Goal: Task Accomplishment & Management: Manage account settings

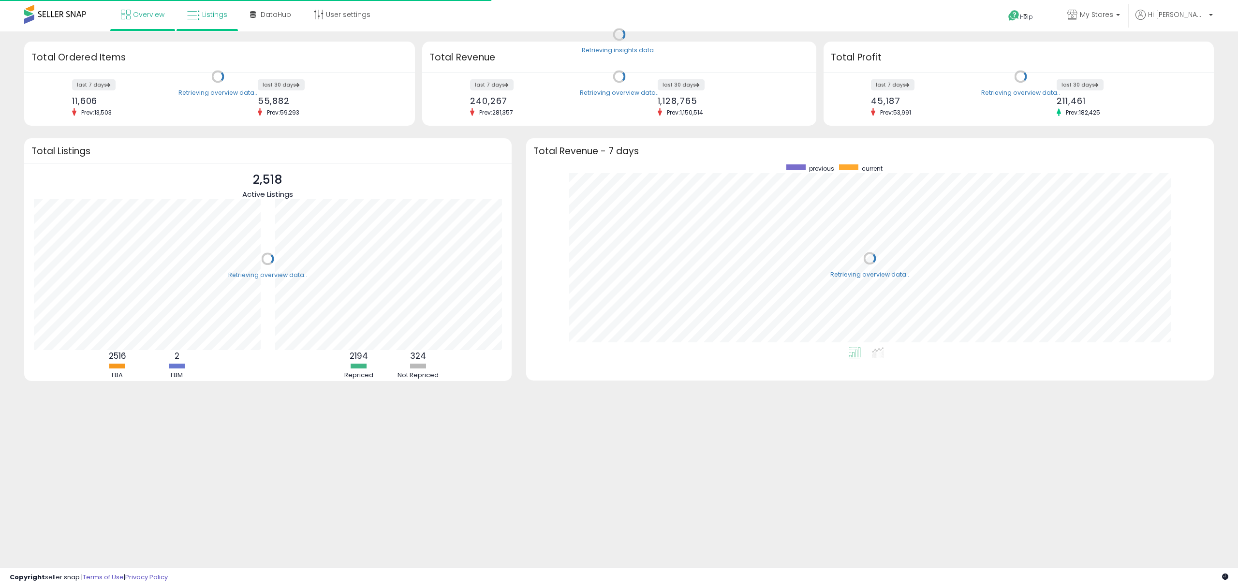
scroll to position [182, 668]
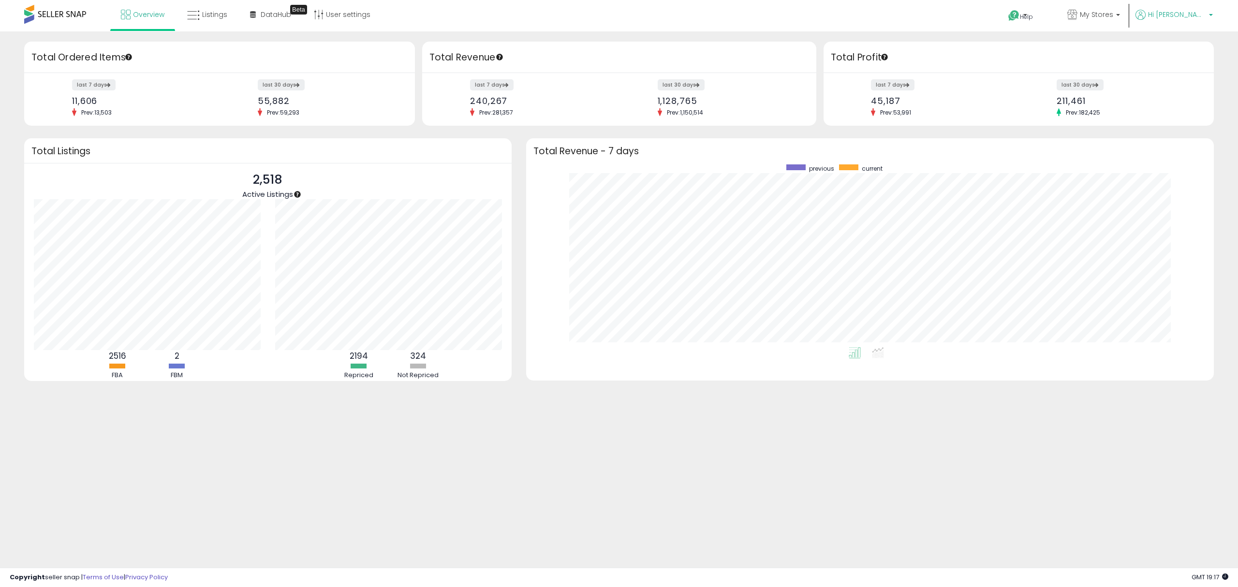
click at [1190, 15] on span "Hi [PERSON_NAME]" at bounding box center [1177, 15] width 58 height 10
click at [1186, 53] on link "Account" at bounding box center [1191, 51] width 26 height 9
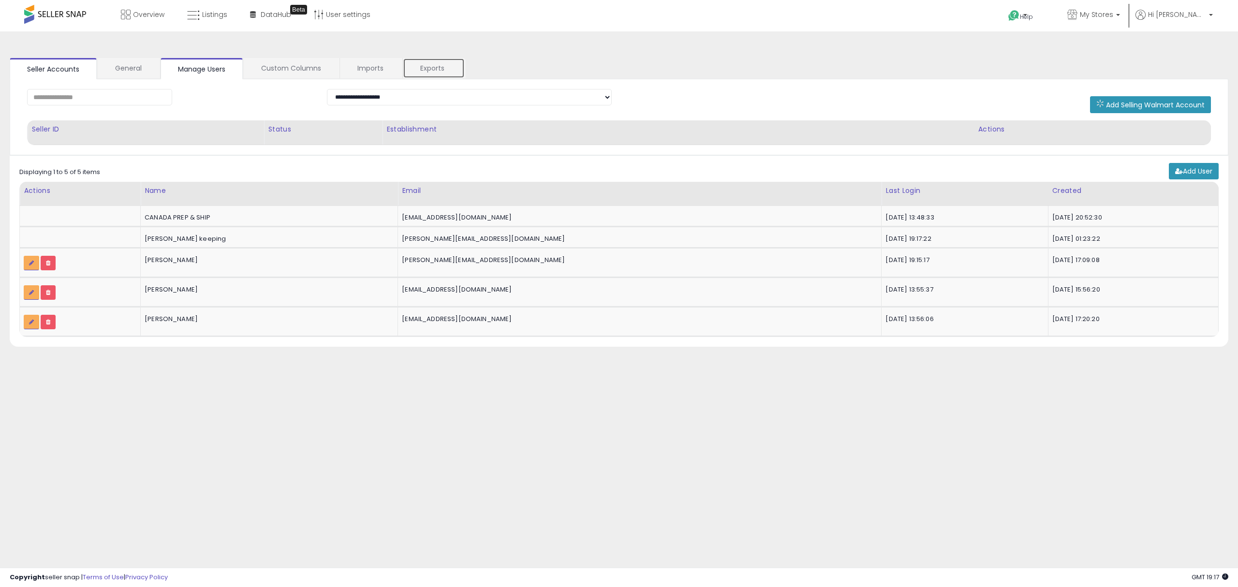
click at [430, 72] on link "Exports" at bounding box center [434, 68] width 62 height 20
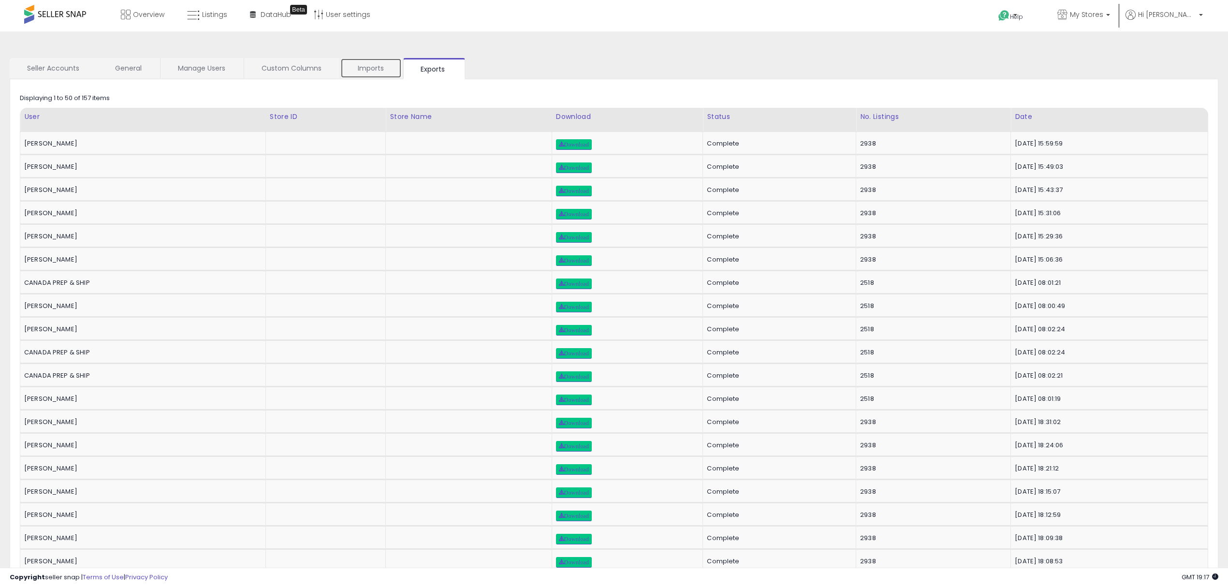
click at [378, 73] on link "Imports" at bounding box center [370, 68] width 61 height 20
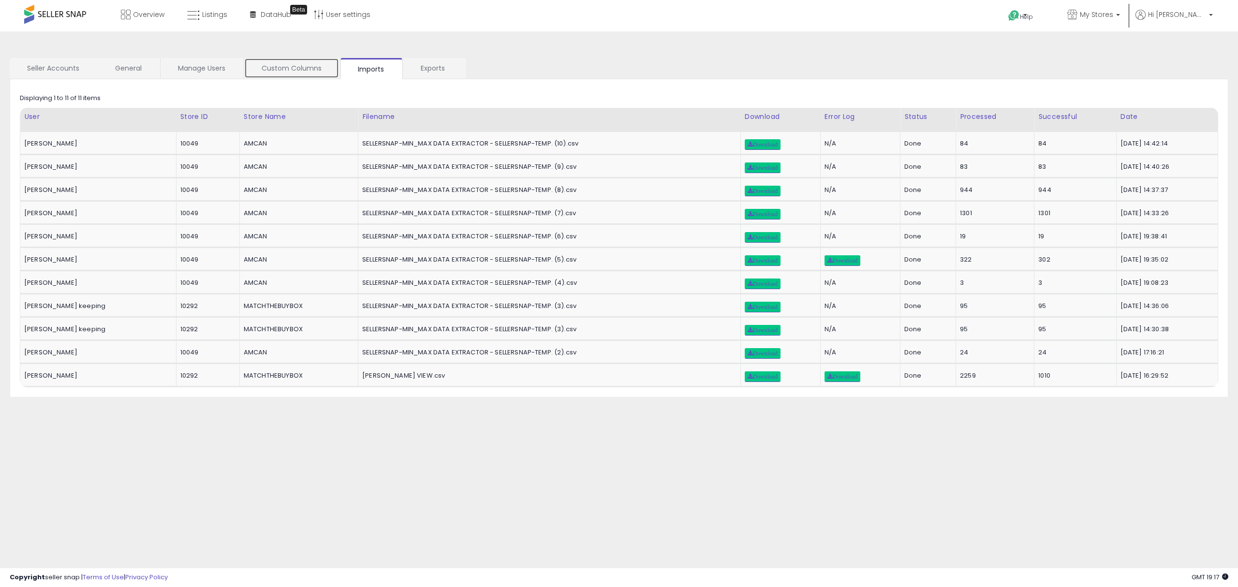
click at [279, 75] on link "Custom Columns" at bounding box center [291, 68] width 95 height 20
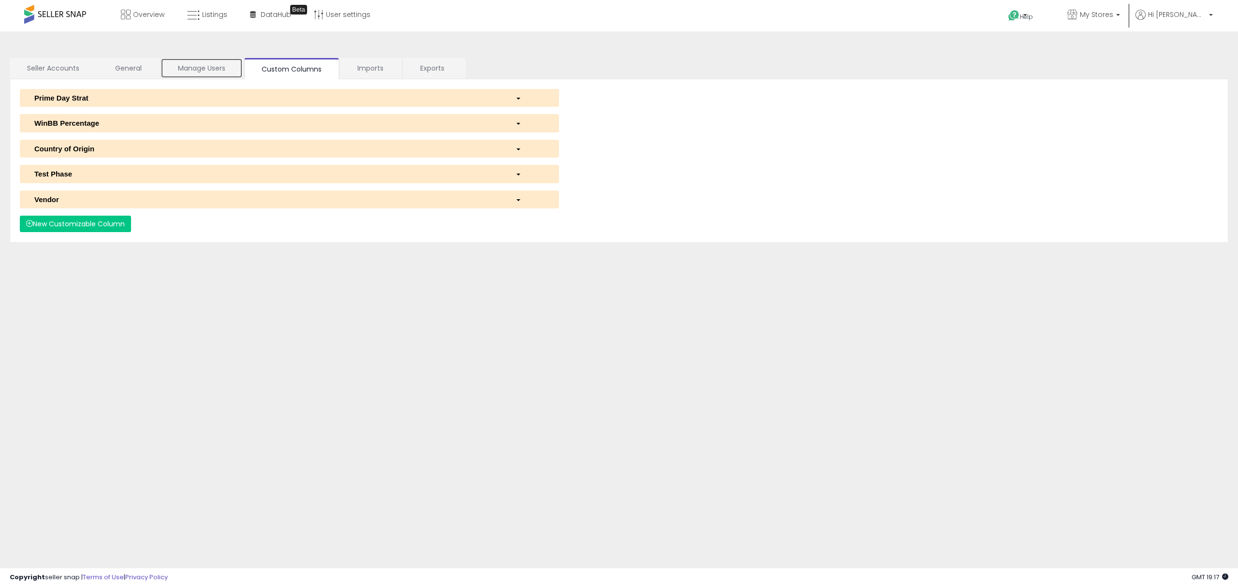
click at [193, 77] on link "Manage Users" at bounding box center [202, 68] width 82 height 20
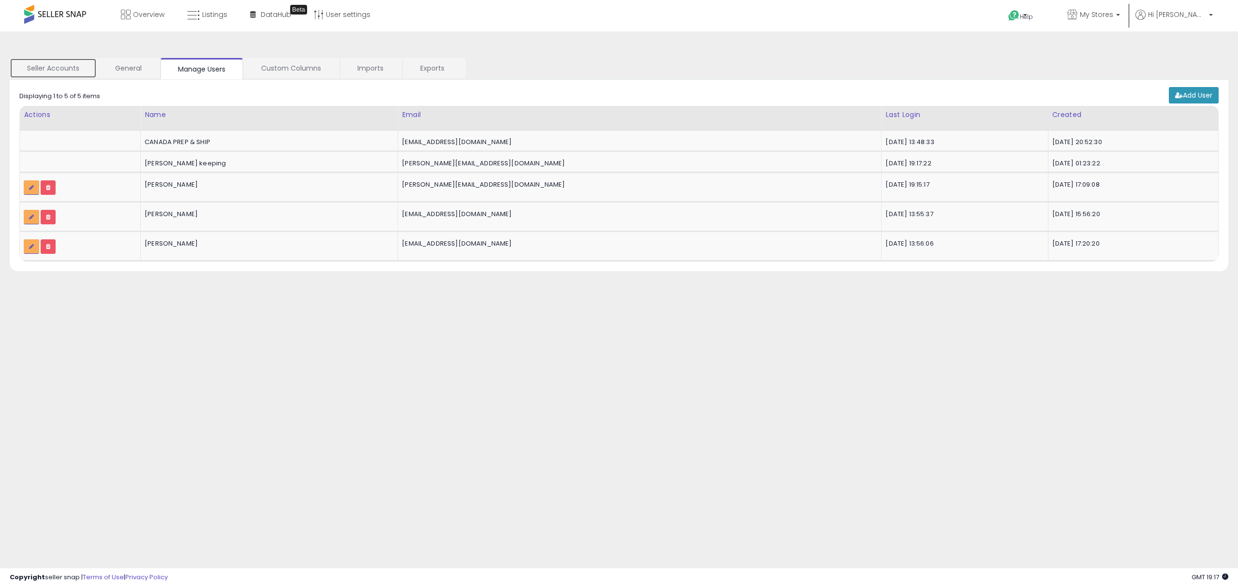
click at [61, 74] on link "Seller Accounts" at bounding box center [53, 68] width 87 height 20
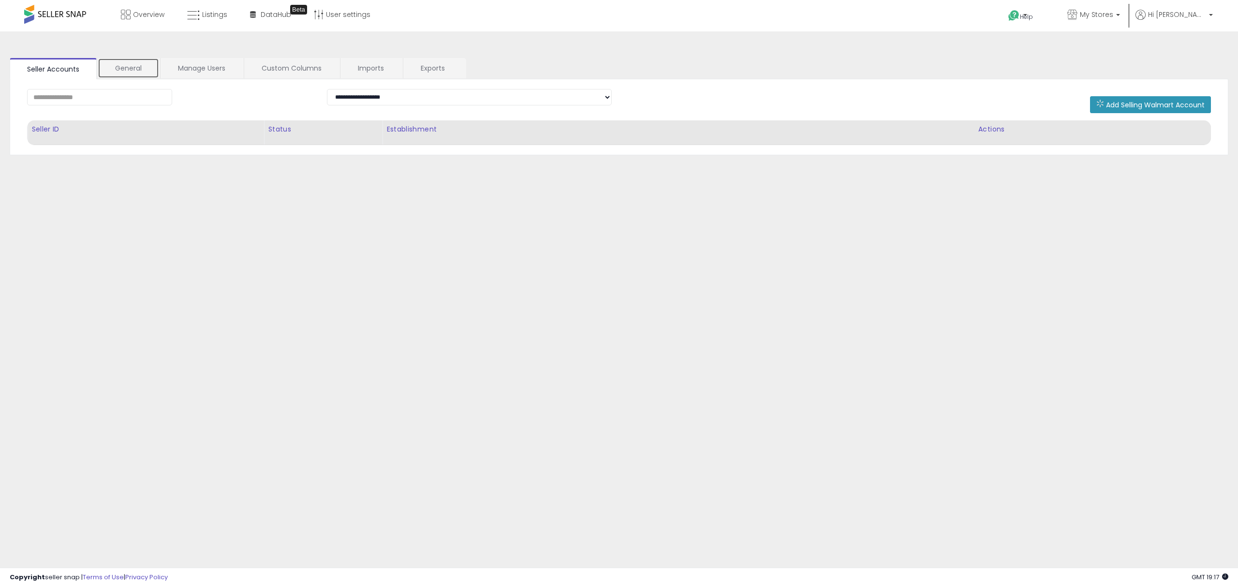
click at [124, 69] on link "General" at bounding box center [128, 68] width 61 height 20
click at [276, 69] on link "Custom Columns" at bounding box center [291, 68] width 95 height 20
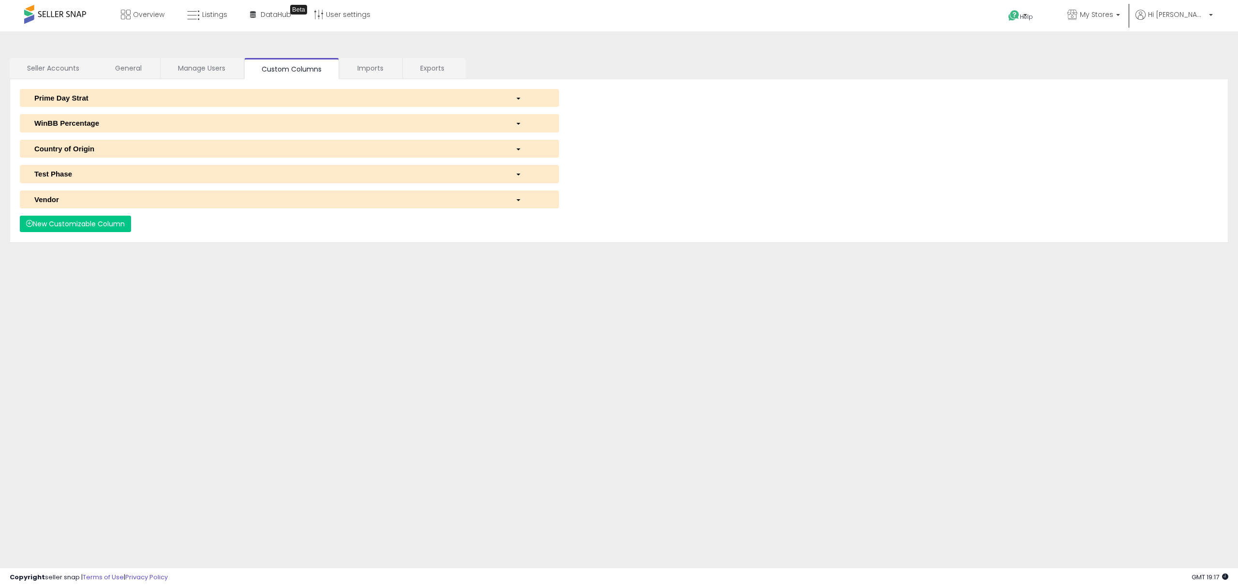
click at [286, 99] on div "Prime Day Strat" at bounding box center [267, 98] width 481 height 10
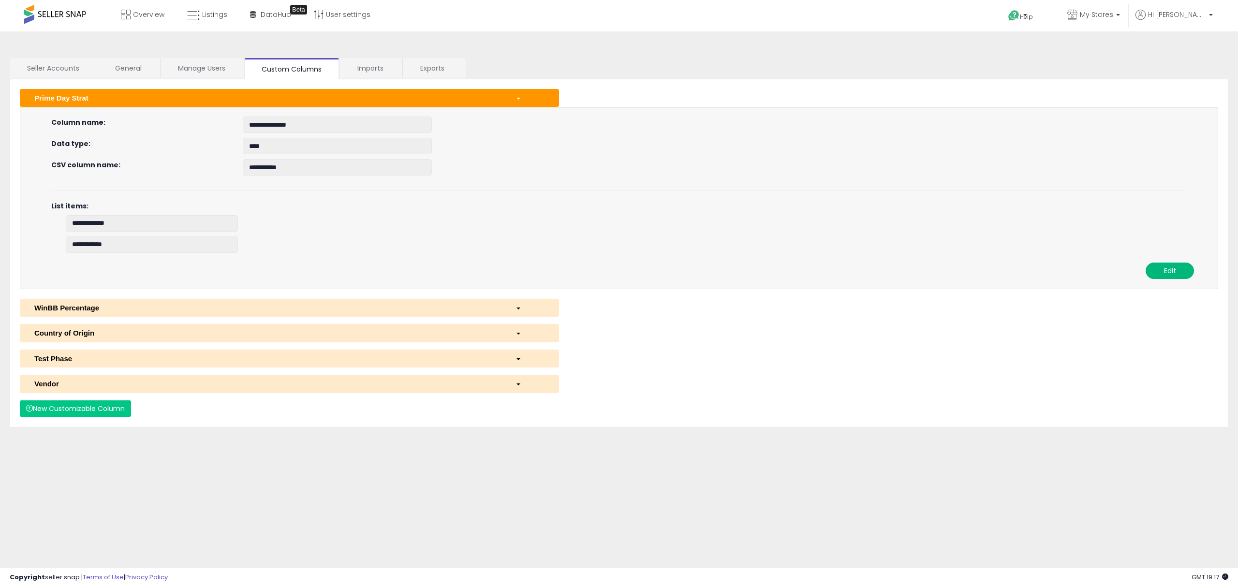
click at [1171, 267] on button "Edit" at bounding box center [1169, 271] width 48 height 16
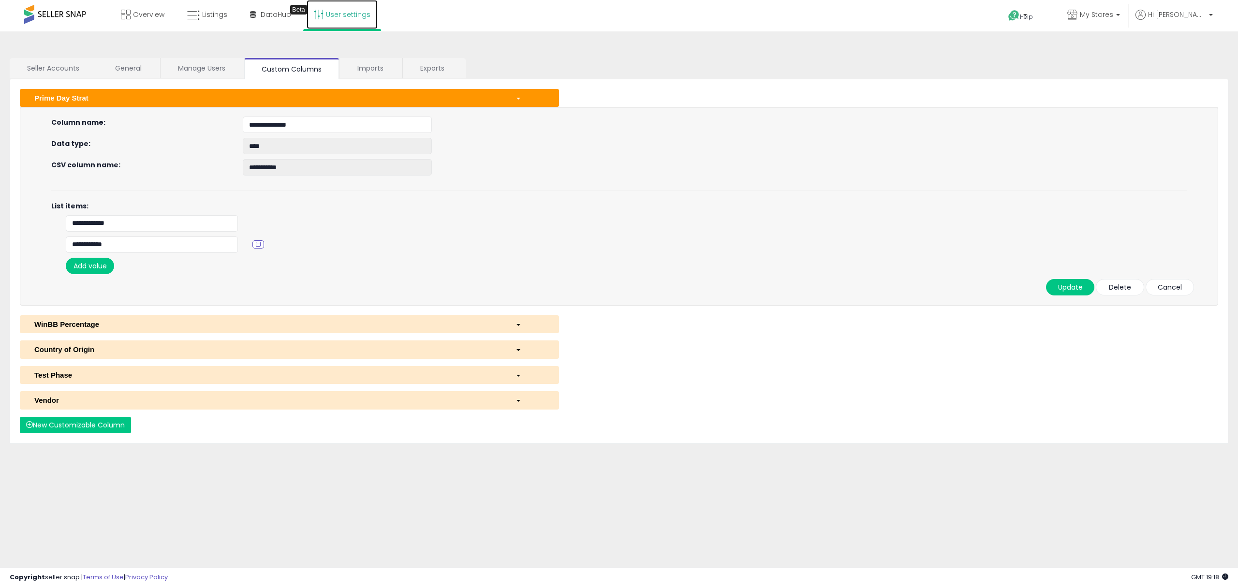
click at [351, 12] on link "User settings" at bounding box center [342, 14] width 71 height 29
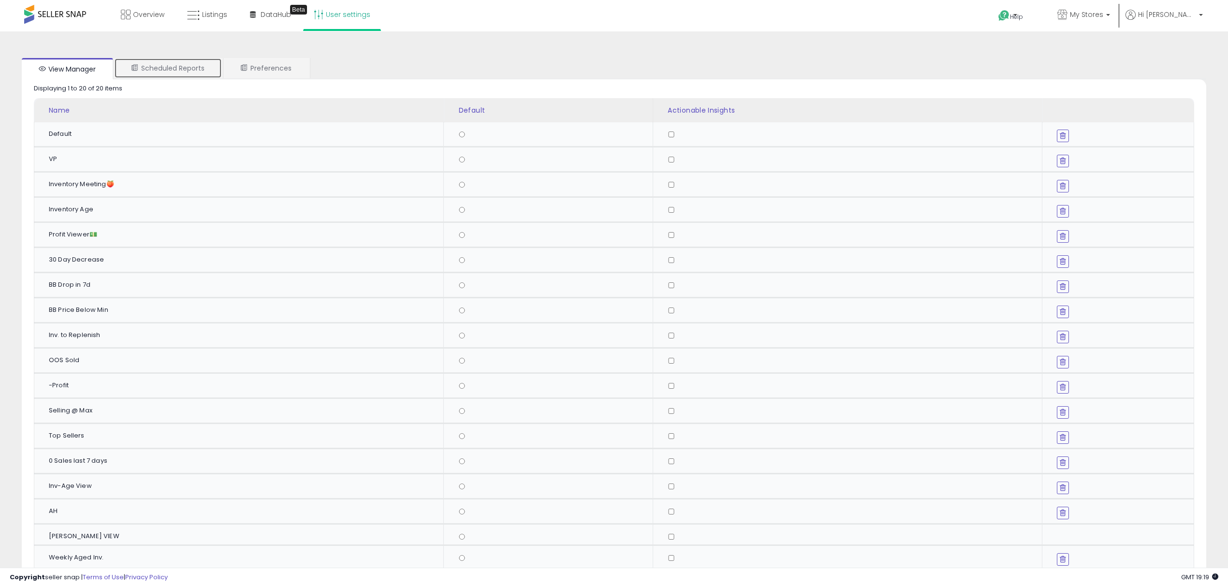
click at [201, 65] on link "Scheduled Reports" at bounding box center [168, 68] width 108 height 20
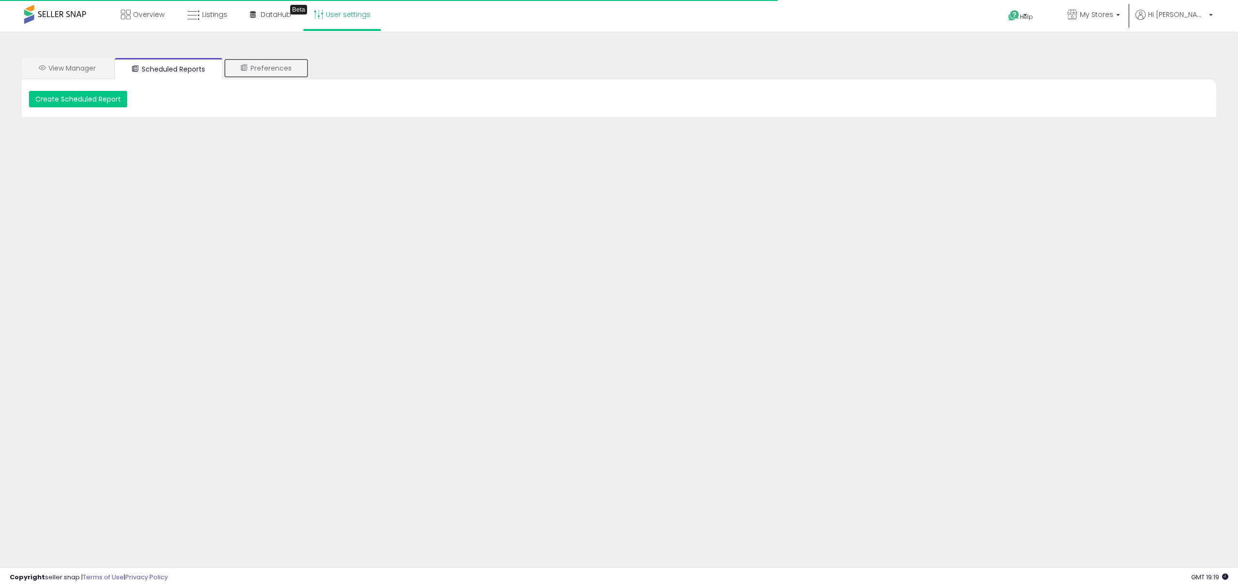
click at [301, 66] on link "Preferences" at bounding box center [266, 68] width 86 height 20
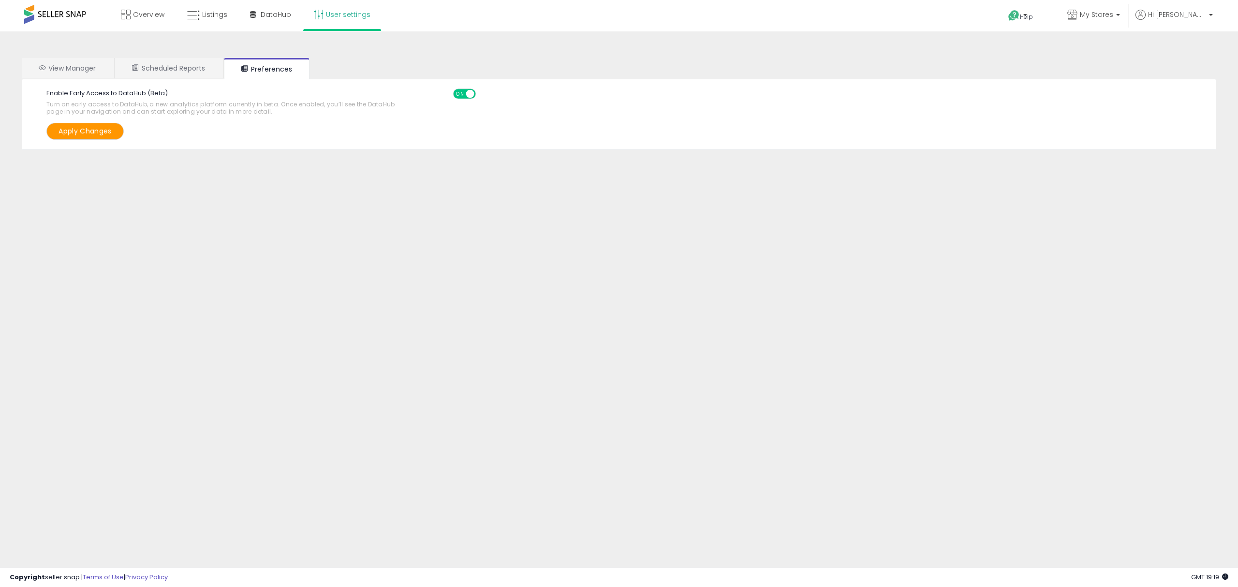
click at [464, 54] on div "View Manager Scheduled Reports Preferences Retrieving graph data.. Displaying 1…" at bounding box center [619, 104] width 1218 height 106
click at [218, 22] on link "Listings" at bounding box center [207, 14] width 55 height 29
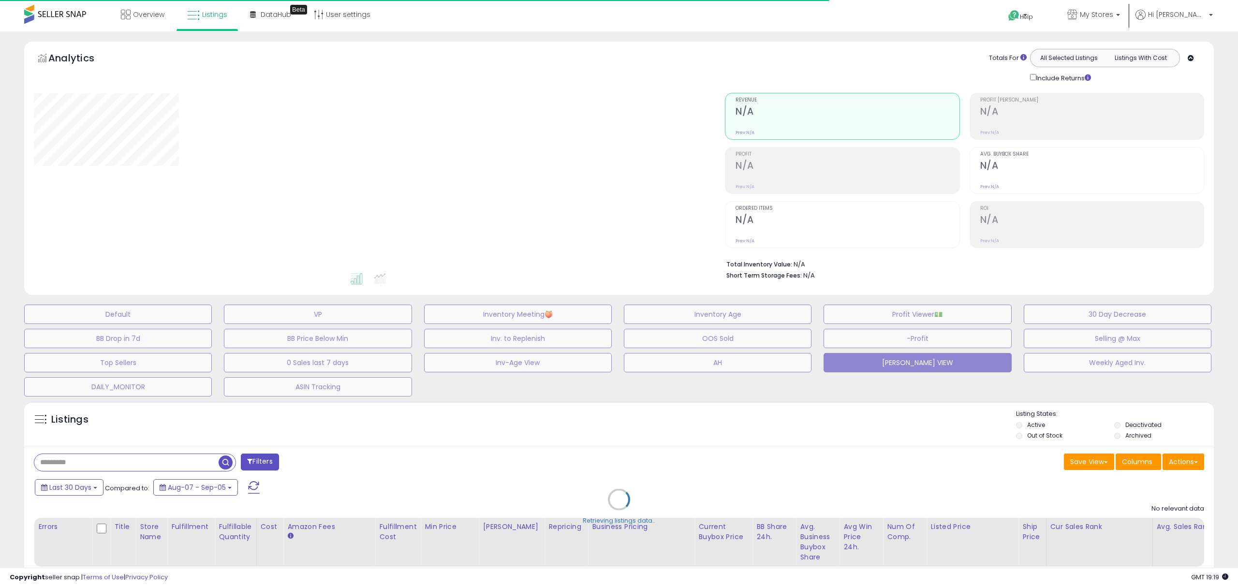
select select "**"
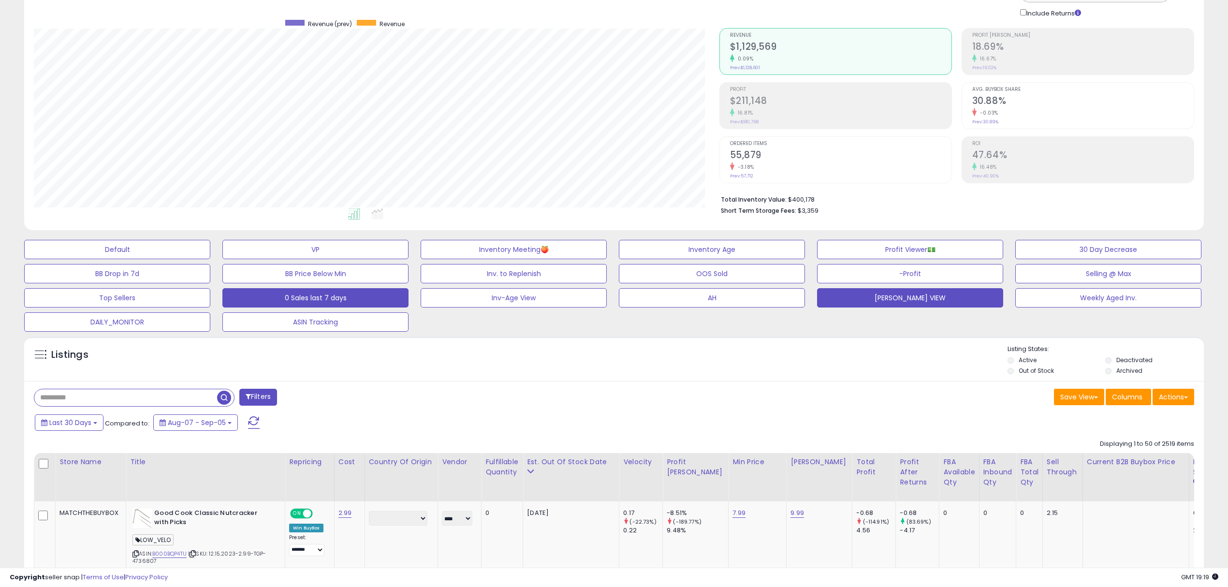
scroll to position [129, 0]
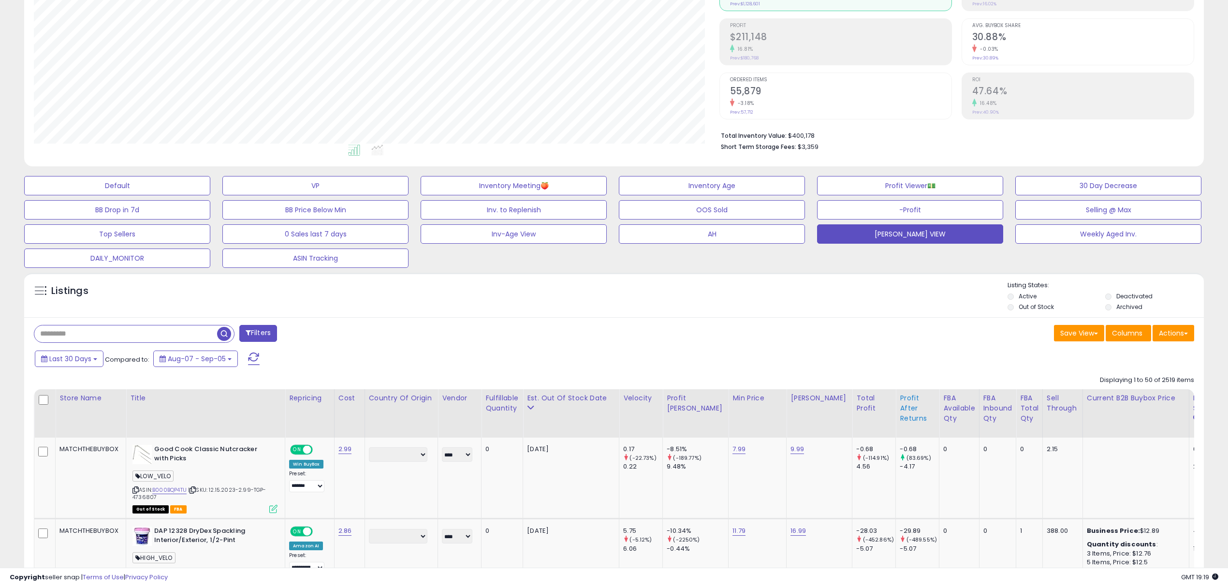
click at [900, 403] on div "Profit After Returns" at bounding box center [917, 408] width 35 height 30
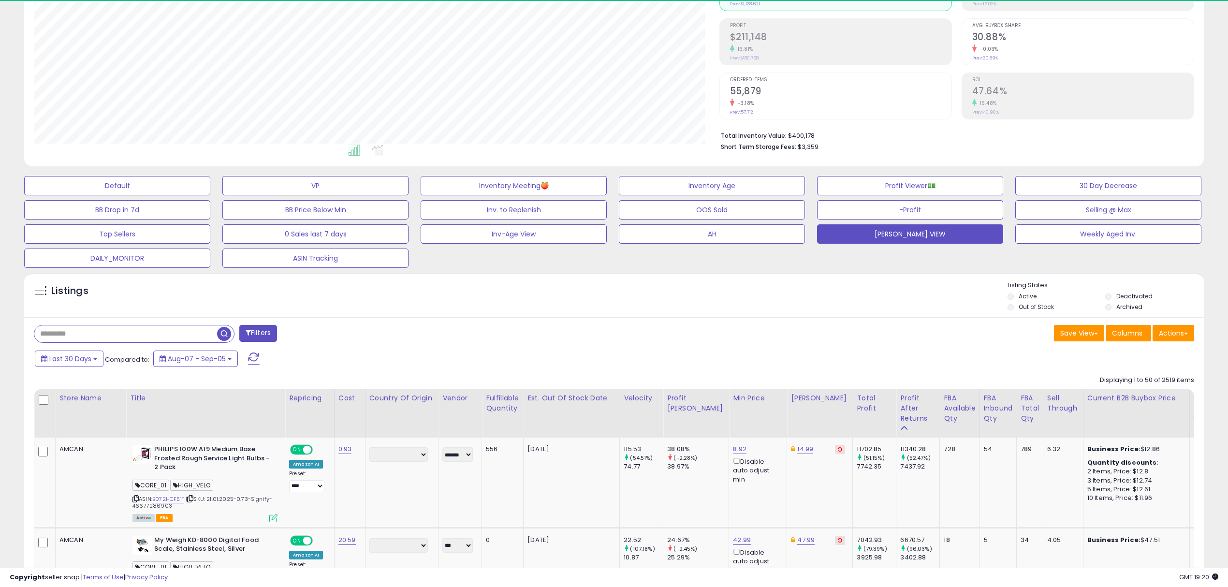
click at [530, 360] on div "Last 30 Days Compared to: Aug-07 - Sep-05" at bounding box center [467, 360] width 870 height 22
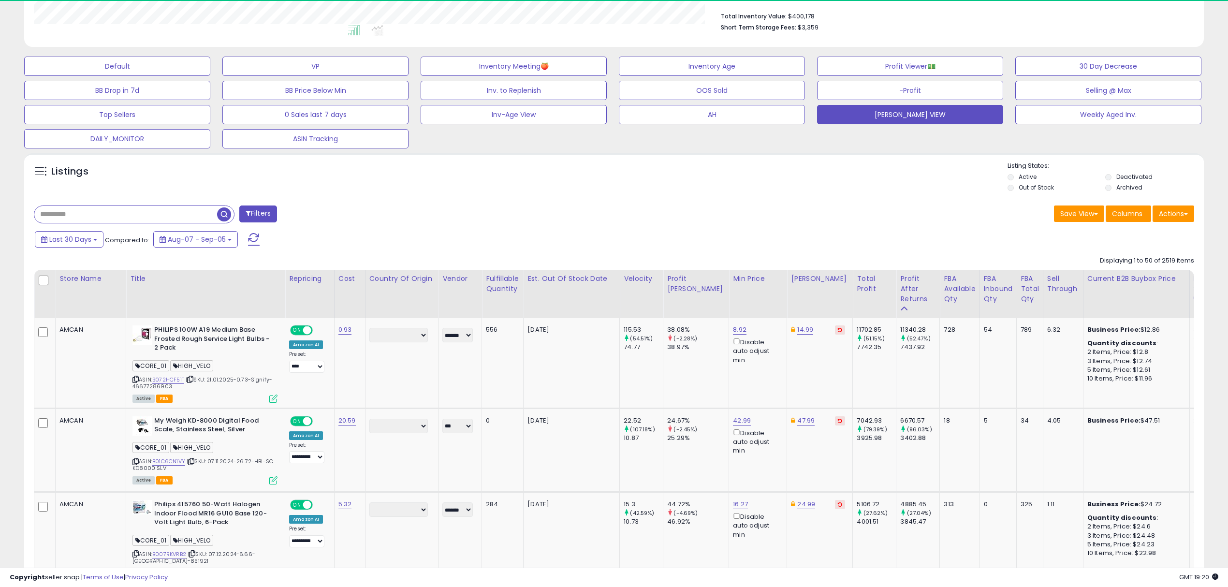
scroll to position [258, 0]
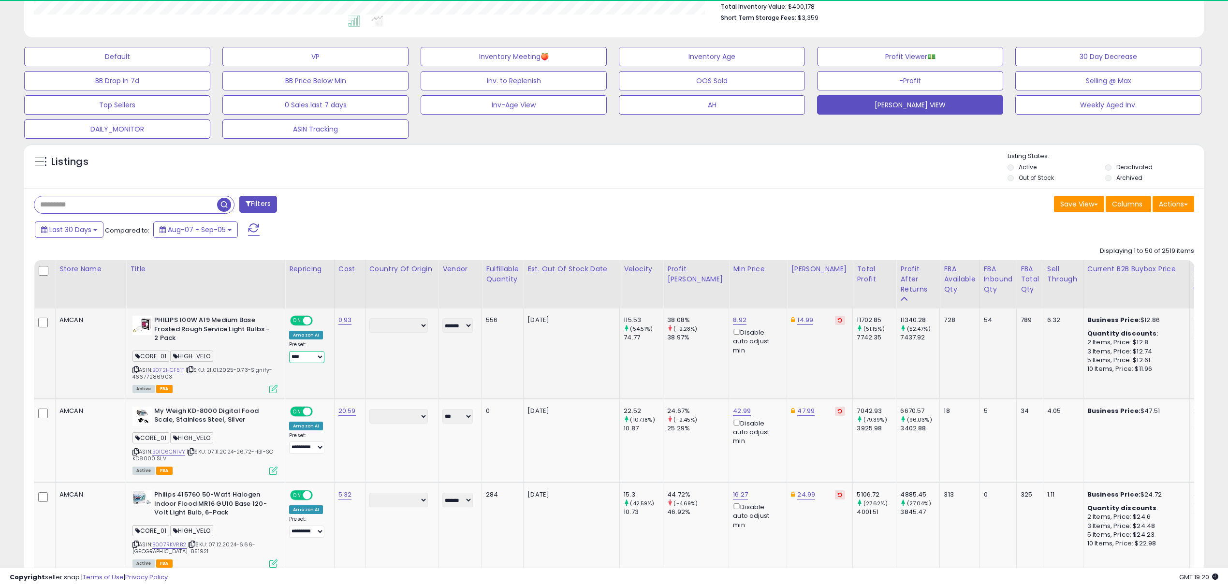
click at [302, 362] on select "**********" at bounding box center [306, 357] width 35 height 12
select select "**********"
click at [289, 353] on select "**********" at bounding box center [306, 357] width 35 height 12
click at [521, 234] on div "Last 30 Days Compared to: Aug-07 - Sep-05" at bounding box center [467, 231] width 870 height 22
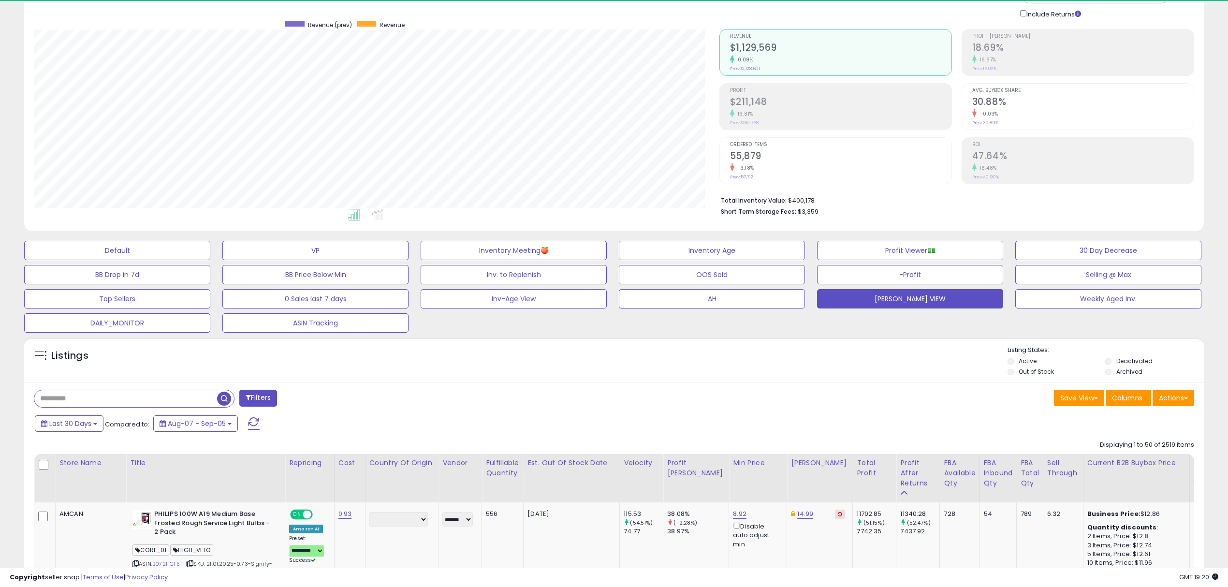
scroll to position [0, 0]
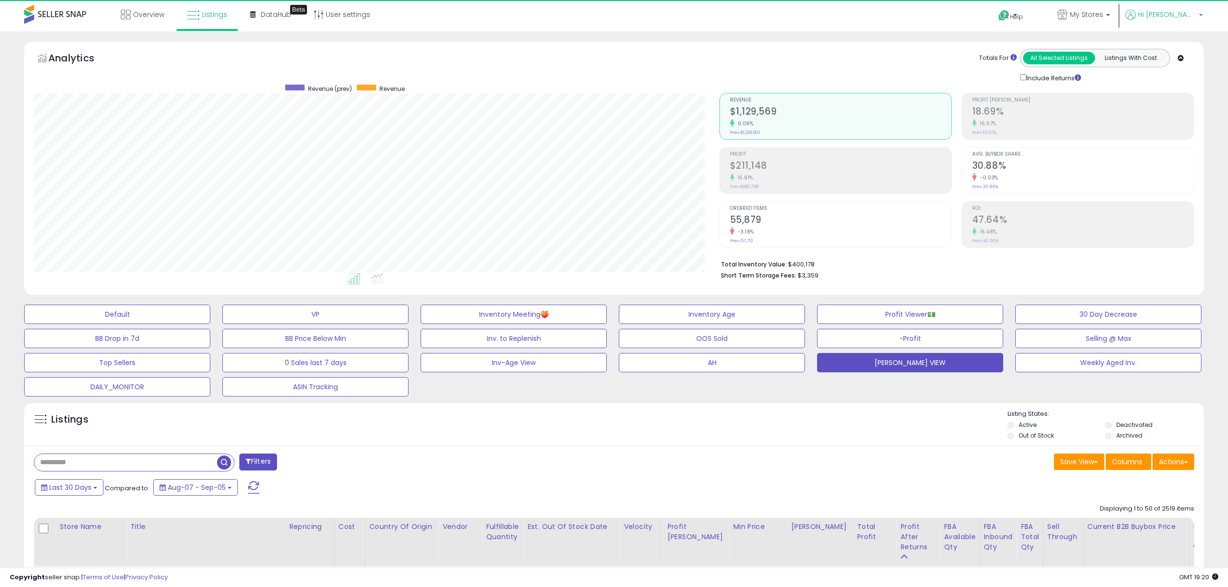
click at [1172, 15] on span "Hi [PERSON_NAME]" at bounding box center [1167, 15] width 58 height 10
click at [1180, 76] on link "Profile" at bounding box center [1181, 77] width 19 height 9
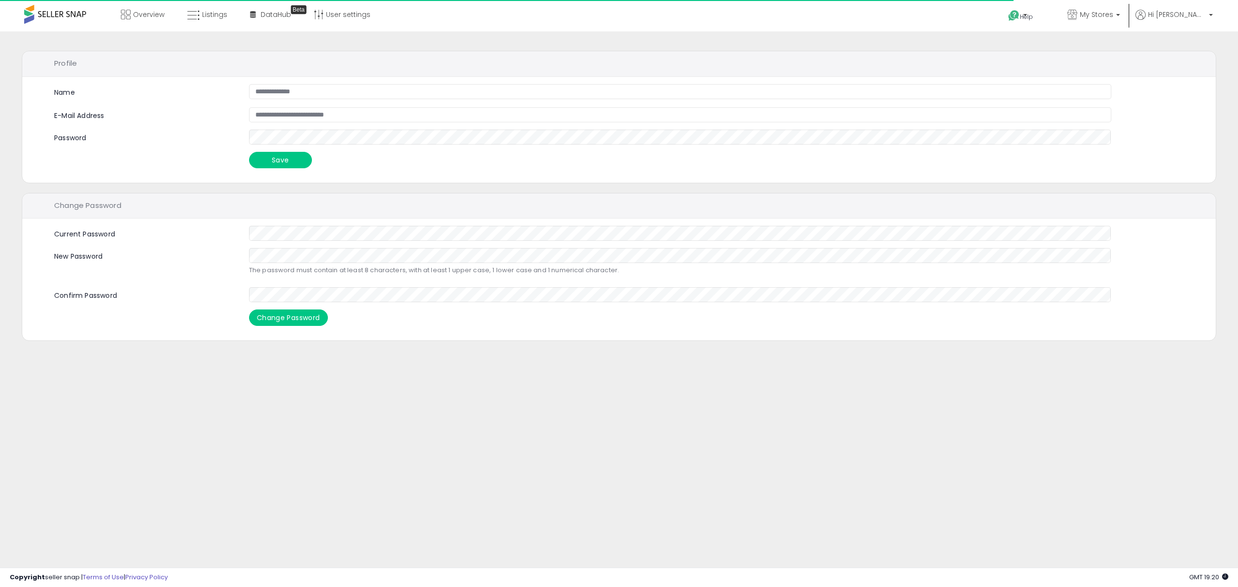
click at [538, 383] on div "**********" at bounding box center [619, 241] width 1228 height 401
click at [1183, 10] on span "Hi [PERSON_NAME]" at bounding box center [1177, 15] width 58 height 10
click at [1183, 53] on link "Account" at bounding box center [1191, 51] width 26 height 9
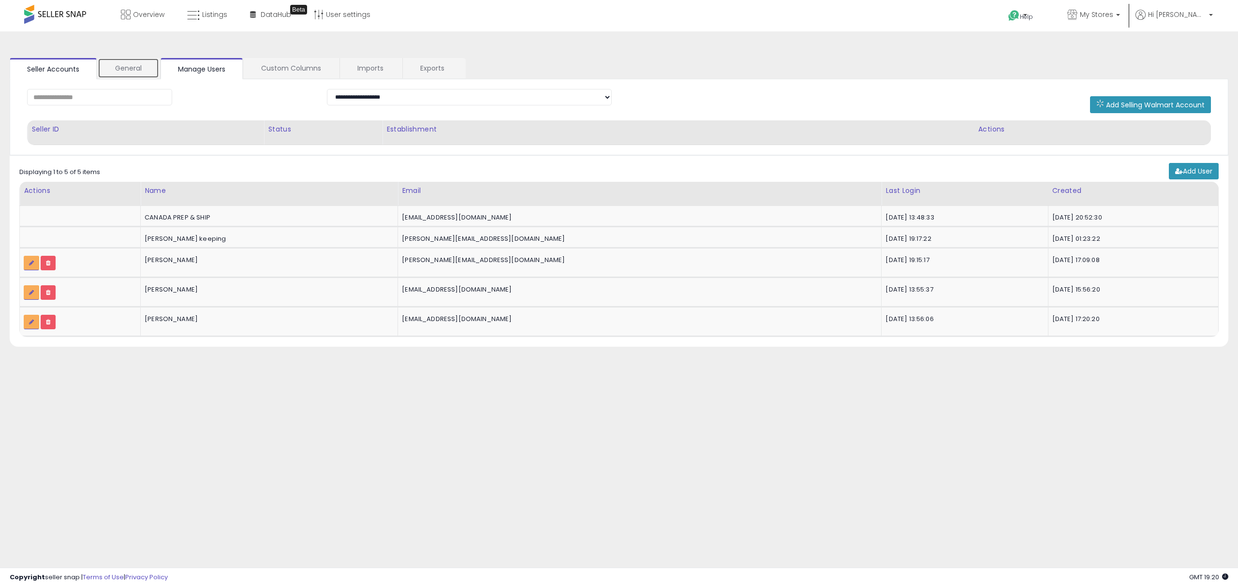
click at [132, 70] on link "General" at bounding box center [128, 68] width 61 height 20
click at [67, 70] on link "Seller Accounts" at bounding box center [53, 68] width 87 height 20
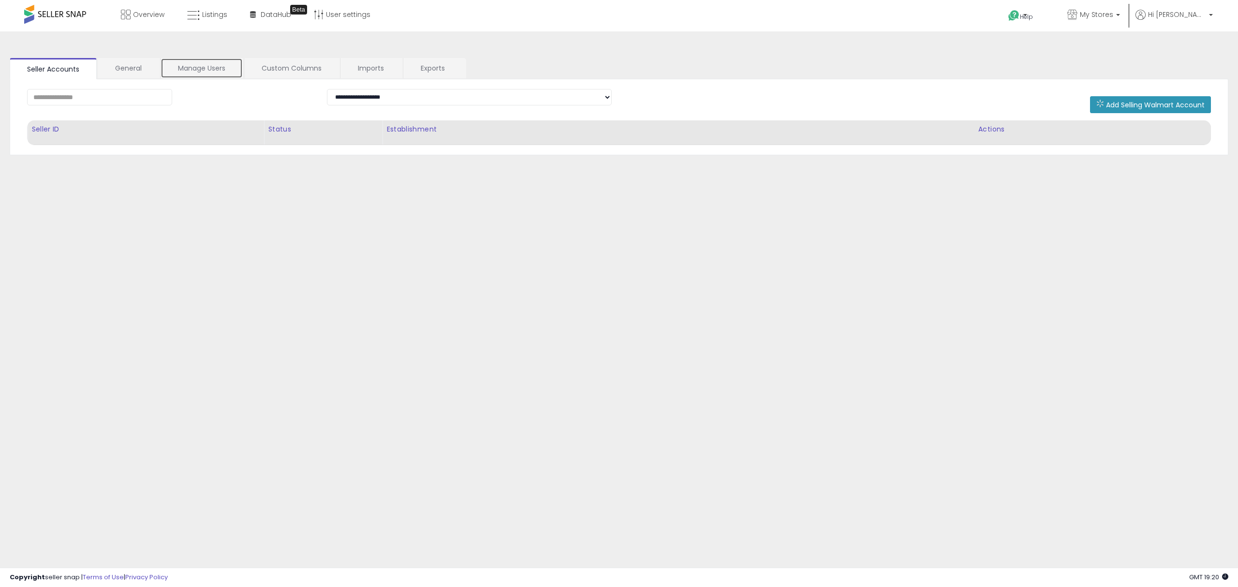
click at [200, 72] on link "Manage Users" at bounding box center [202, 68] width 82 height 20
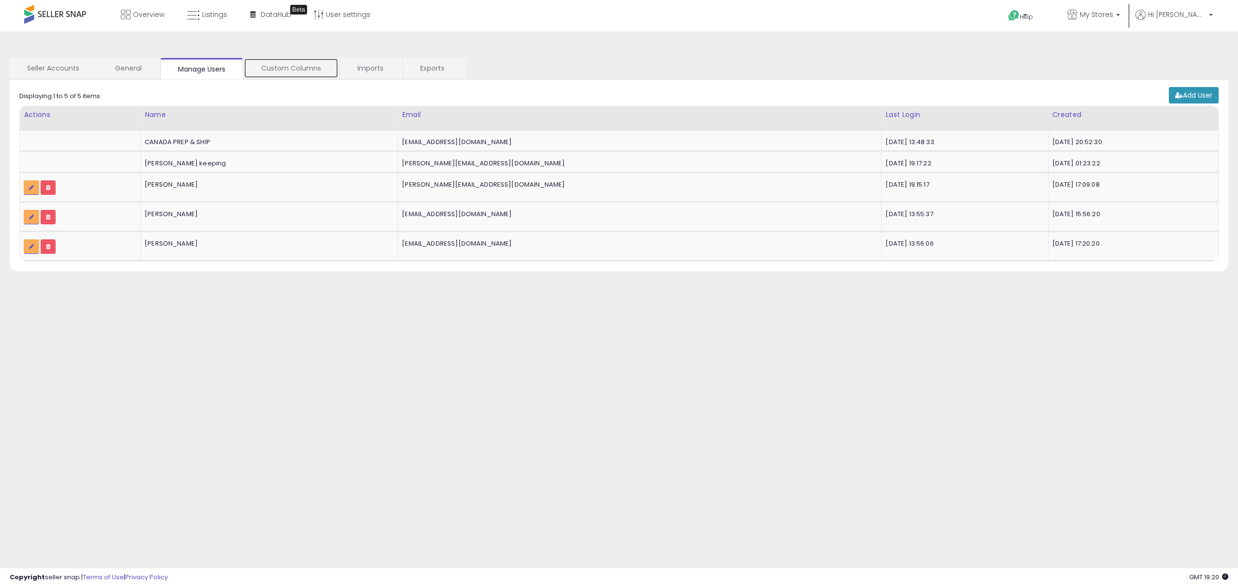
click at [299, 71] on link "Custom Columns" at bounding box center [291, 68] width 95 height 20
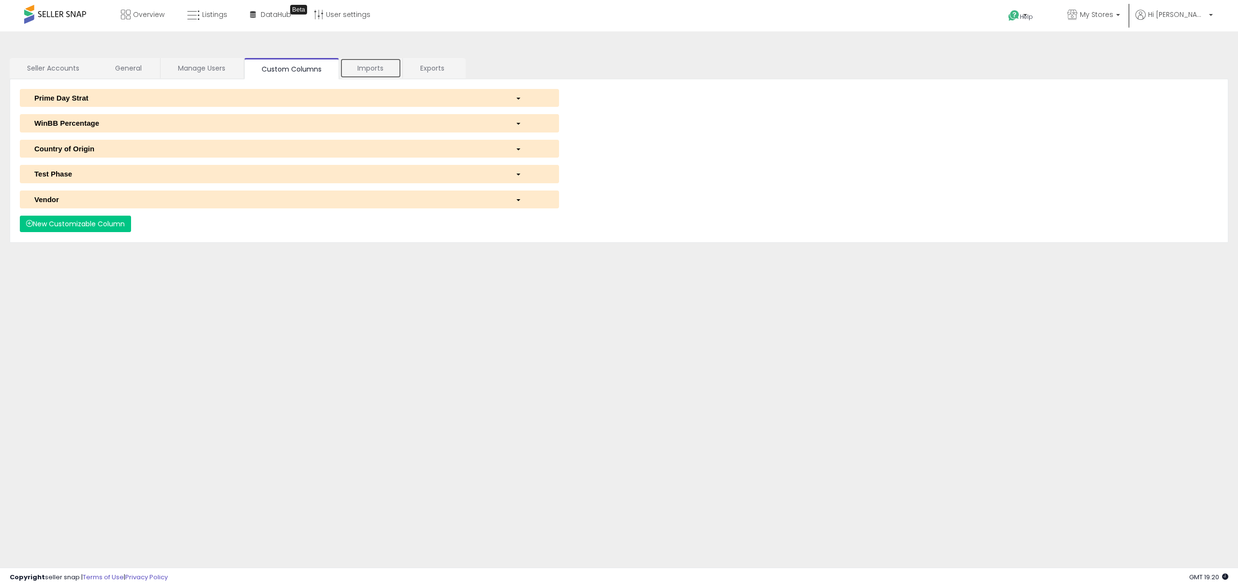
click at [370, 70] on link "Imports" at bounding box center [370, 68] width 61 height 20
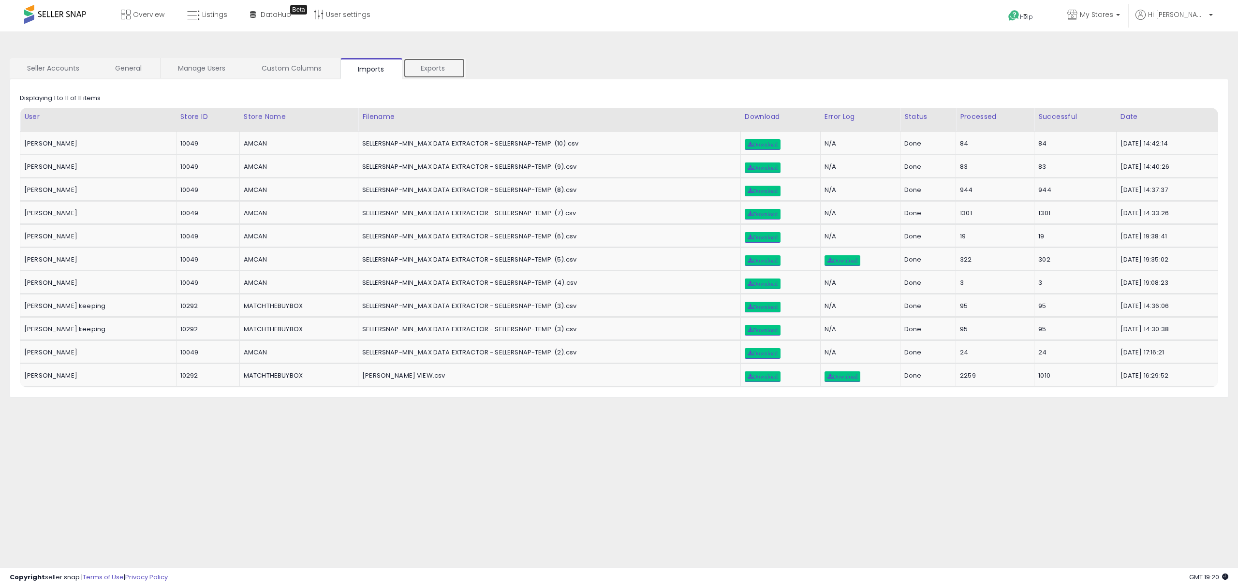
click at [434, 66] on link "Exports" at bounding box center [434, 68] width 62 height 20
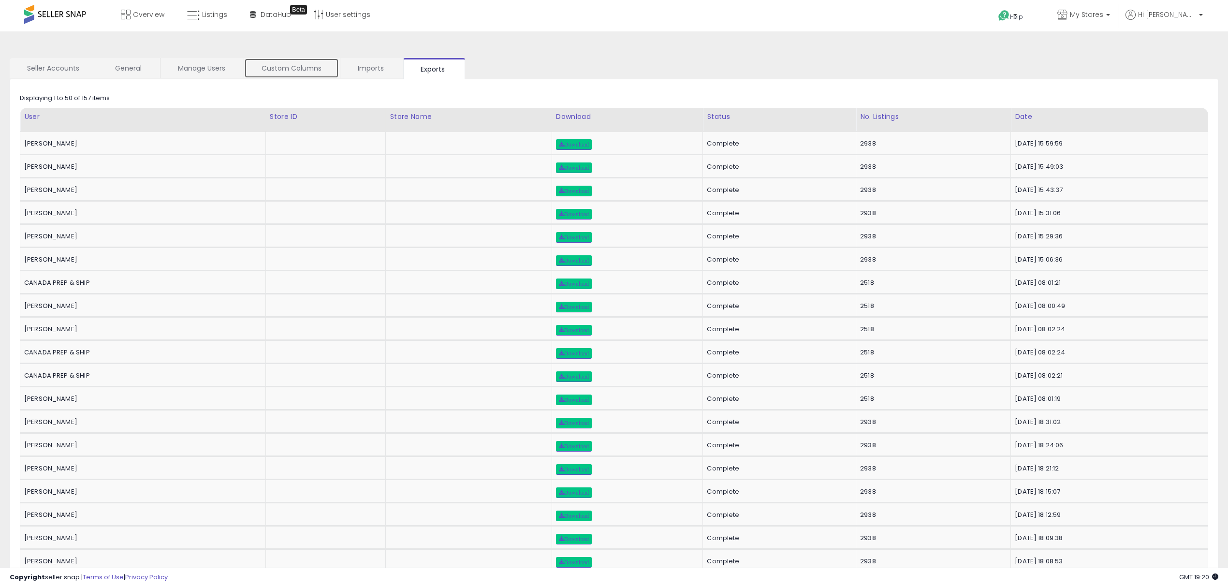
click at [314, 65] on link "Custom Columns" at bounding box center [291, 68] width 95 height 20
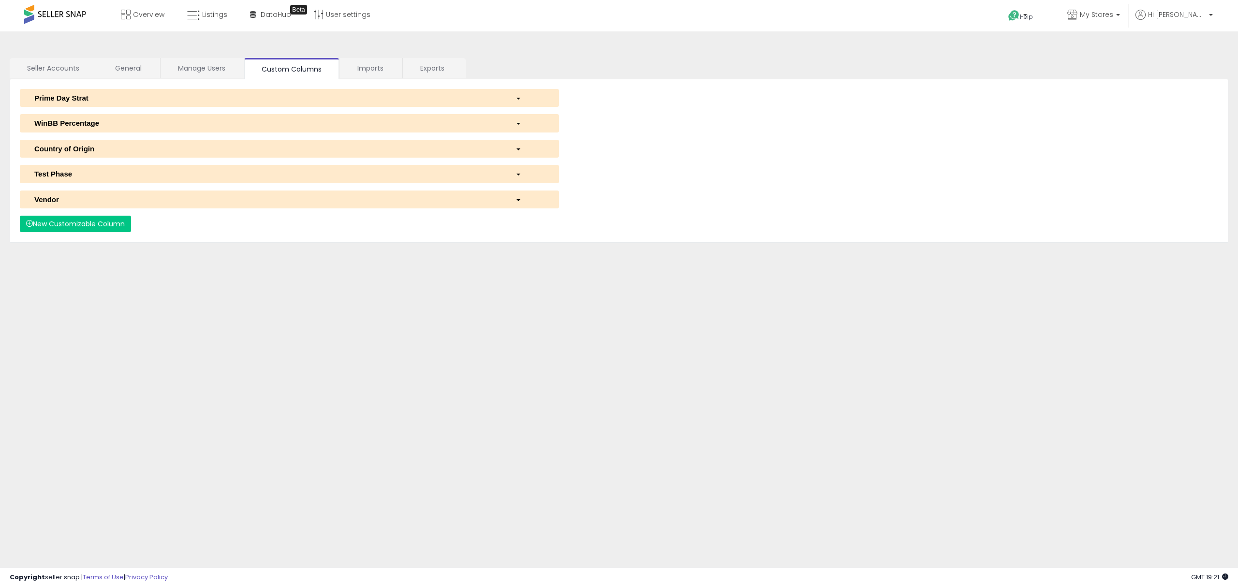
click at [513, 97] on div "button" at bounding box center [530, 98] width 44 height 10
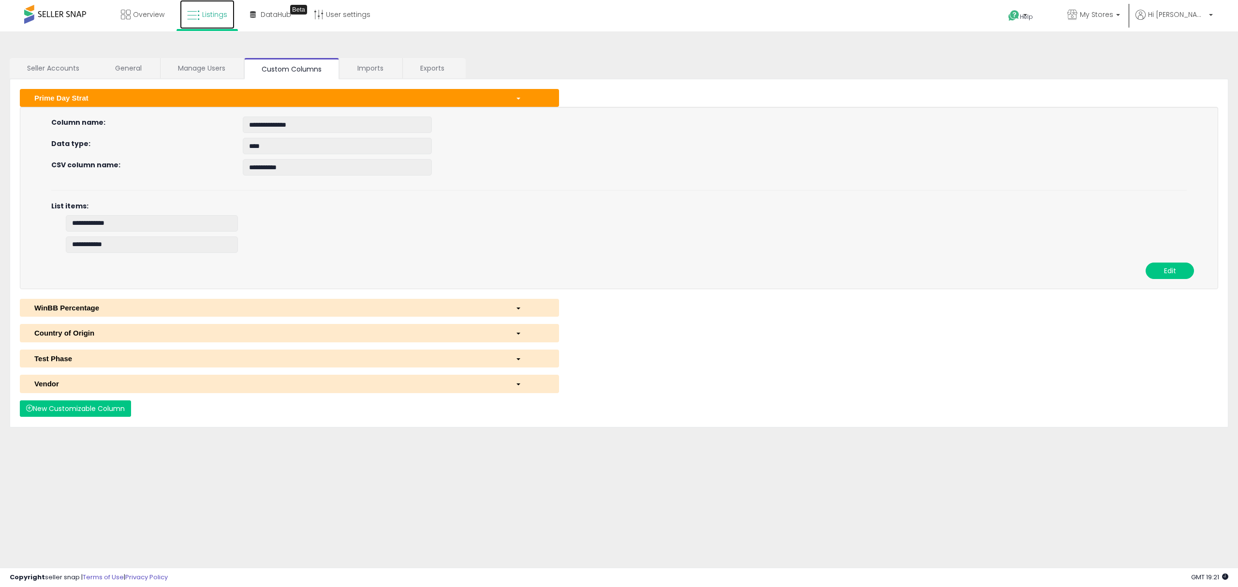
click at [212, 20] on link "Listings" at bounding box center [207, 14] width 55 height 29
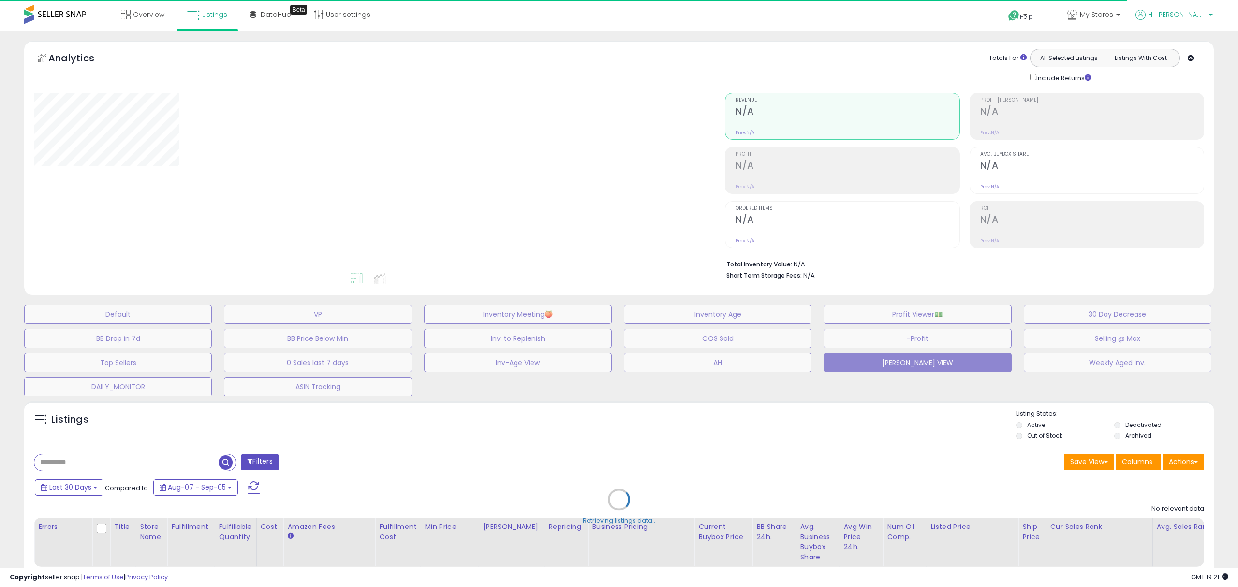
click at [1186, 14] on span "Hi [PERSON_NAME]" at bounding box center [1177, 15] width 58 height 10
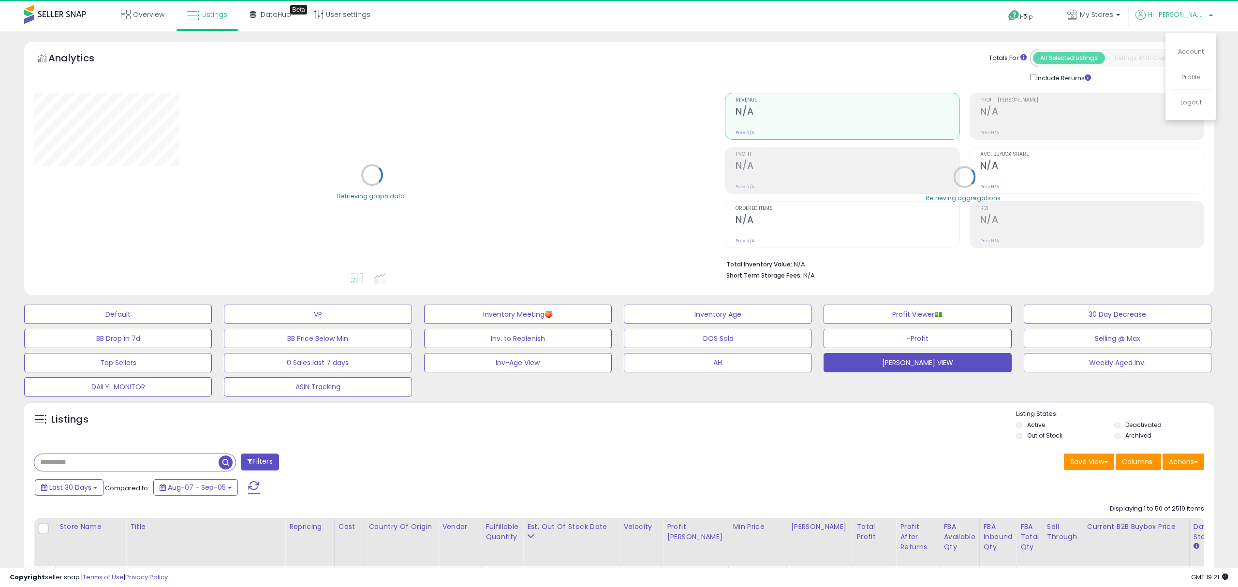
select select "**"
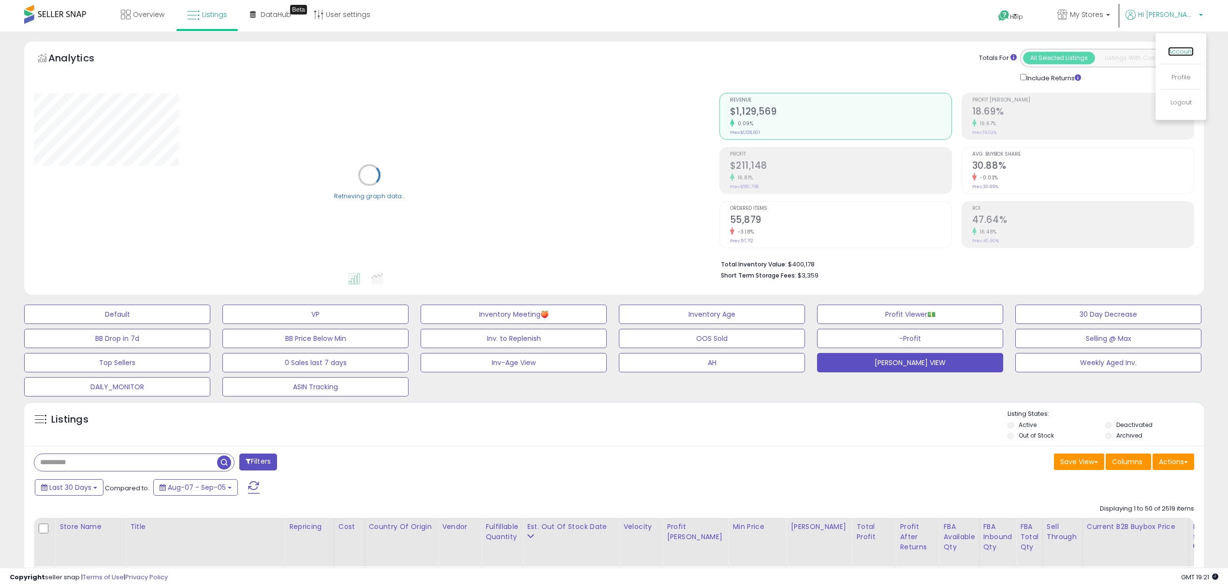
click at [1176, 50] on link "Account" at bounding box center [1181, 51] width 26 height 9
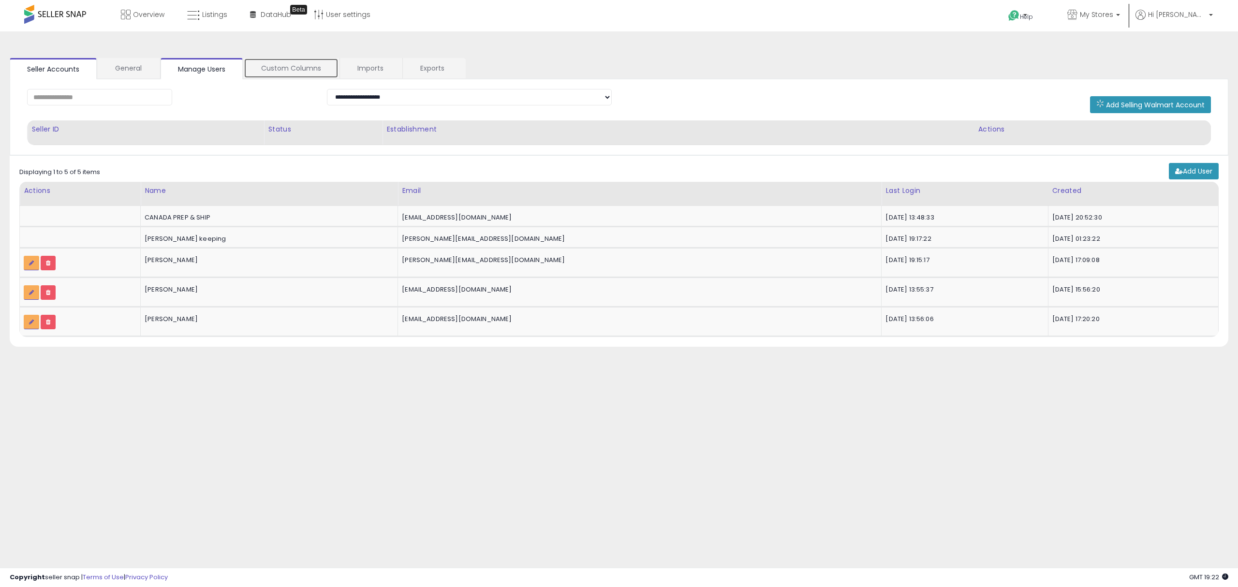
click at [288, 71] on link "Custom Columns" at bounding box center [291, 68] width 95 height 20
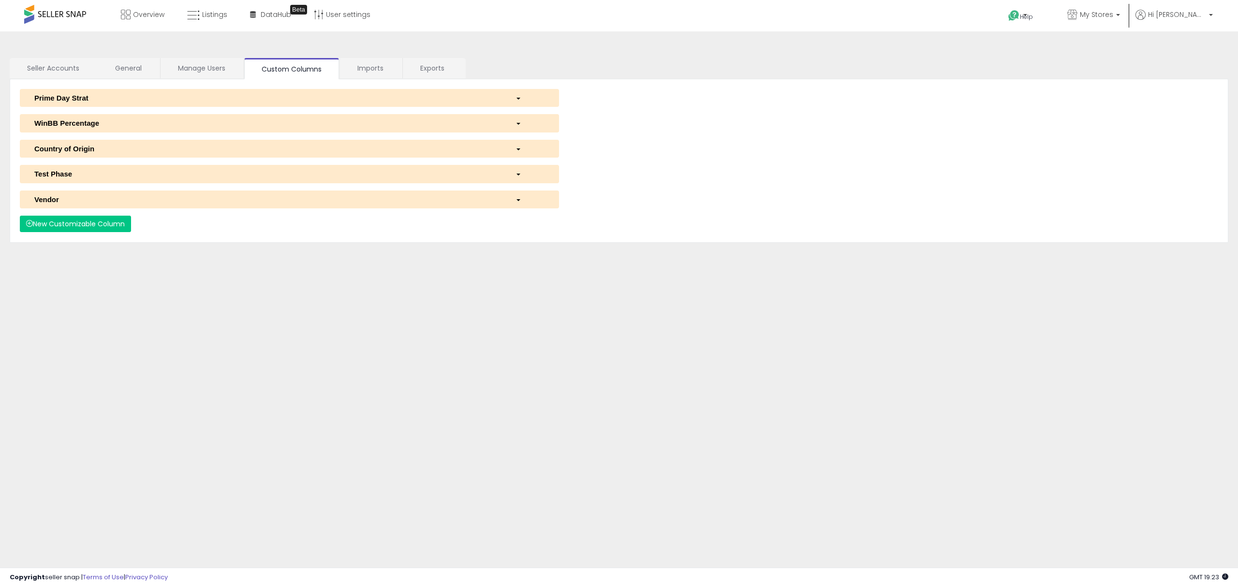
click at [516, 95] on div "button" at bounding box center [530, 98] width 44 height 10
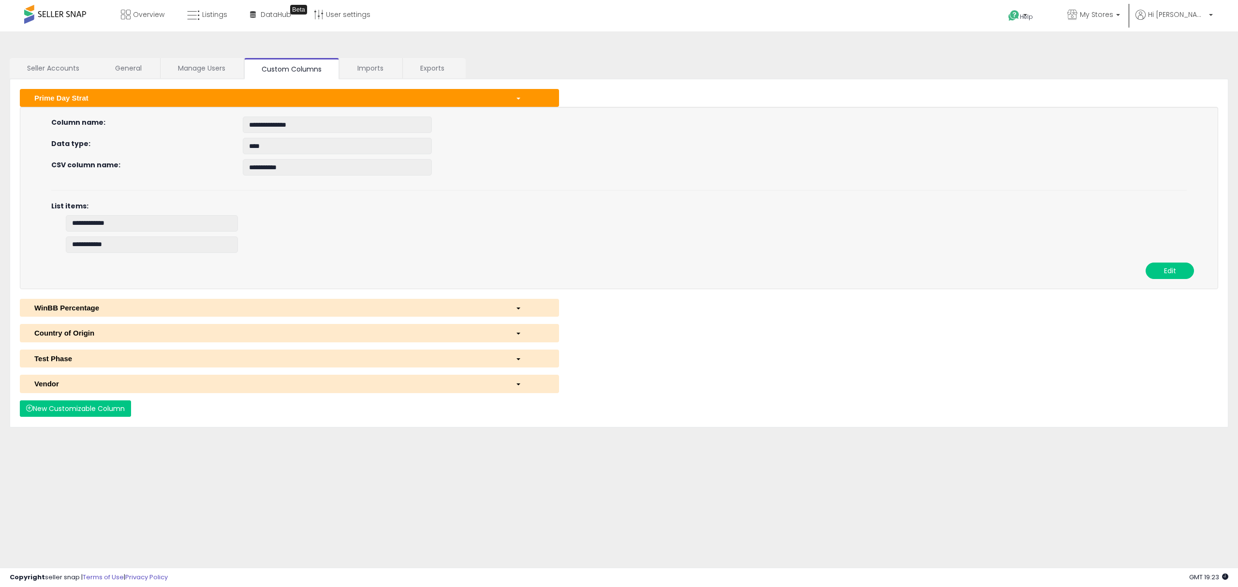
click at [516, 95] on div "button" at bounding box center [530, 98] width 44 height 10
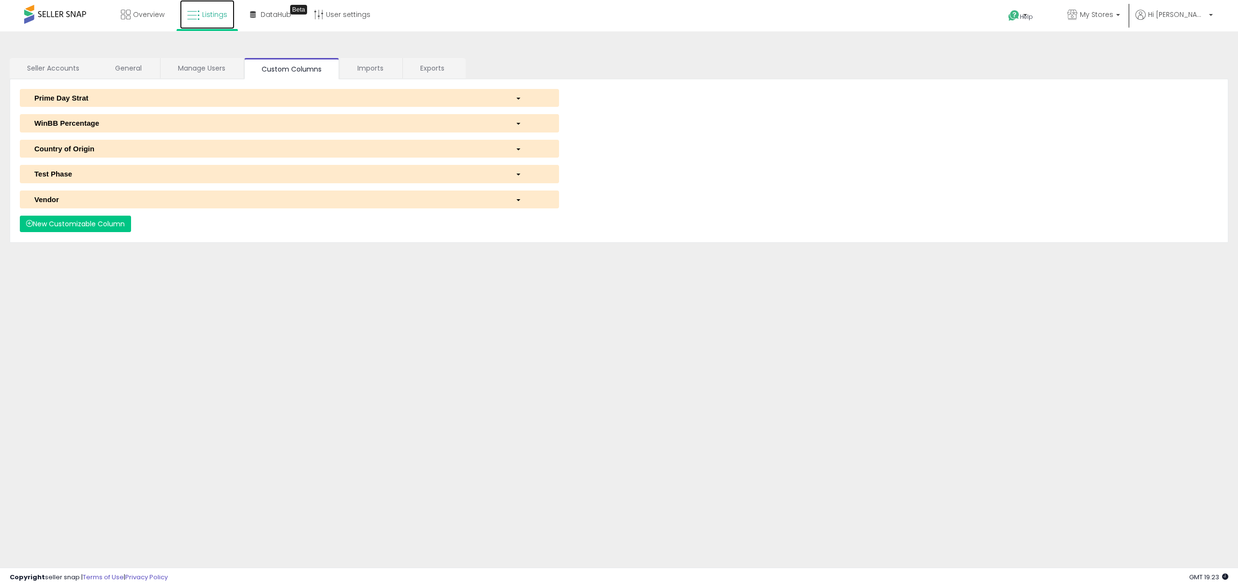
click at [187, 22] on link "Listings" at bounding box center [207, 14] width 55 height 29
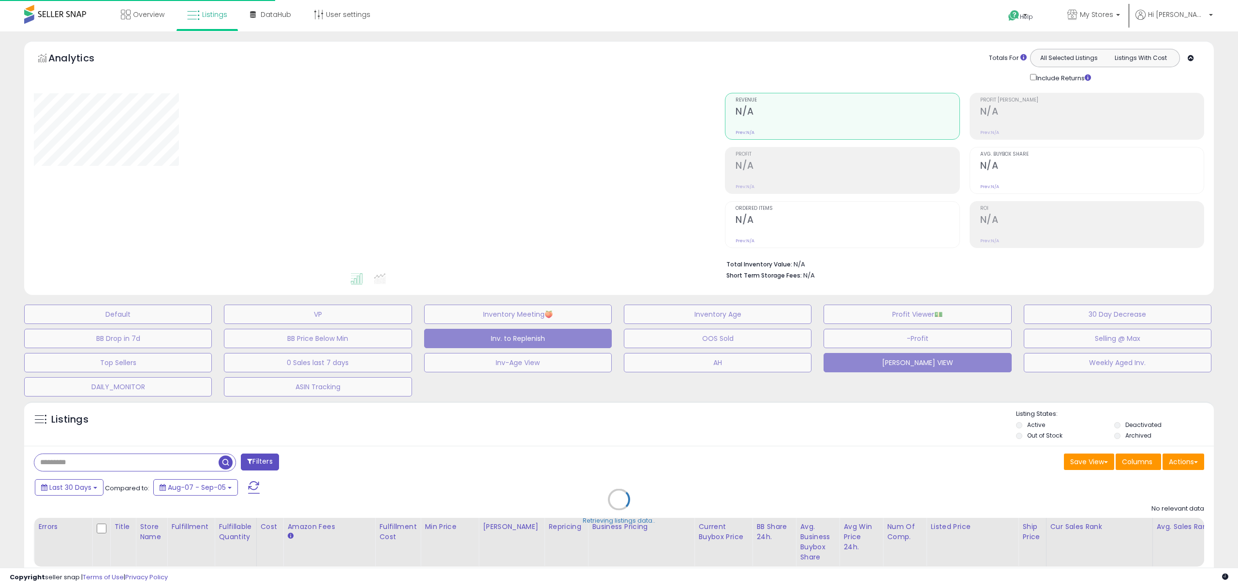
select select
select select "***"
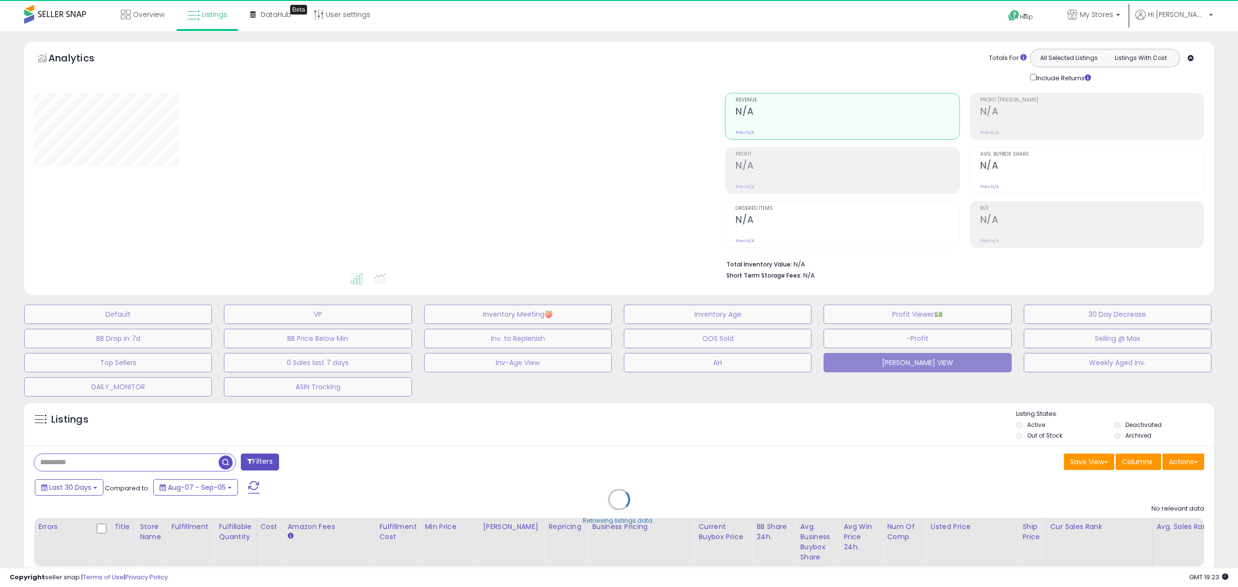
click at [261, 463] on div "Retrieving listings data.." at bounding box center [619, 506] width 1204 height 220
select select "*"
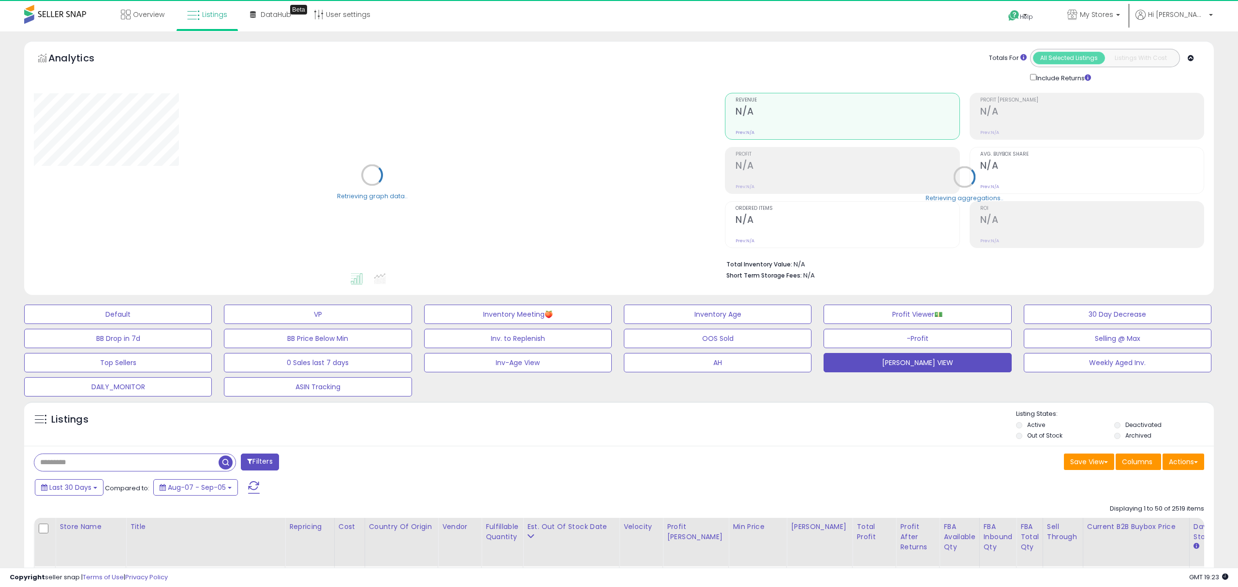
select select "**"
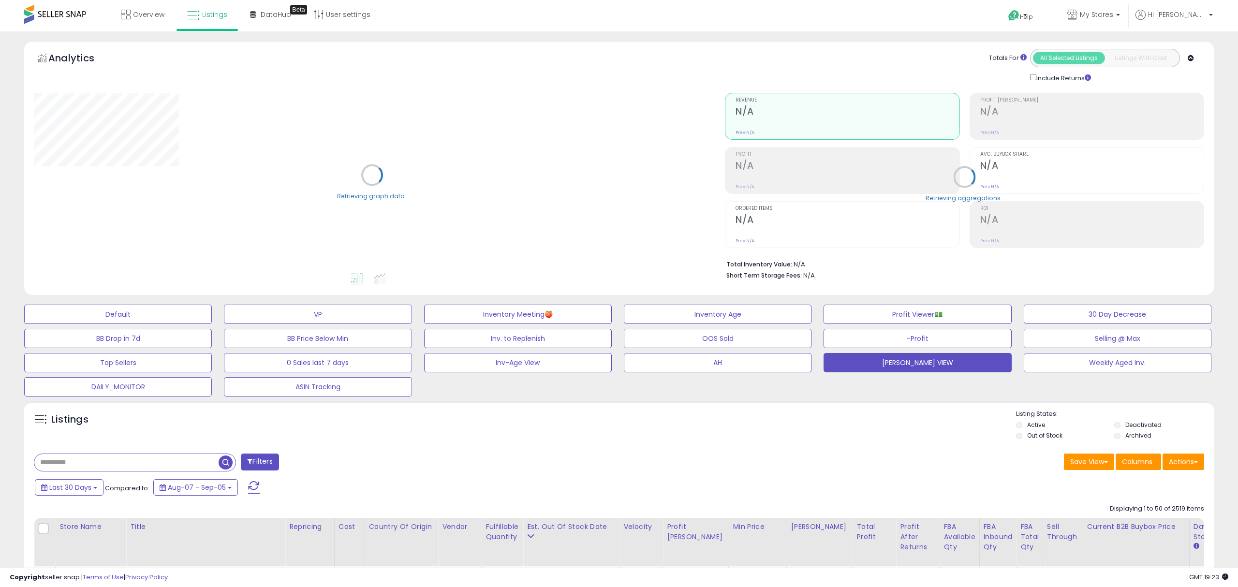
click at [261, 463] on button "Filters" at bounding box center [260, 462] width 38 height 17
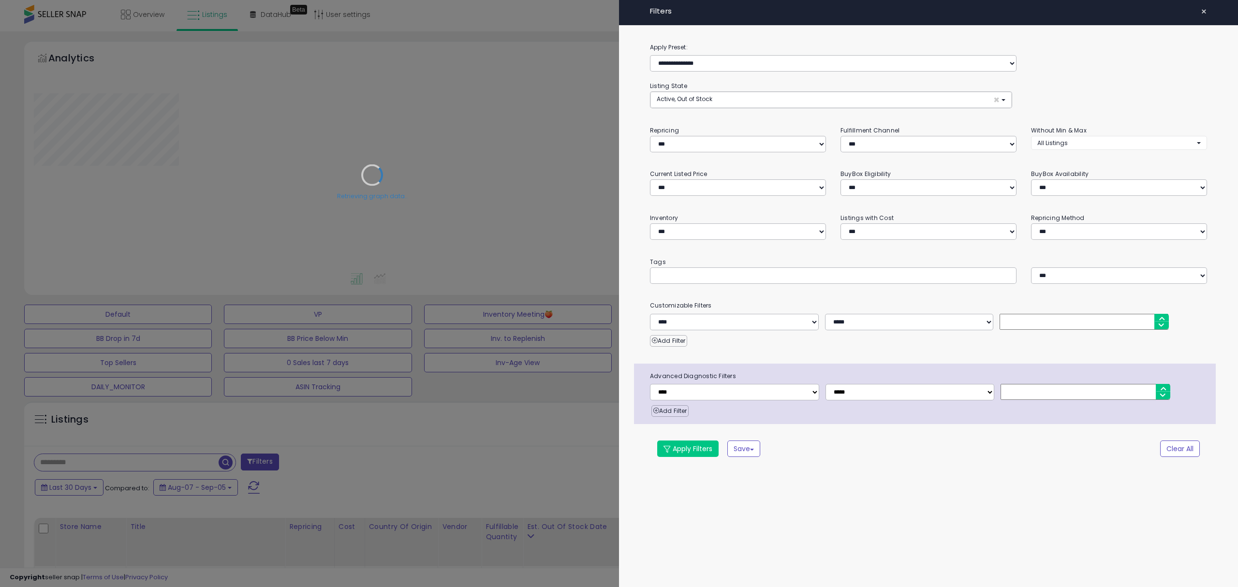
click at [720, 271] on input "text" at bounding box center [728, 275] width 145 height 10
paste input "*********"
type input "*********"
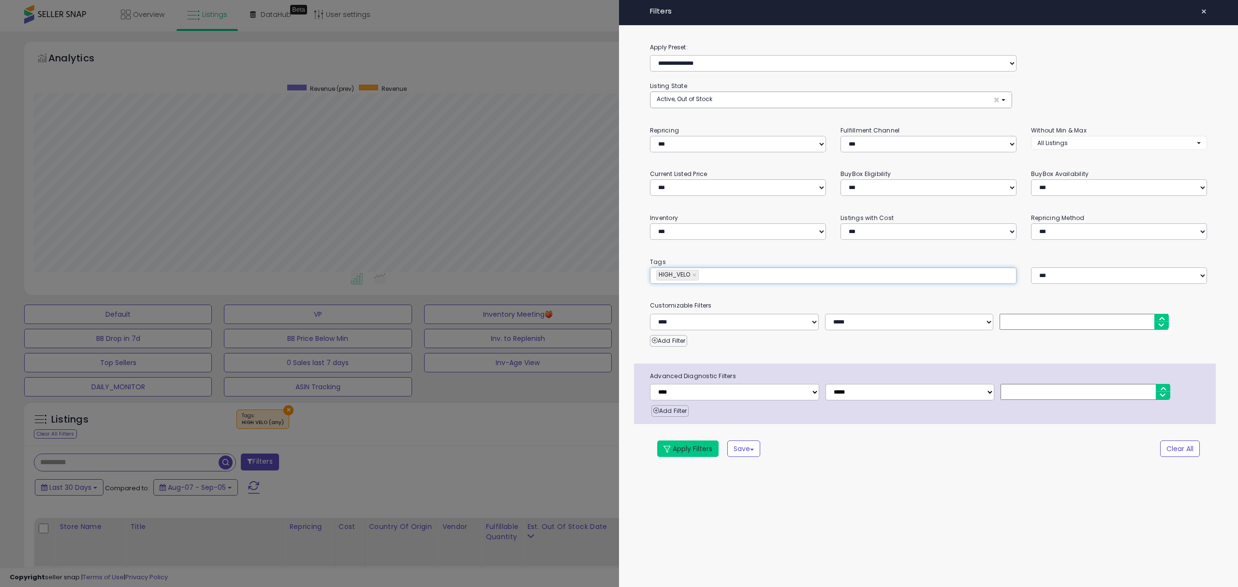
click at [694, 445] on button "Apply Filters" at bounding box center [687, 448] width 61 height 16
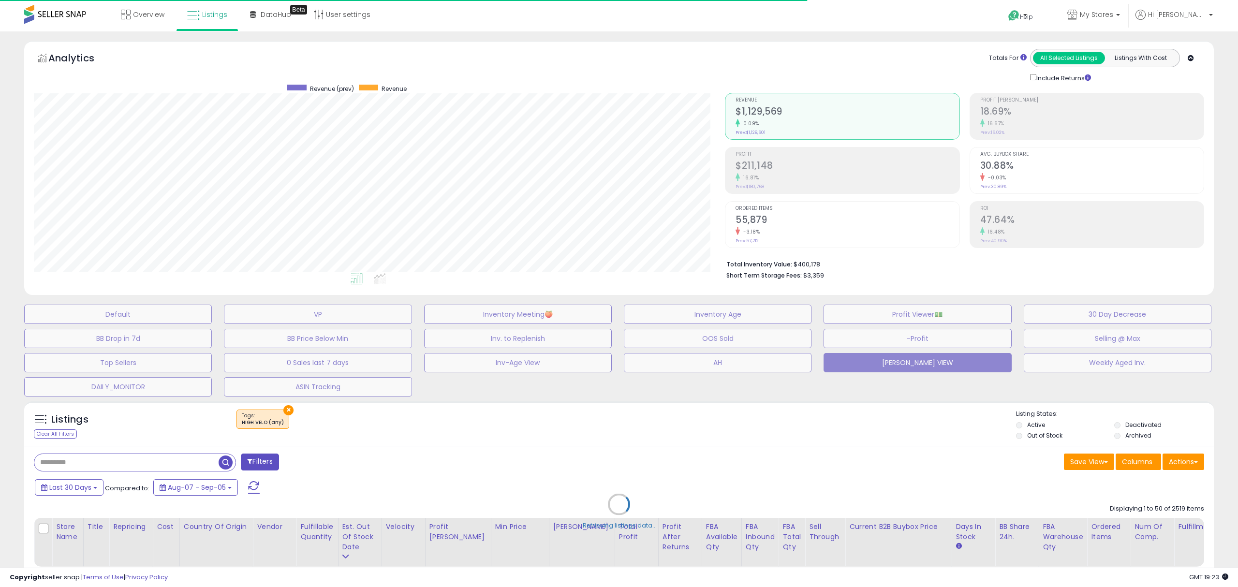
click at [531, 456] on div "Retrieving listings data.." at bounding box center [619, 511] width 1204 height 230
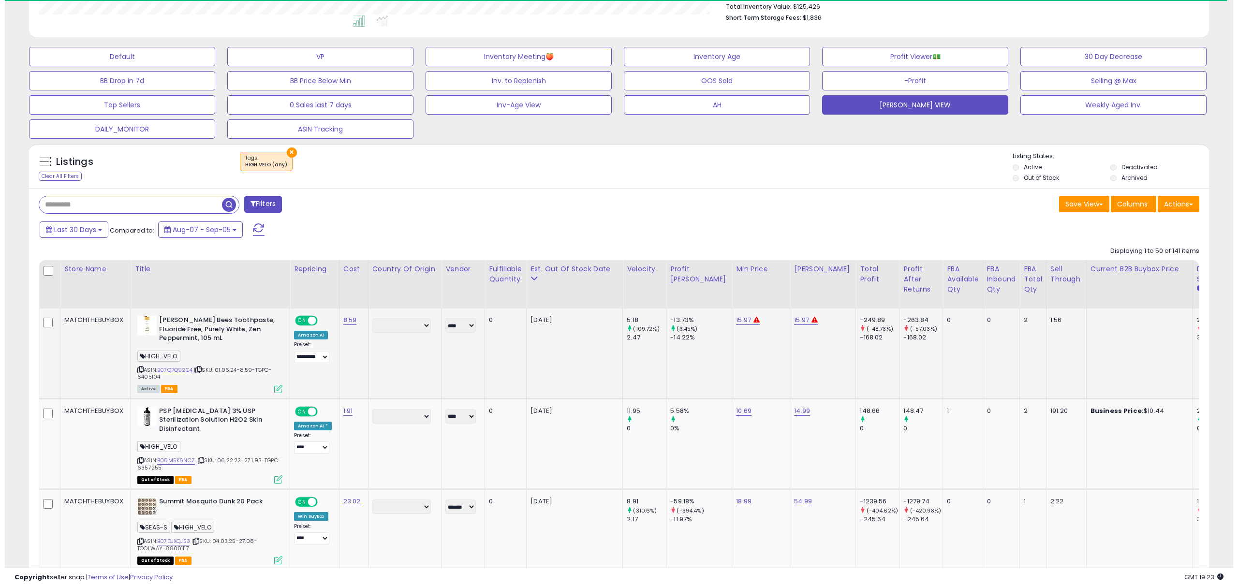
scroll to position [198, 685]
click at [308, 360] on select "**********" at bounding box center [306, 357] width 35 height 12
select select "**********"
click at [289, 353] on select "**********" at bounding box center [306, 357] width 35 height 12
click at [271, 389] on icon at bounding box center [273, 389] width 8 height 8
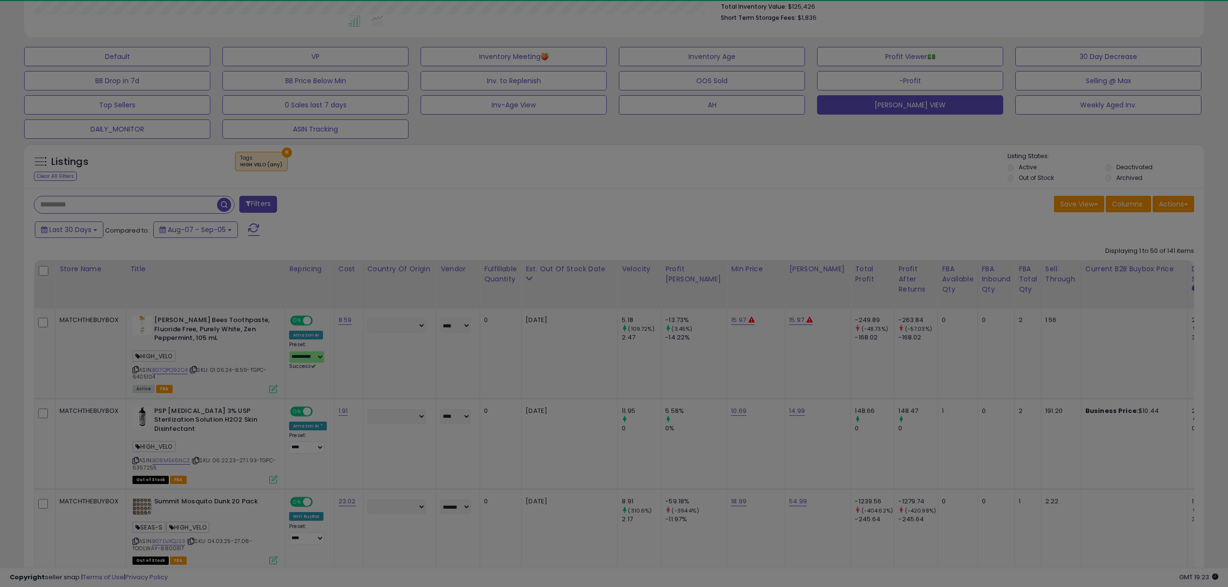
scroll to position [198, 691]
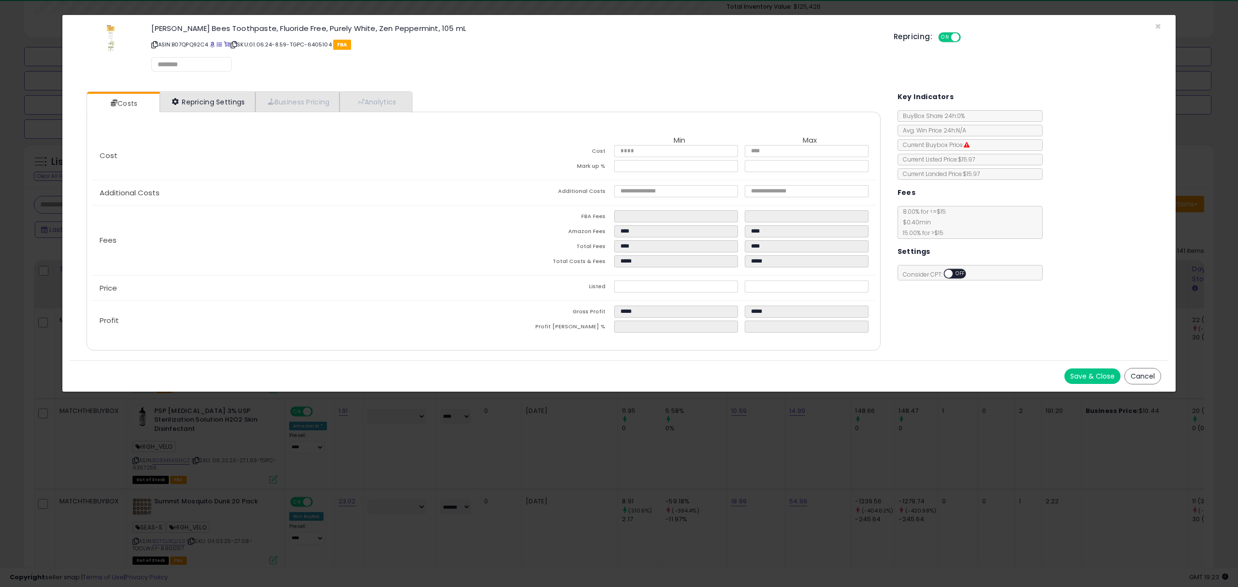
select select "******"
click at [231, 105] on link "Repricing Settings" at bounding box center [208, 102] width 96 height 20
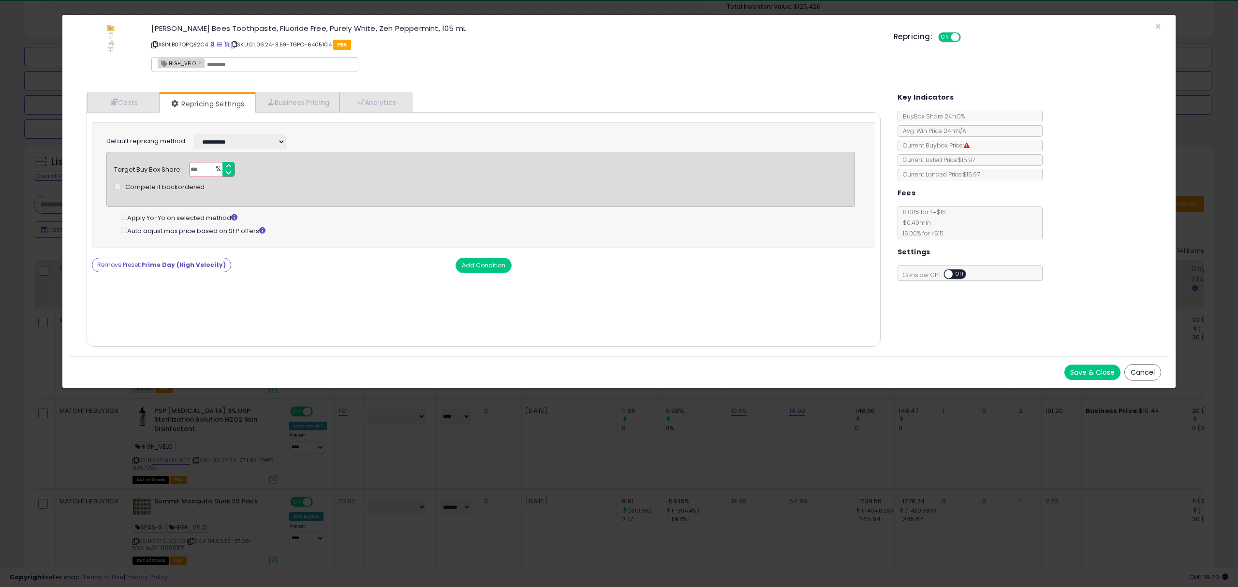
click at [351, 434] on div "× Close Burt's Bees Toothpaste, Fluoride Free, Purely White, Zen Peppermint, 10…" at bounding box center [619, 293] width 1238 height 587
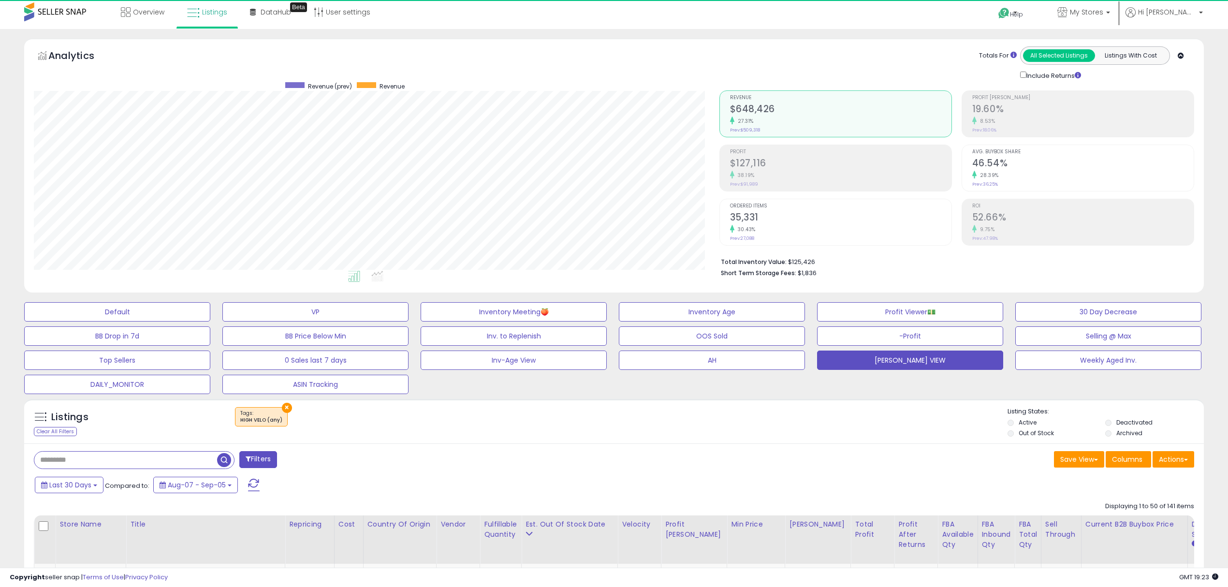
scroll to position [0, 0]
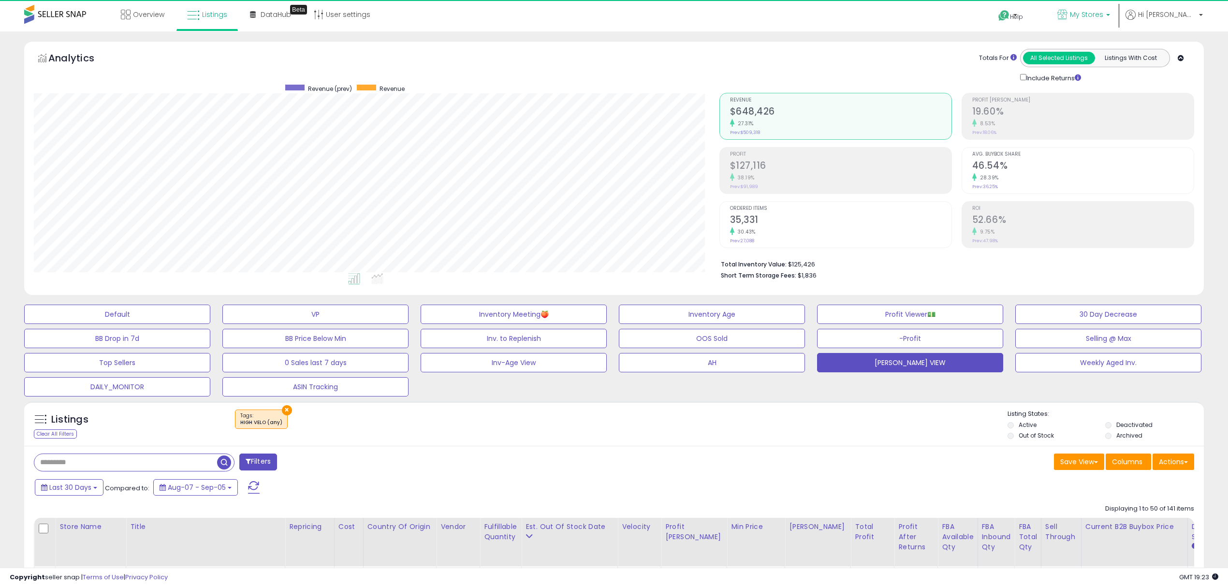
click at [1103, 11] on span "My Stores" at bounding box center [1086, 15] width 33 height 10
click at [1182, 16] on span "Hi Curtis" at bounding box center [1167, 15] width 58 height 10
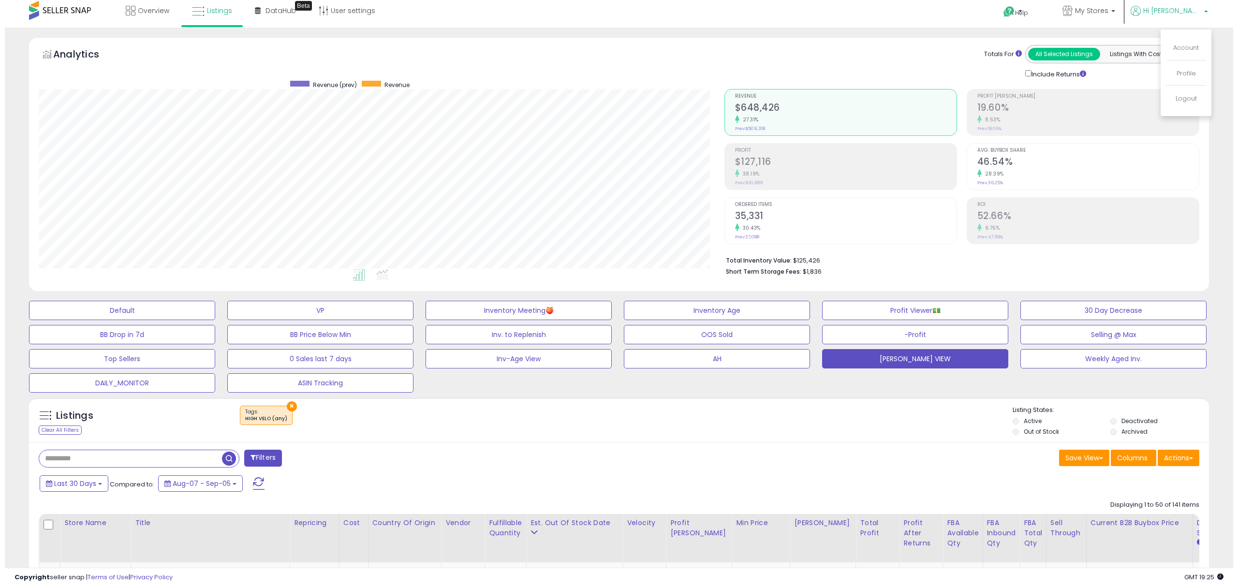
scroll to position [129, 0]
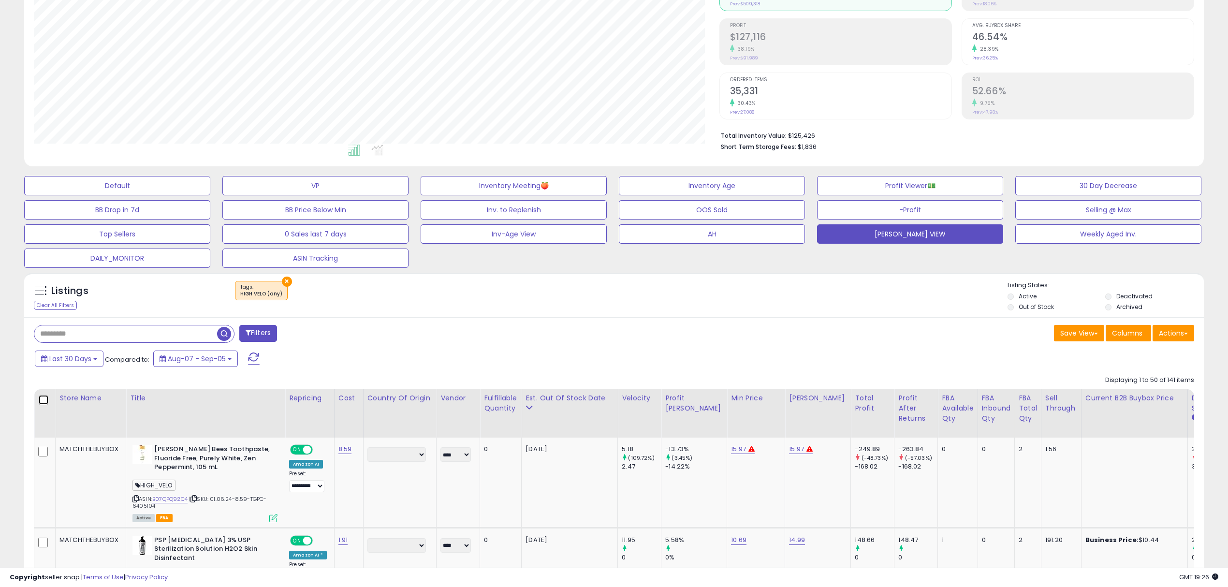
click at [41, 407] on div at bounding box center [44, 400] width 13 height 15
click at [126, 381] on span "Edit all listings in filter" at bounding box center [123, 381] width 71 height 10
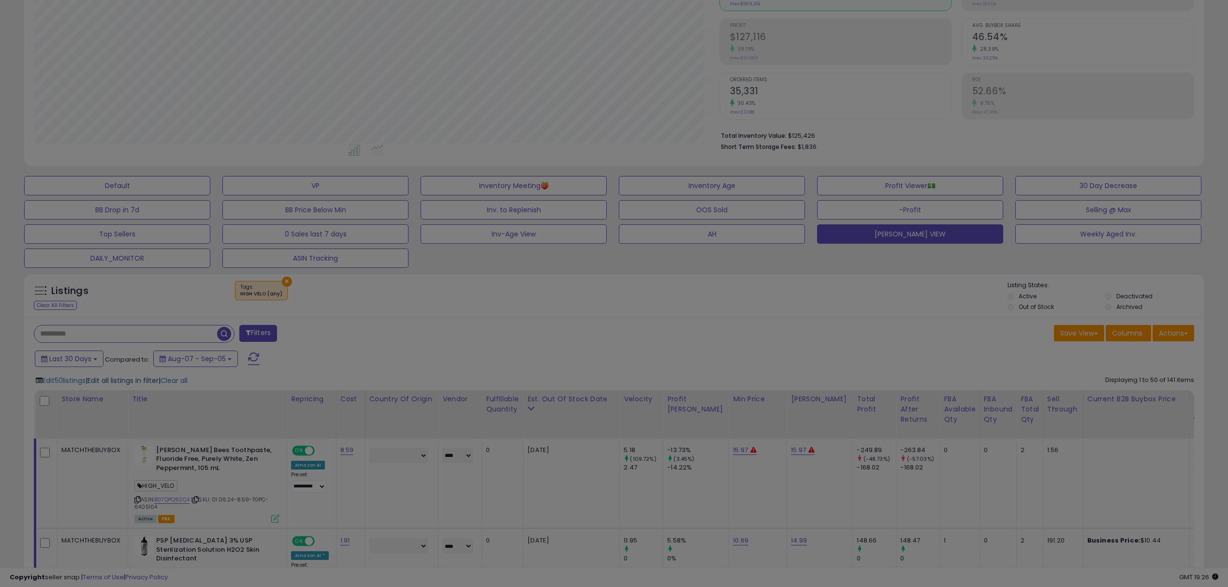
scroll to position [198, 691]
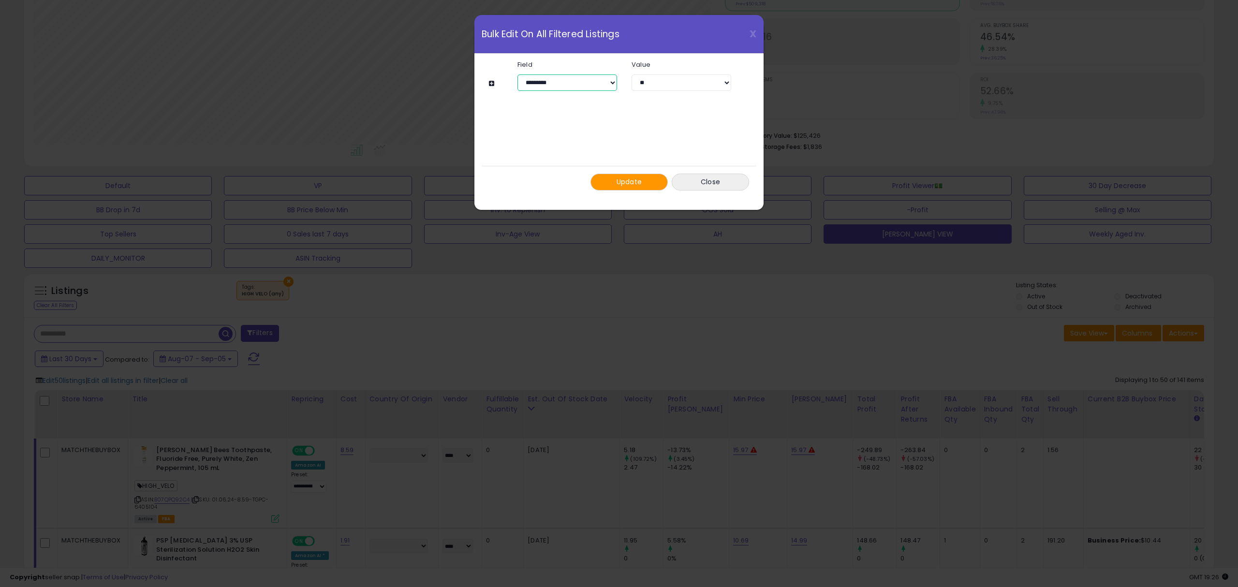
click at [569, 88] on select "**********" at bounding box center [567, 82] width 100 height 16
click at [687, 279] on div "**********" at bounding box center [619, 293] width 1238 height 587
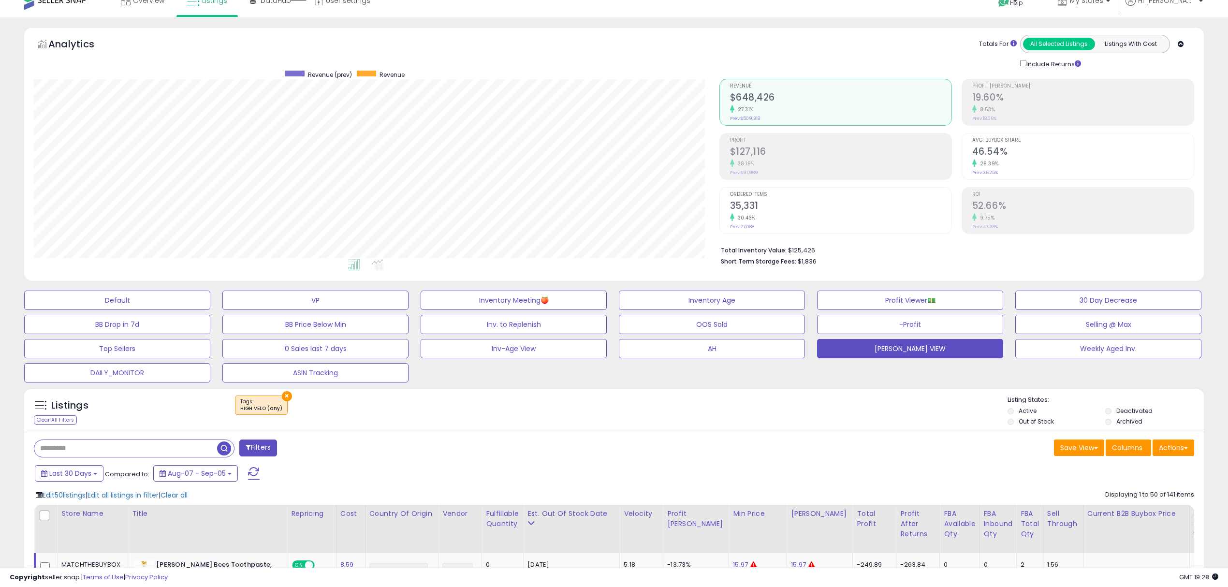
scroll to position [0, 0]
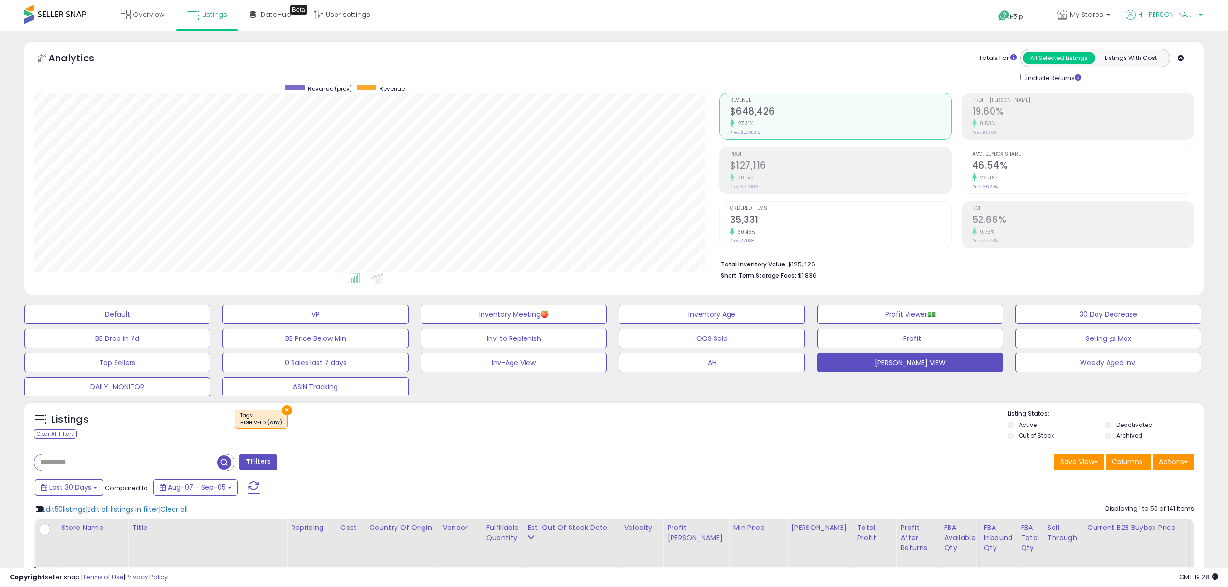
click at [1170, 13] on span "Hi Curtis" at bounding box center [1167, 15] width 58 height 10
click at [1117, 9] on link "My Stores" at bounding box center [1083, 15] width 67 height 31
click at [1023, 14] on span "Help" at bounding box center [1016, 17] width 13 height 8
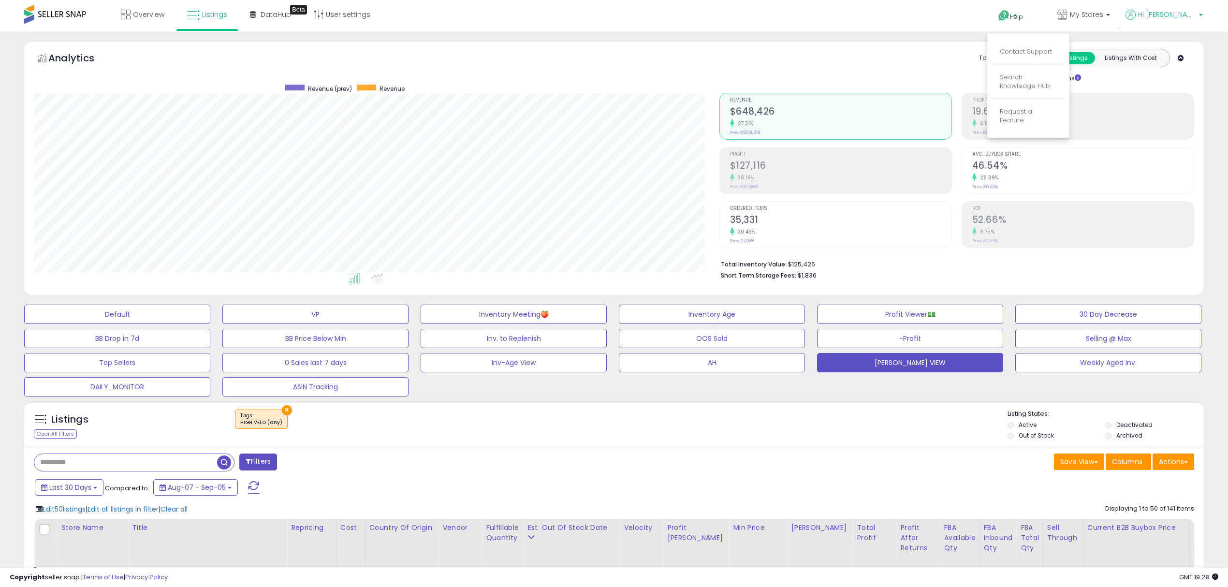
click at [1173, 16] on span "Hi Curtis" at bounding box center [1167, 15] width 58 height 10
click at [1180, 53] on link "Account" at bounding box center [1181, 51] width 26 height 9
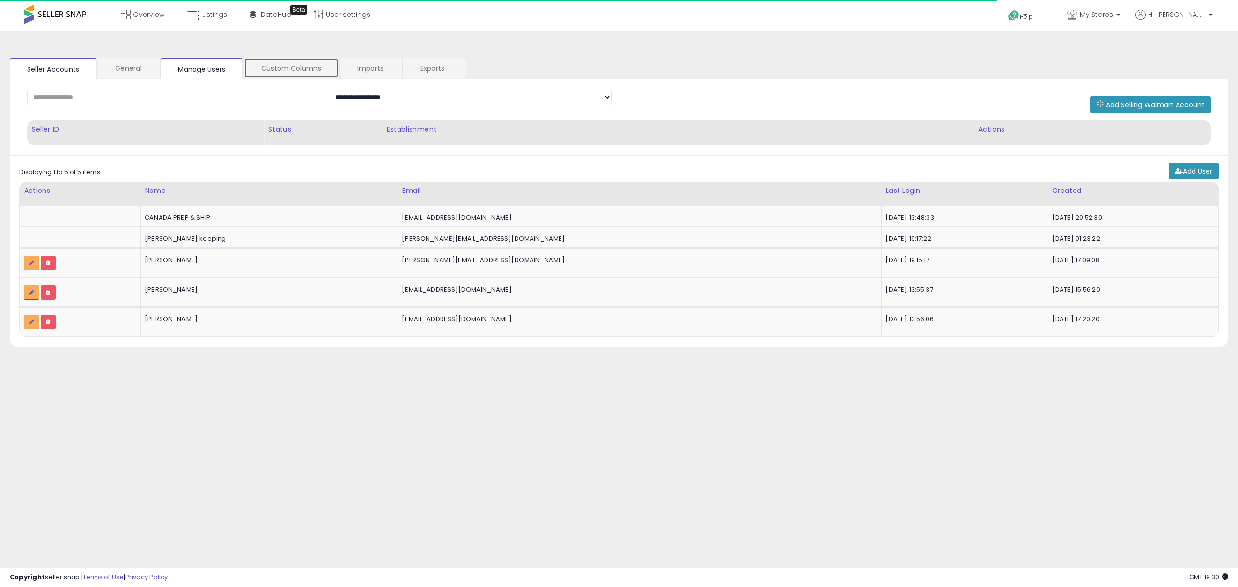
click at [289, 68] on link "Custom Columns" at bounding box center [291, 68] width 95 height 20
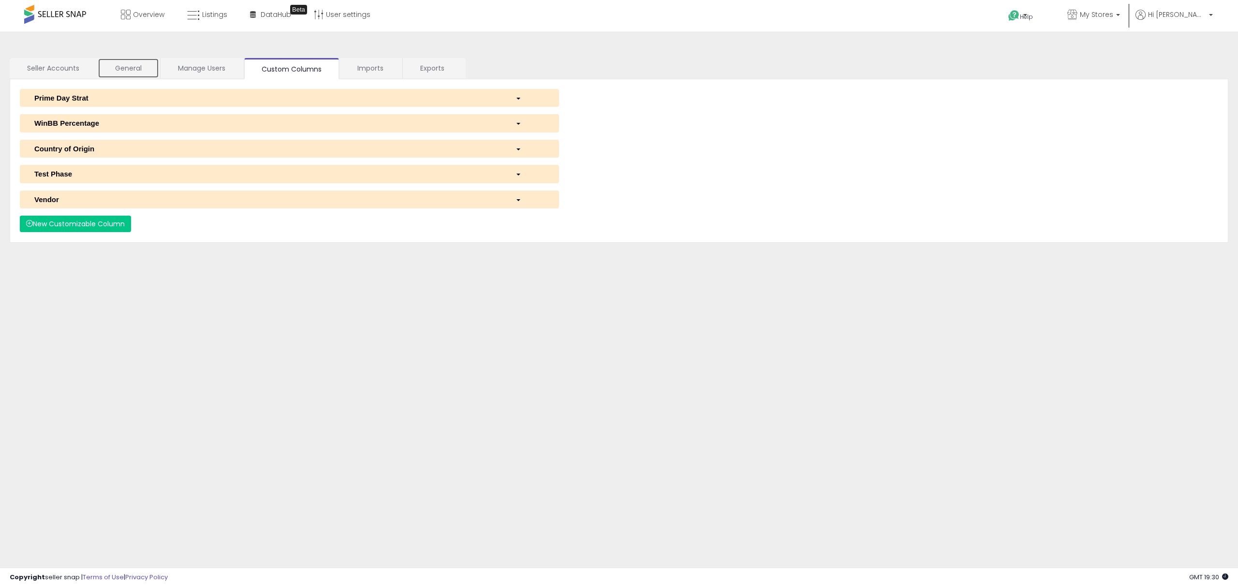
click at [142, 67] on link "General" at bounding box center [128, 68] width 61 height 20
click at [191, 97] on div "Prime Day Strat" at bounding box center [267, 98] width 481 height 10
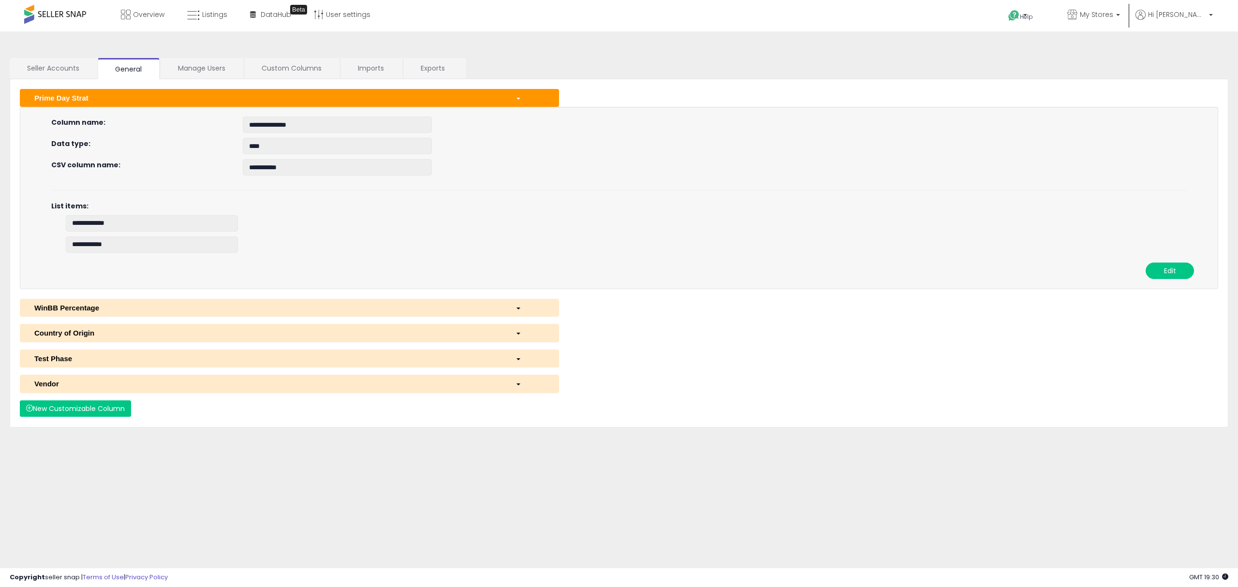
click at [191, 97] on div "Prime Day Strat" at bounding box center [267, 98] width 481 height 10
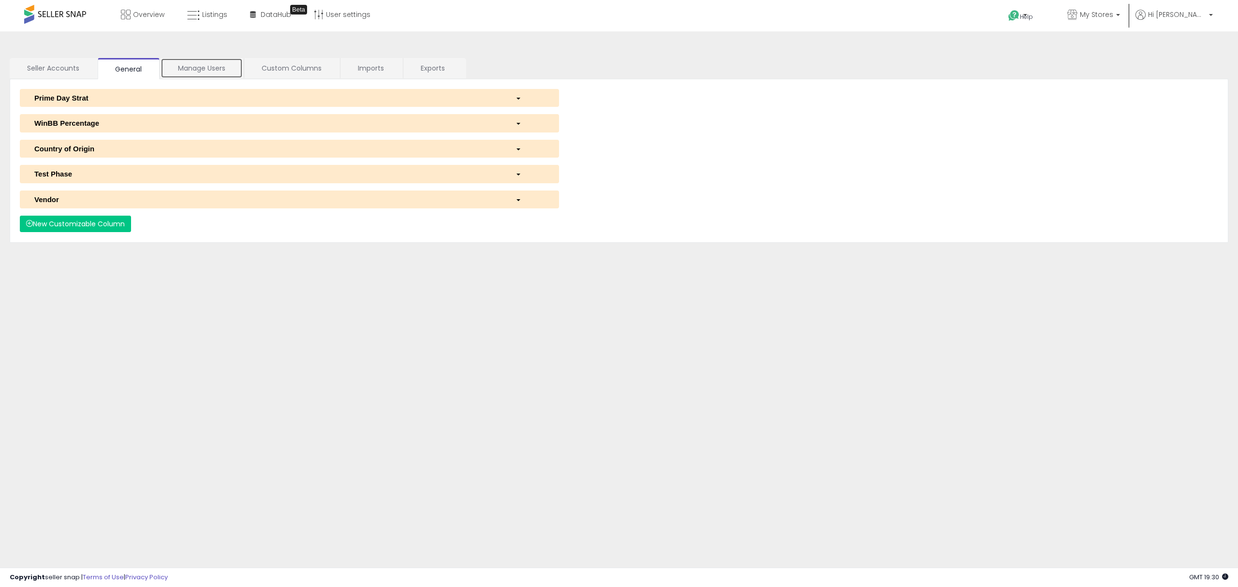
click at [191, 69] on link "Manage Users" at bounding box center [202, 68] width 82 height 20
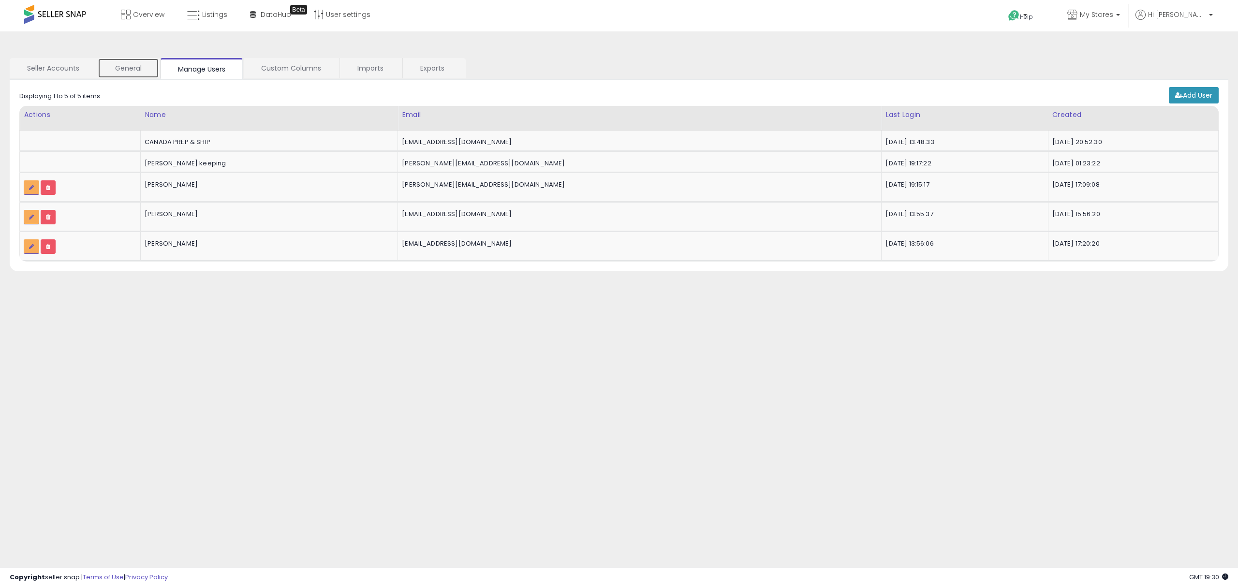
click at [149, 68] on link "General" at bounding box center [128, 68] width 61 height 20
click at [149, 68] on link "General" at bounding box center [129, 68] width 62 height 21
click at [125, 67] on link "General" at bounding box center [129, 68] width 62 height 21
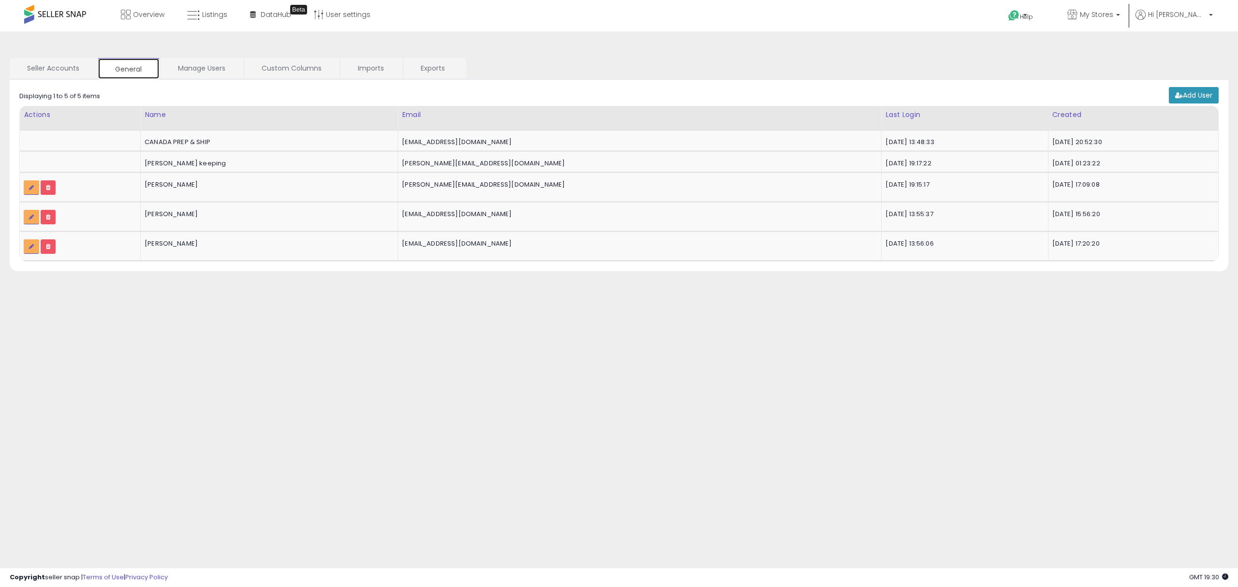
click at [125, 67] on link "General" at bounding box center [129, 68] width 62 height 21
click at [74, 67] on link "Seller Accounts" at bounding box center [53, 68] width 87 height 20
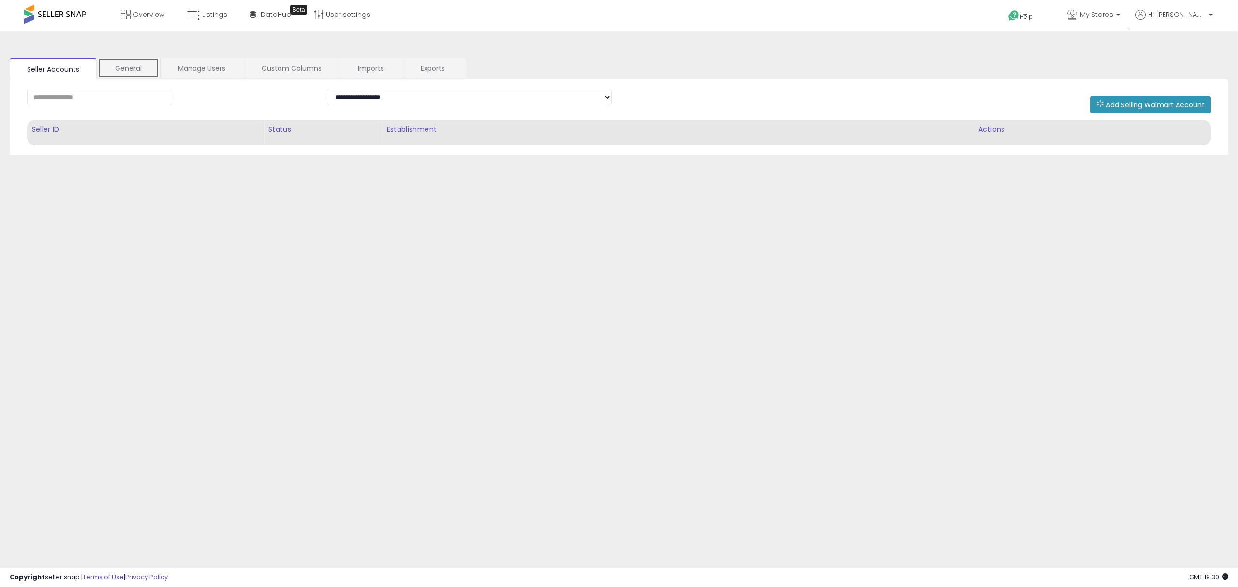
click at [132, 66] on link "General" at bounding box center [128, 68] width 61 height 20
click at [132, 66] on link "General" at bounding box center [129, 68] width 62 height 21
click at [286, 67] on link "Custom Columns" at bounding box center [291, 68] width 95 height 20
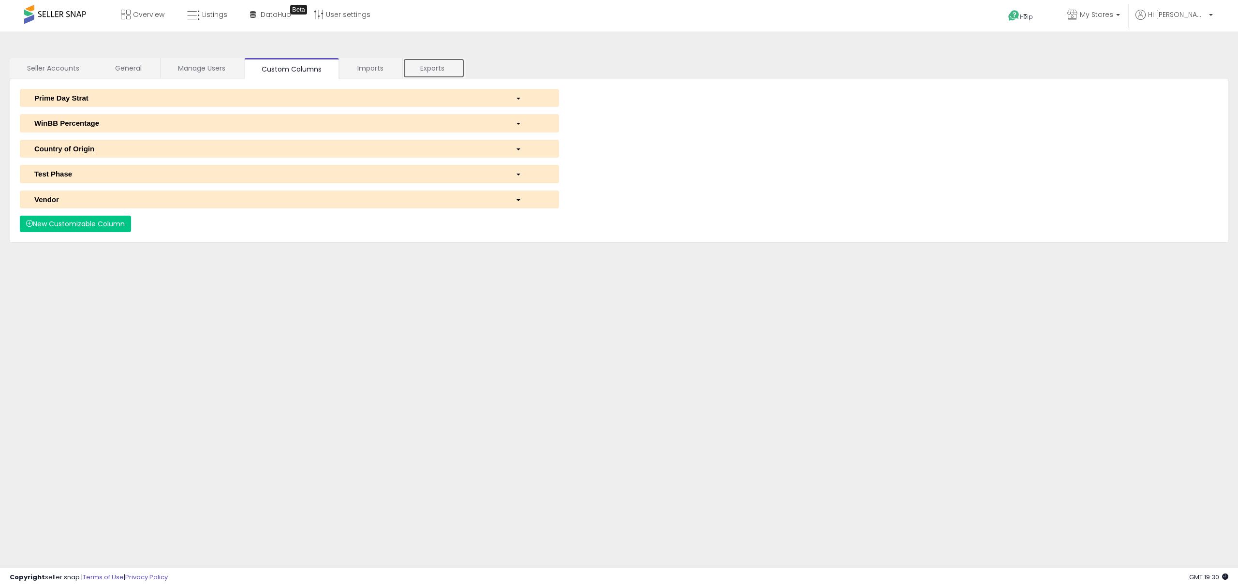
click at [420, 64] on link "Exports" at bounding box center [434, 68] width 62 height 20
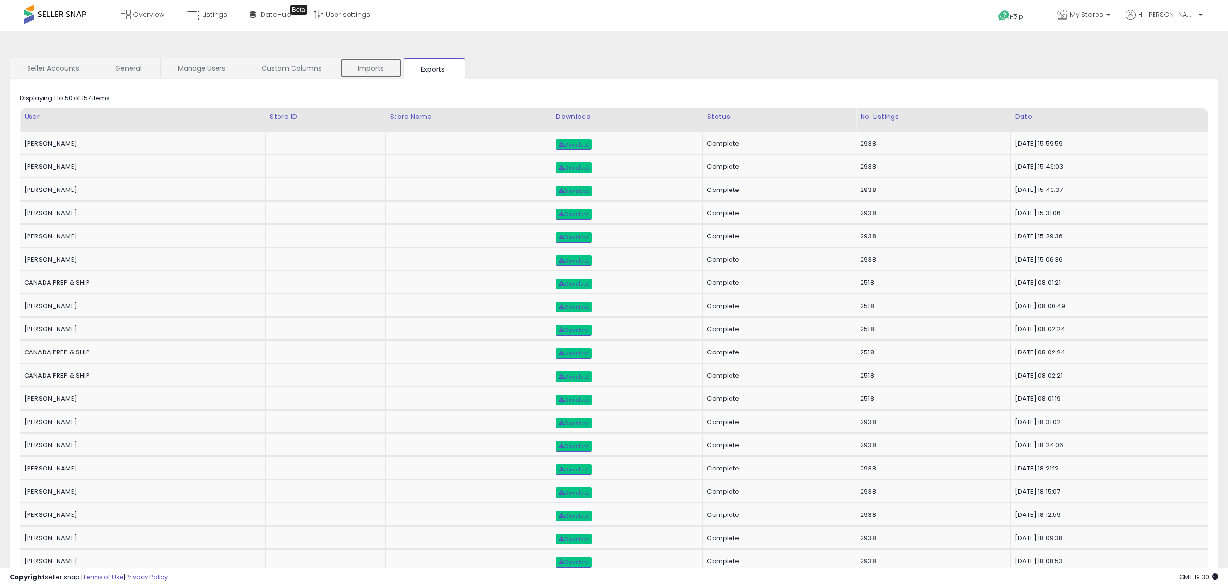
click at [366, 68] on link "Imports" at bounding box center [370, 68] width 61 height 20
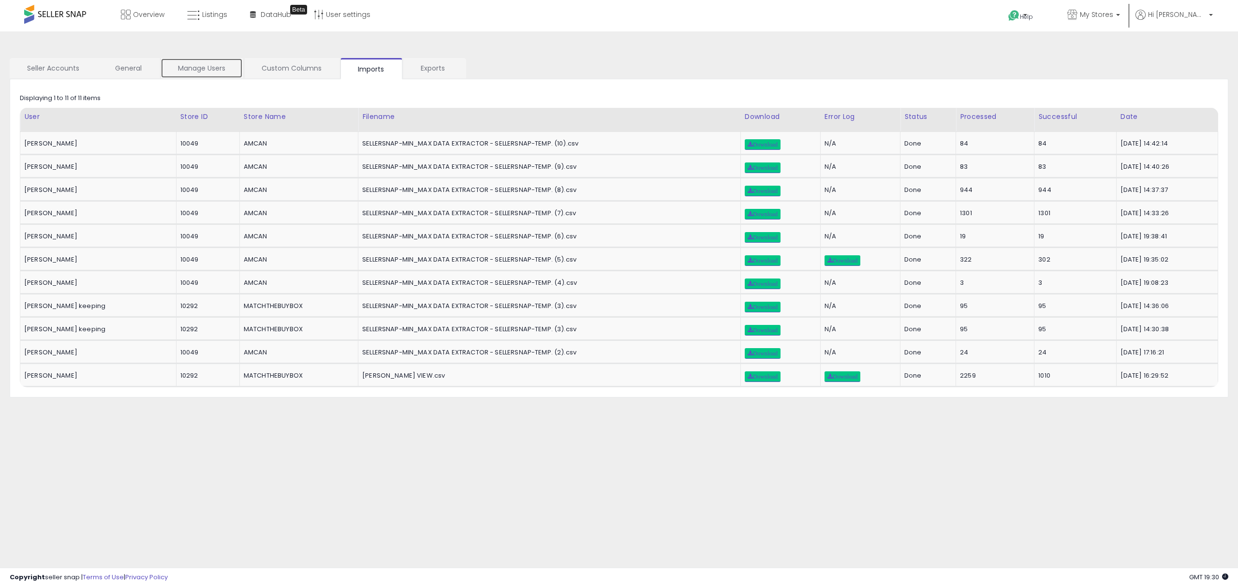
click at [161, 68] on link "Manage Users" at bounding box center [202, 68] width 82 height 20
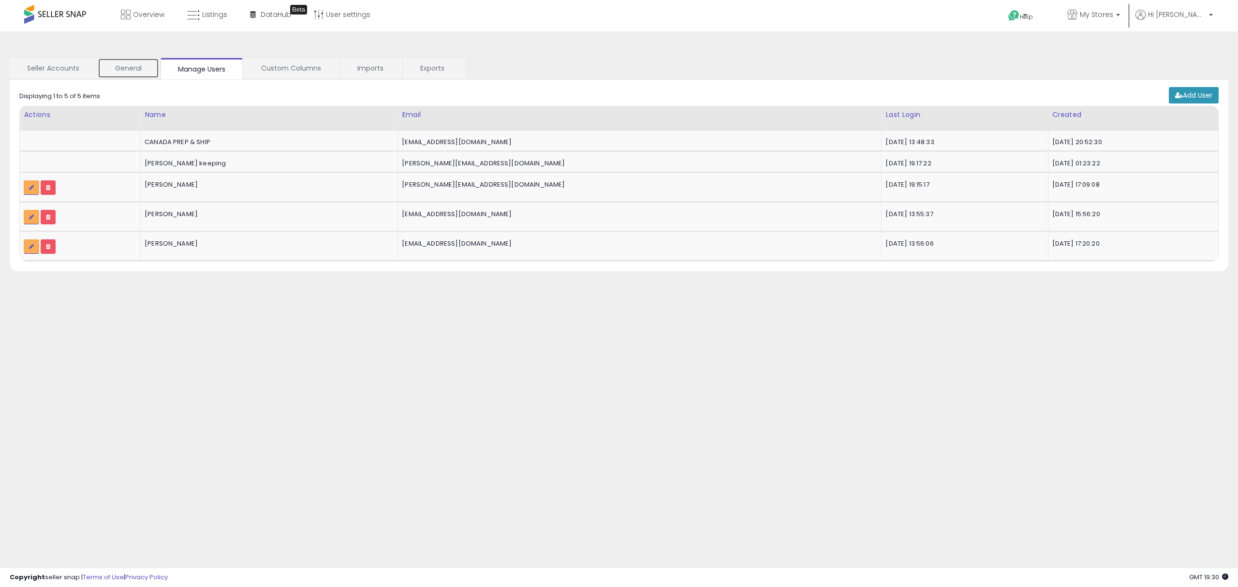
click at [109, 68] on link "General" at bounding box center [128, 68] width 61 height 20
click at [414, 68] on link "Exports" at bounding box center [434, 68] width 62 height 20
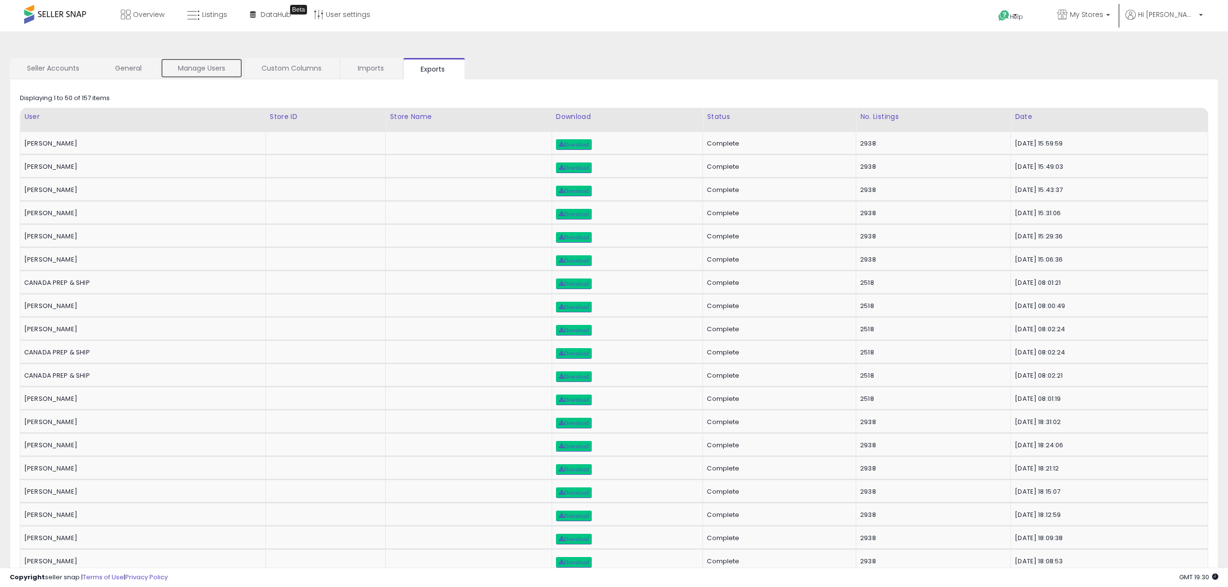
click at [189, 74] on link "Manage Users" at bounding box center [202, 68] width 82 height 20
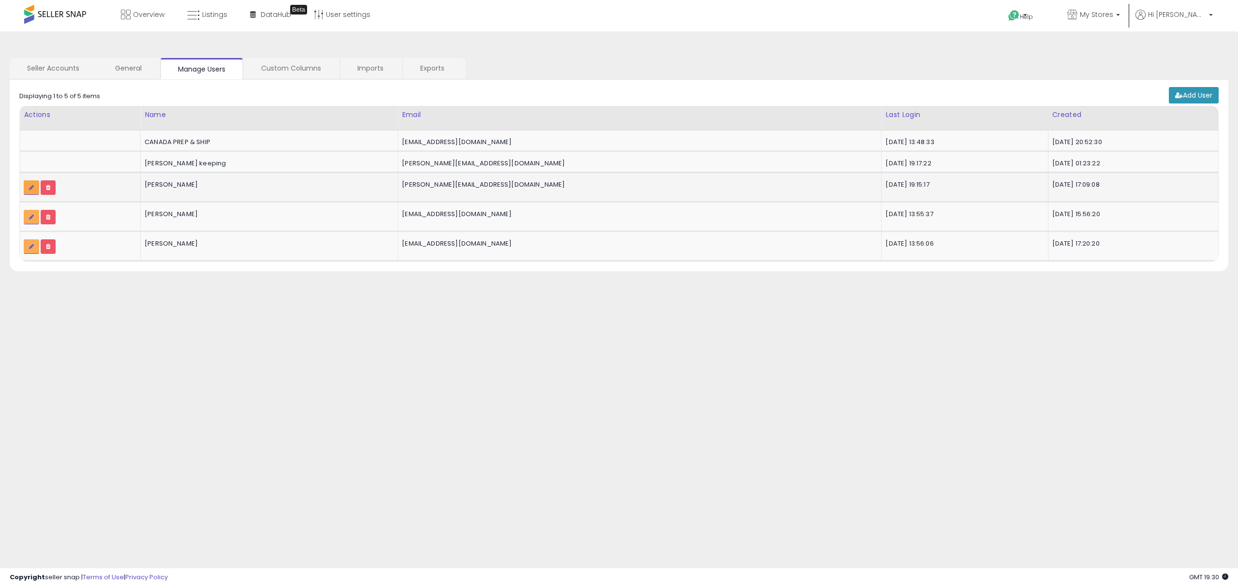
click at [31, 190] on icon at bounding box center [31, 188] width 5 height 6
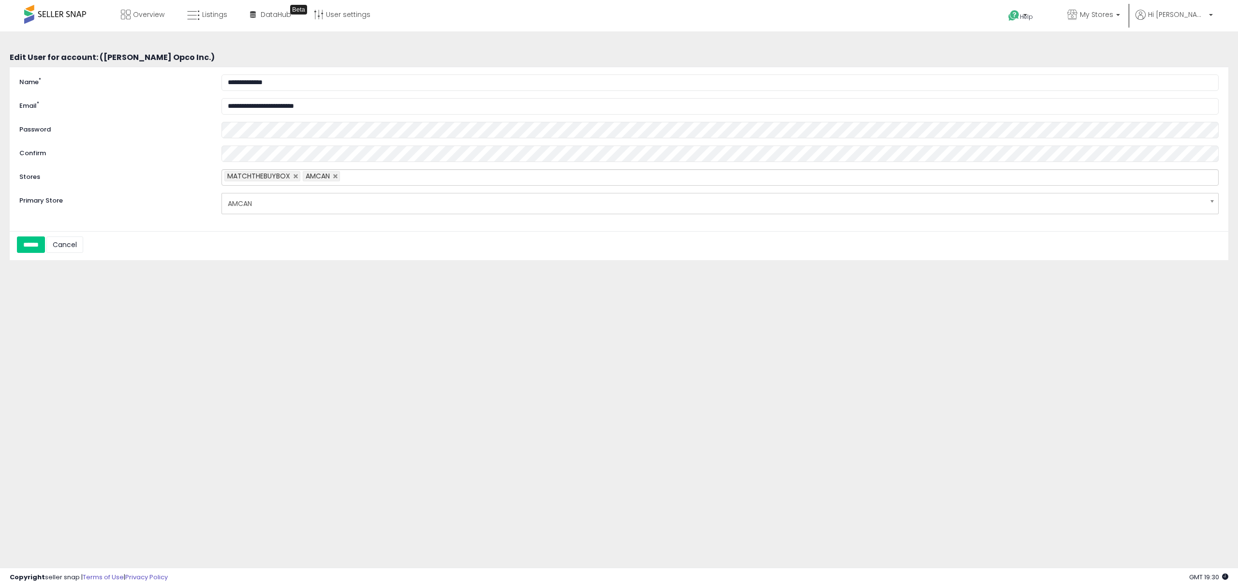
click at [269, 200] on span "AMCAN" at bounding box center [714, 203] width 972 height 16
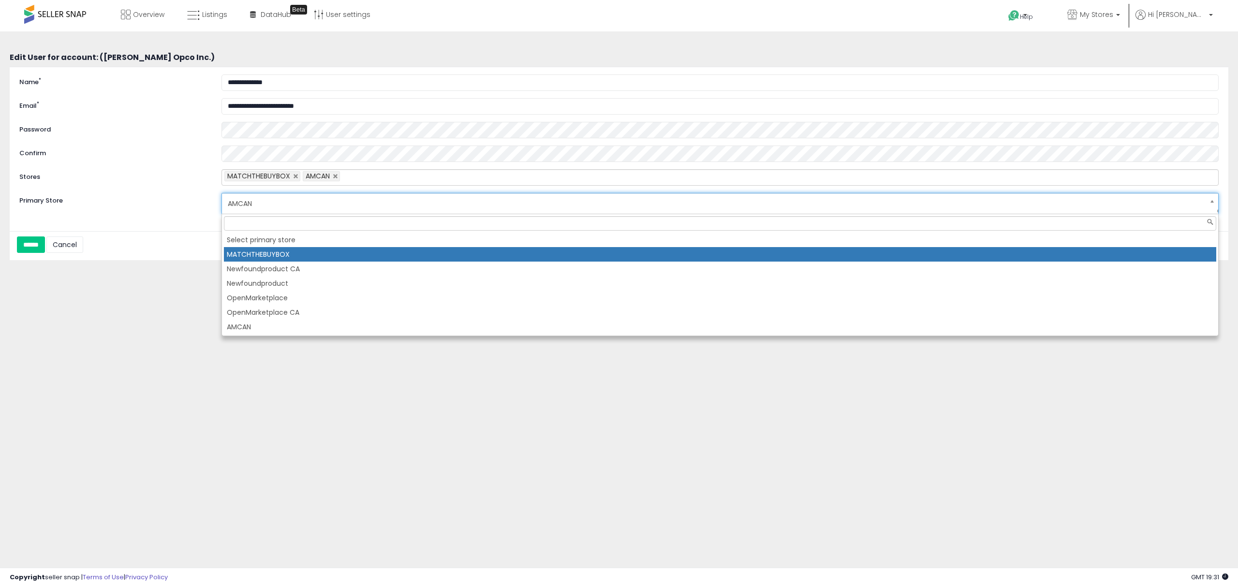
click at [274, 249] on li "MATCHTHEBUYBOX" at bounding box center [720, 254] width 992 height 15
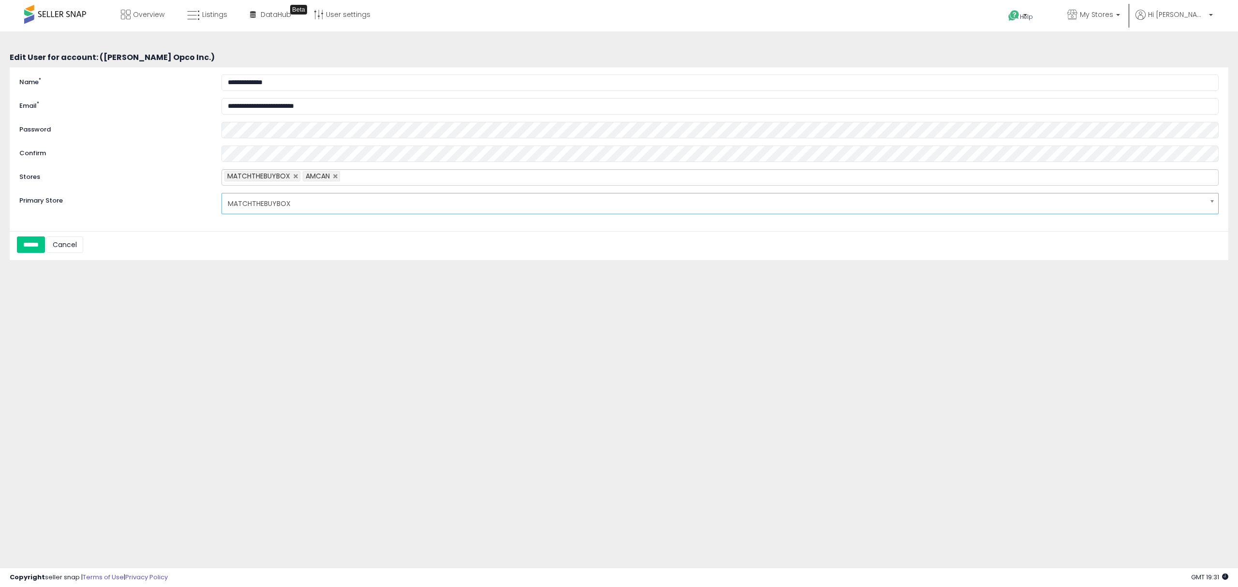
click at [279, 209] on span "MATCHTHEBUYBOX" at bounding box center [714, 203] width 972 height 16
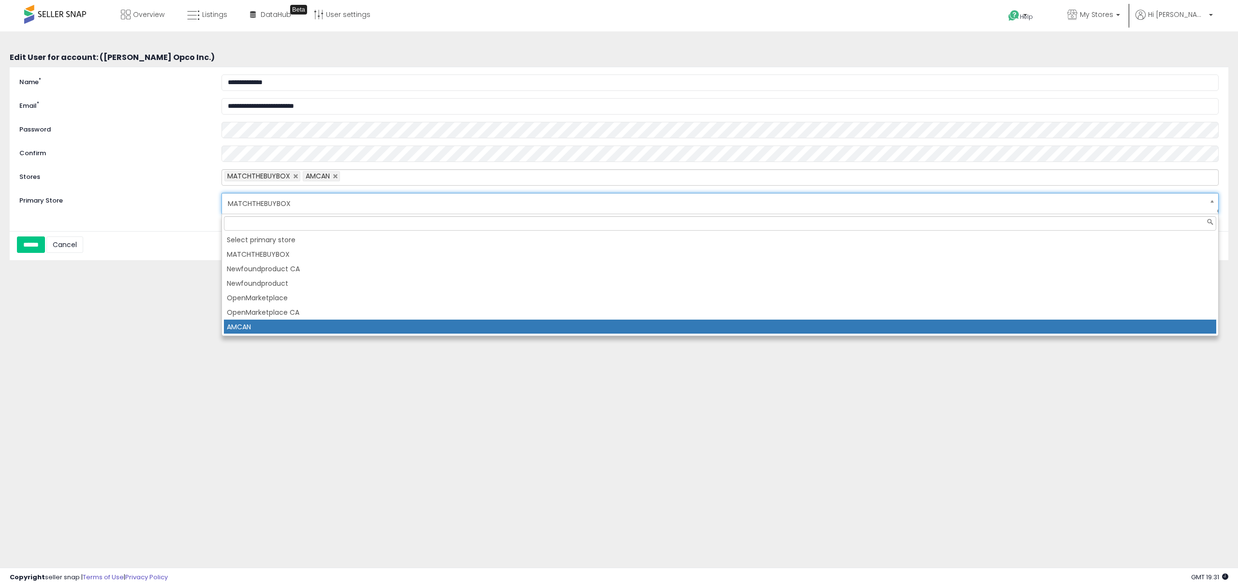
click at [287, 328] on li "AMCAN" at bounding box center [720, 327] width 992 height 15
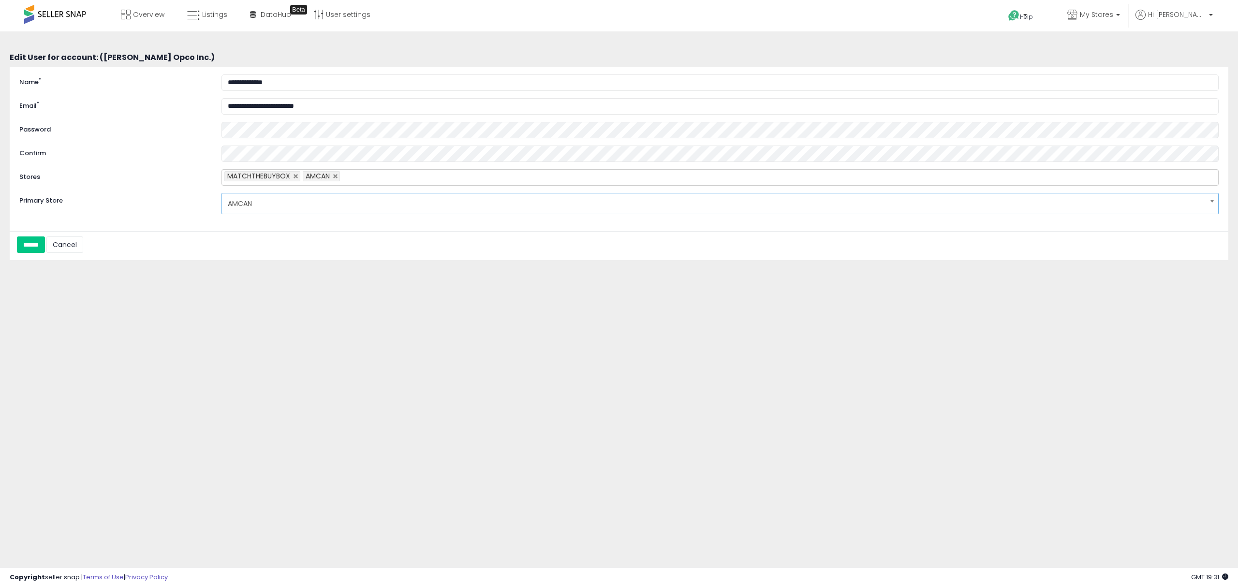
click at [187, 242] on div "****** Cancel" at bounding box center [619, 245] width 1218 height 19
click at [39, 244] on input "******" at bounding box center [31, 244] width 28 height 16
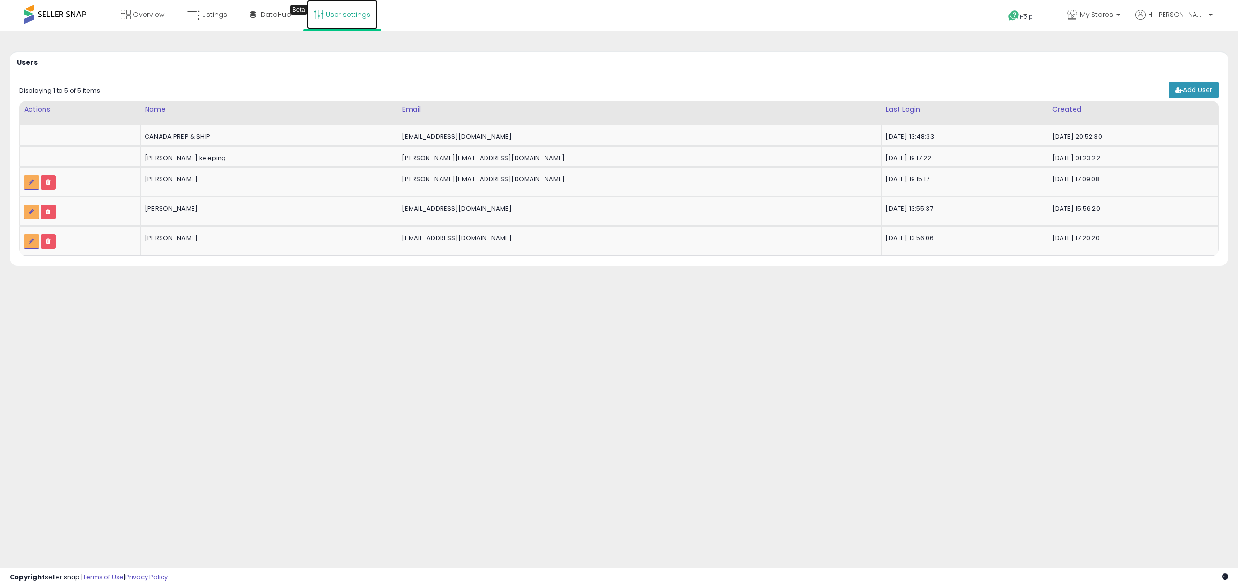
click at [347, 14] on link "User settings" at bounding box center [342, 14] width 71 height 29
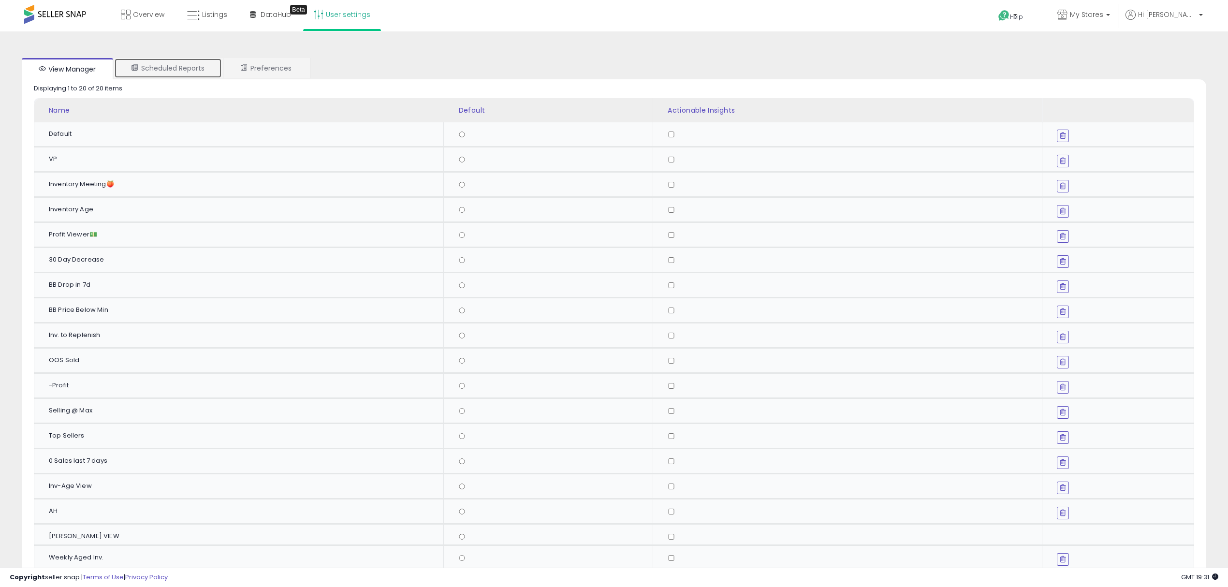
click at [197, 71] on link "Scheduled Reports" at bounding box center [168, 68] width 108 height 20
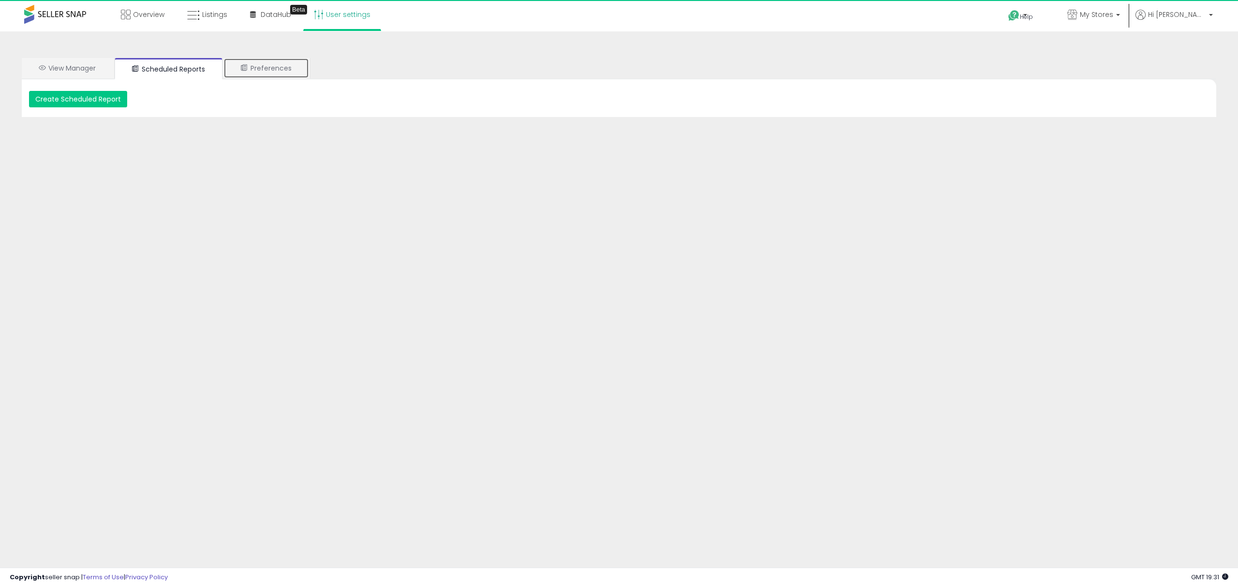
click at [259, 70] on link "Preferences" at bounding box center [266, 68] width 86 height 20
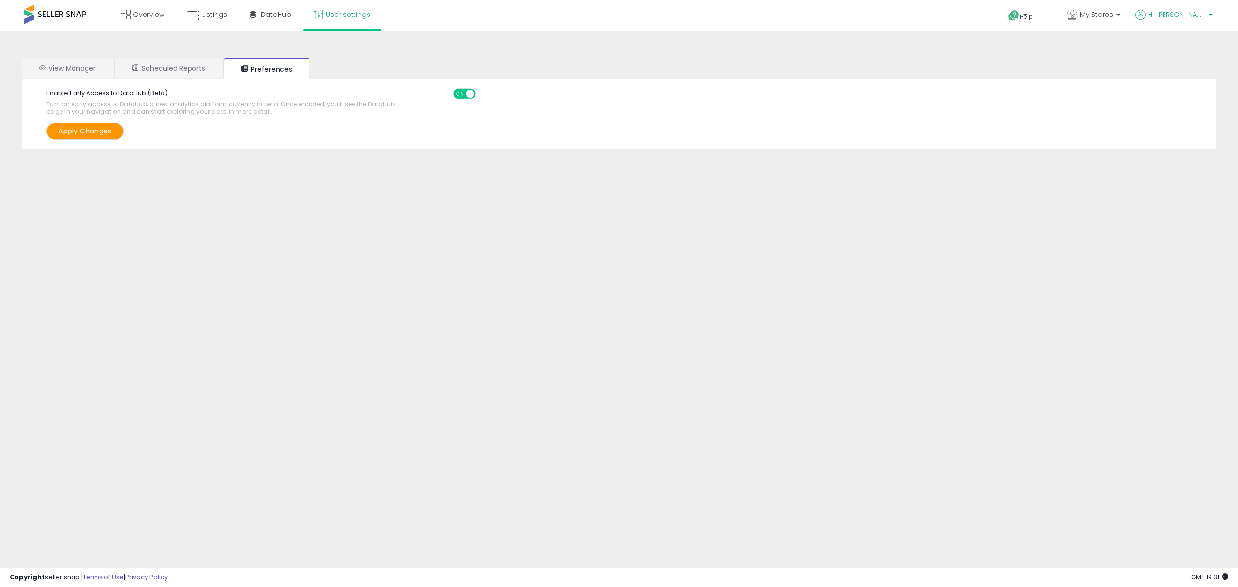
click at [1200, 14] on span "Hi [PERSON_NAME]" at bounding box center [1177, 15] width 58 height 10
click at [1187, 79] on link "Profile" at bounding box center [1190, 77] width 19 height 9
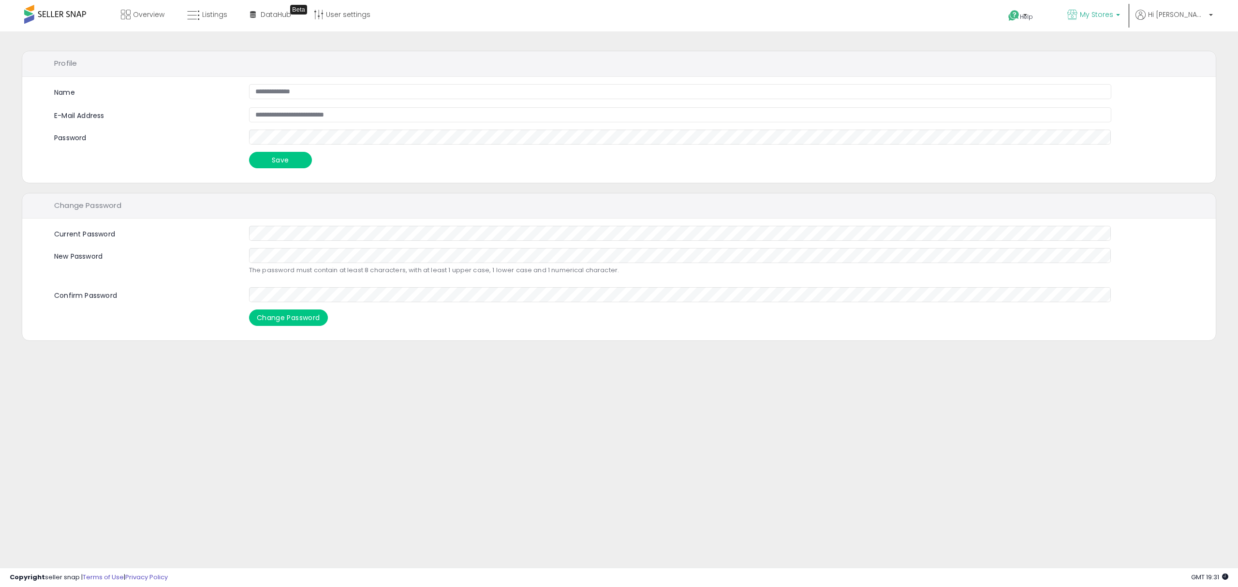
click at [1113, 14] on span "My Stores" at bounding box center [1096, 15] width 33 height 10
click at [1184, 15] on span "Hi [PERSON_NAME]" at bounding box center [1177, 15] width 58 height 10
click at [1180, 52] on link "Account" at bounding box center [1191, 51] width 26 height 9
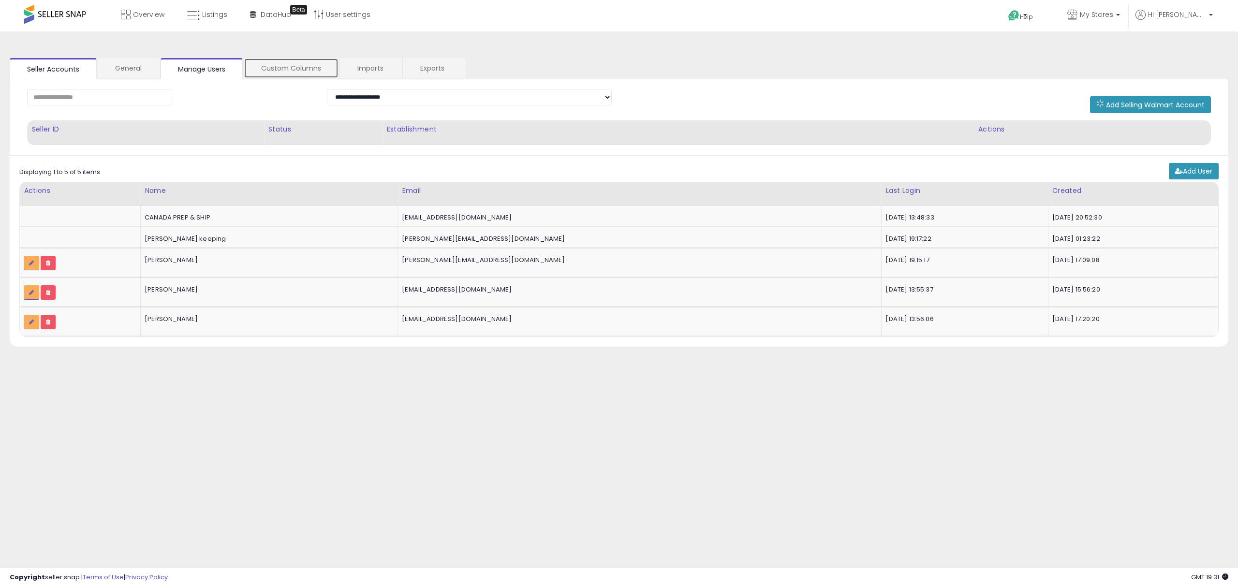
click at [296, 63] on link "Custom Columns" at bounding box center [291, 68] width 95 height 20
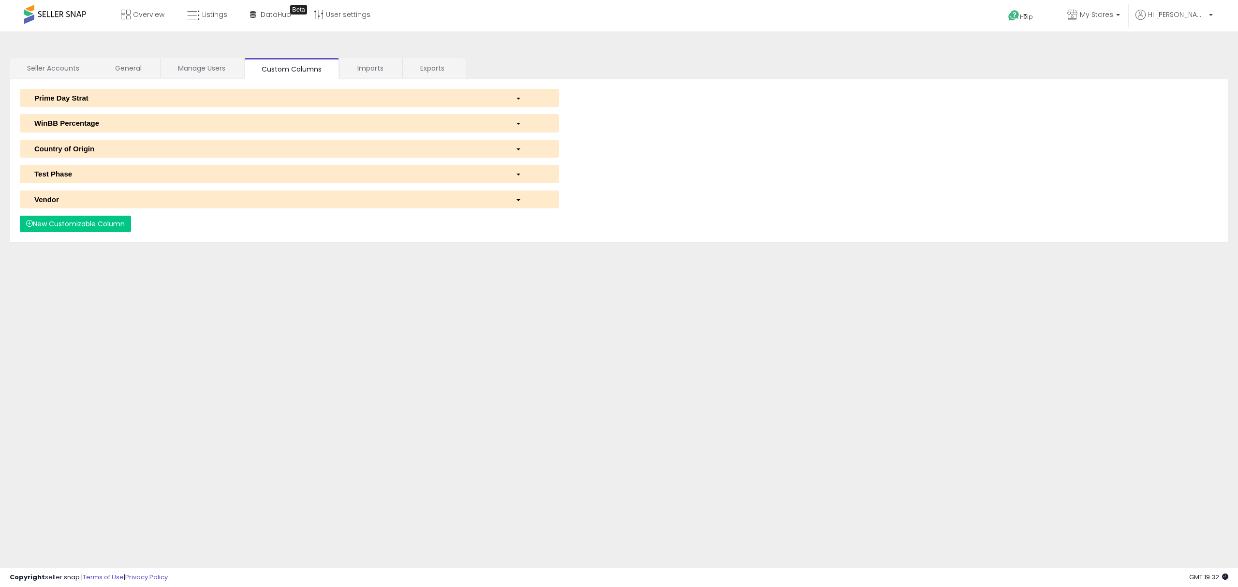
click at [521, 95] on div "button" at bounding box center [530, 98] width 44 height 10
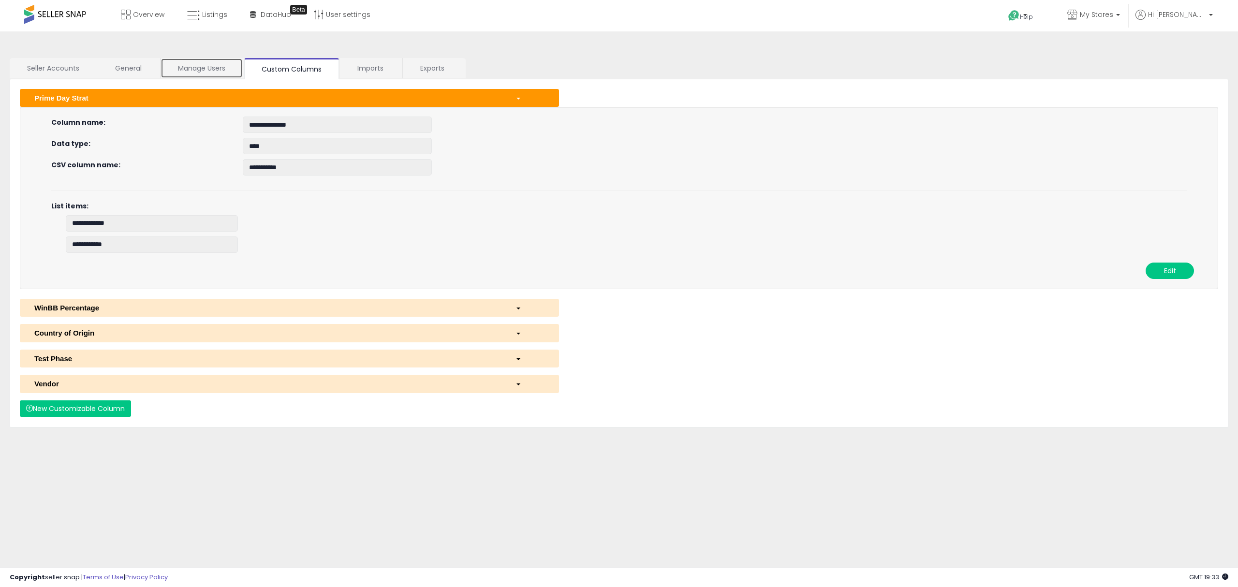
click at [192, 64] on link "Manage Users" at bounding box center [202, 68] width 82 height 20
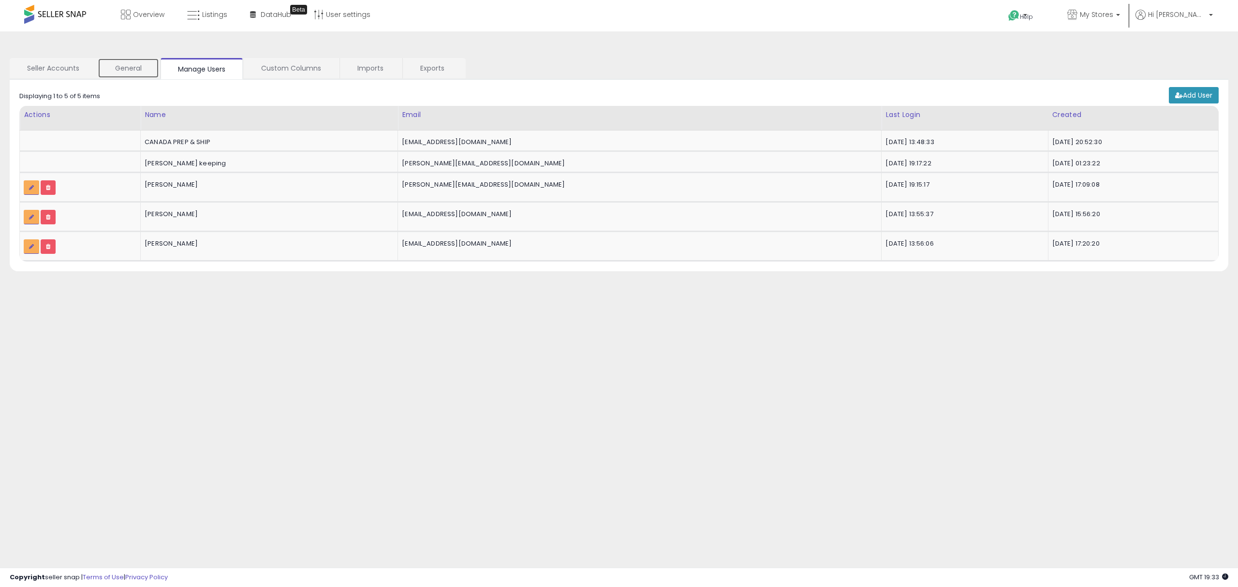
click at [131, 64] on link "General" at bounding box center [128, 68] width 61 height 20
click at [204, 13] on span "Listings" at bounding box center [214, 15] width 25 height 10
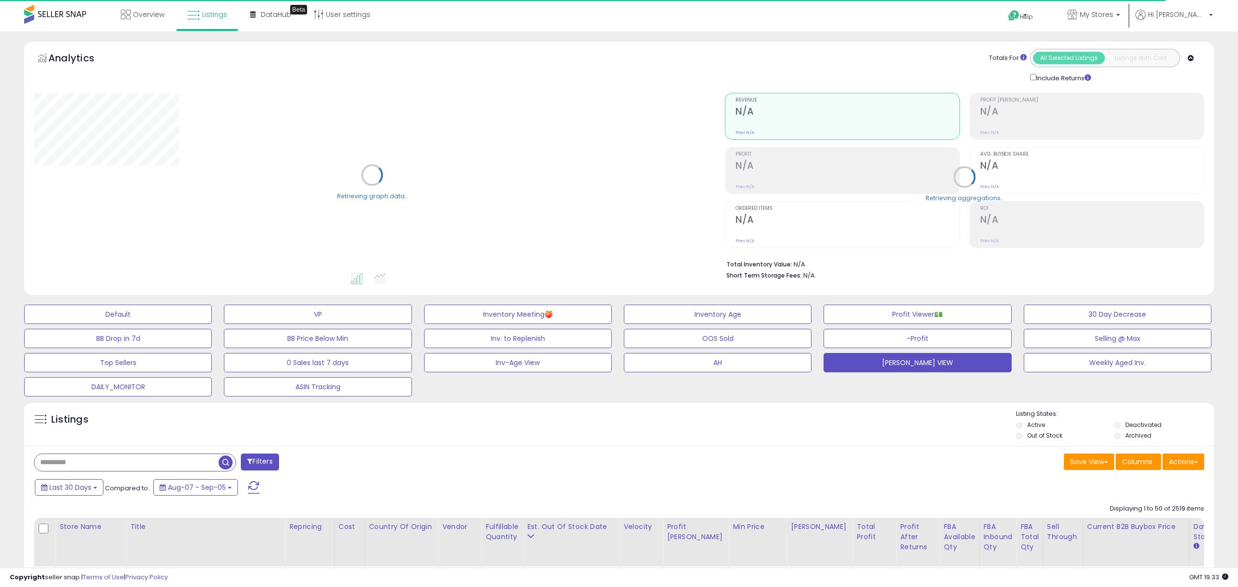
select select "**"
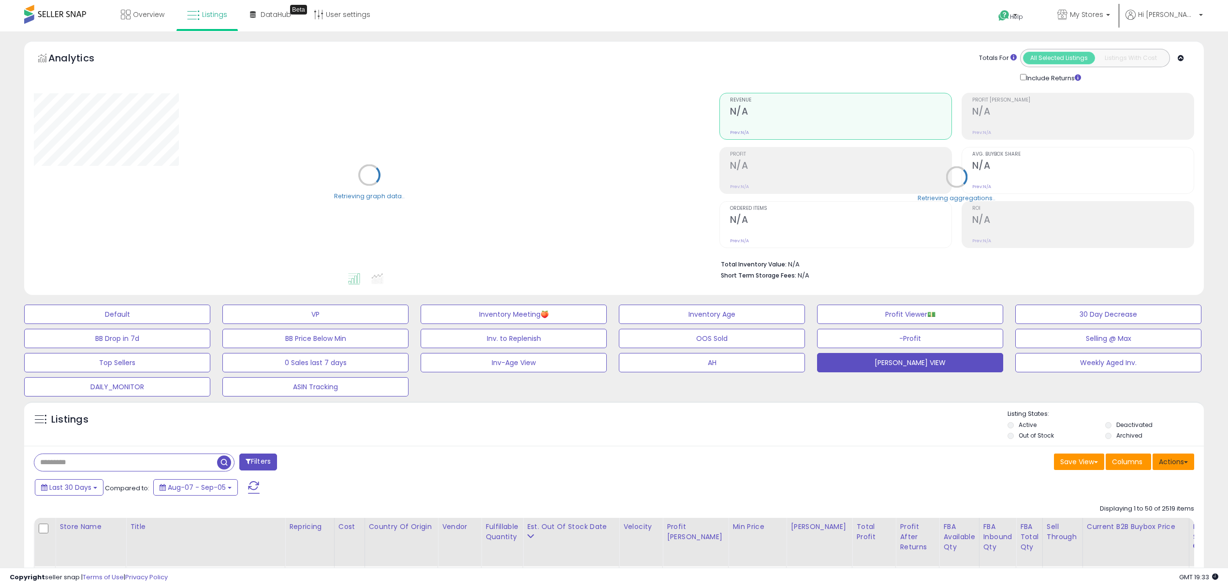
click at [1190, 461] on button "Actions" at bounding box center [1174, 462] width 42 height 16
click at [1078, 465] on button "Save View" at bounding box center [1079, 462] width 50 height 16
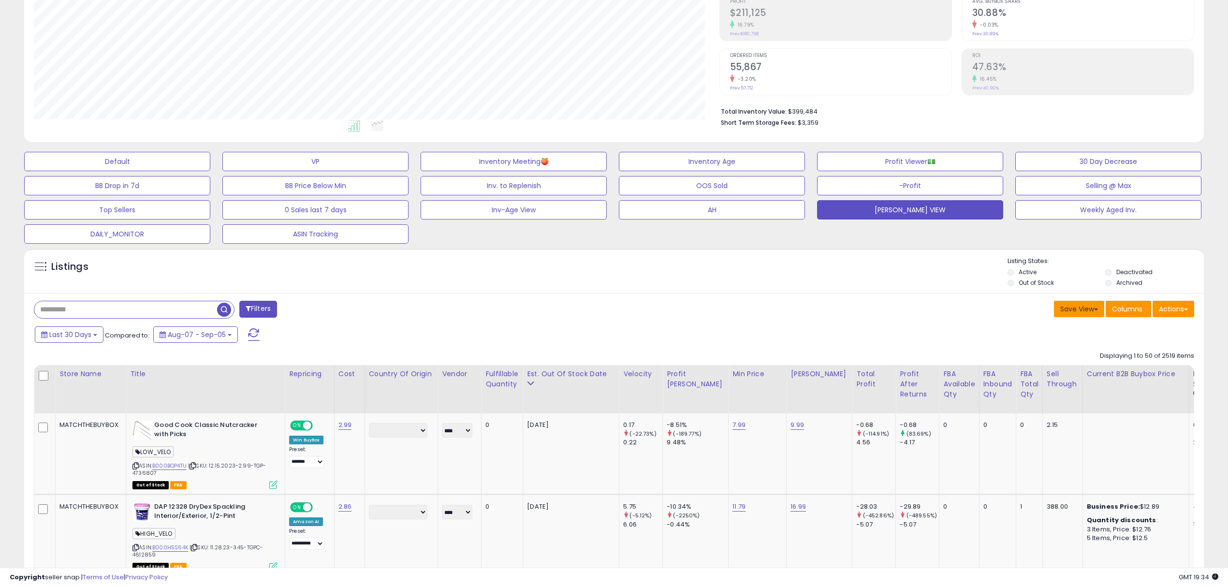
scroll to position [193, 0]
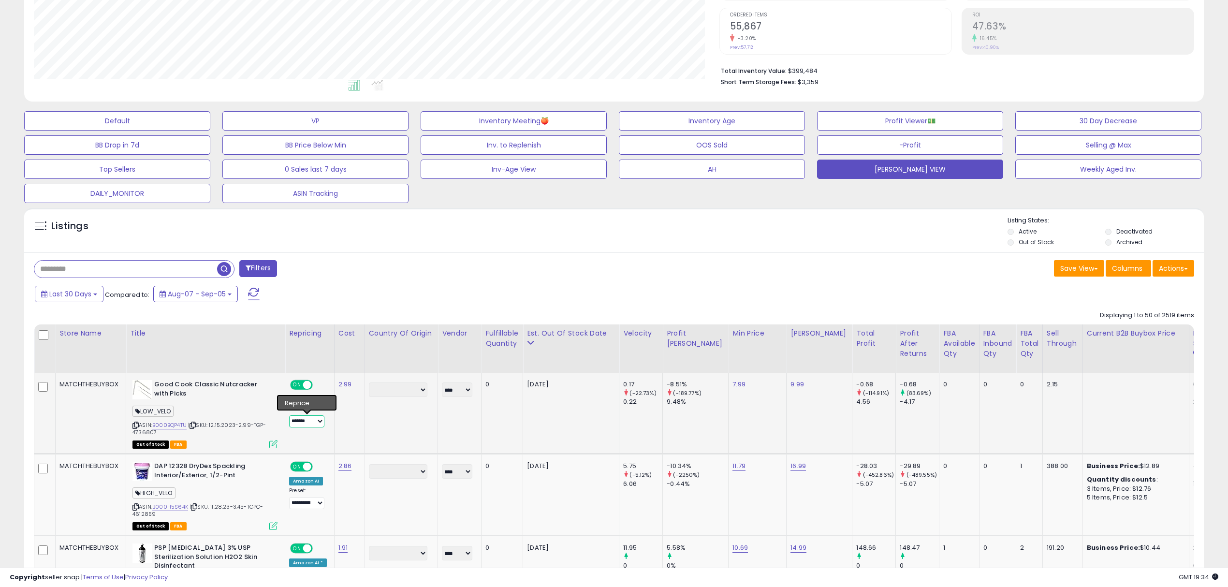
click at [301, 423] on select "**********" at bounding box center [306, 421] width 35 height 12
click at [306, 333] on div "Repricing" at bounding box center [309, 333] width 41 height 10
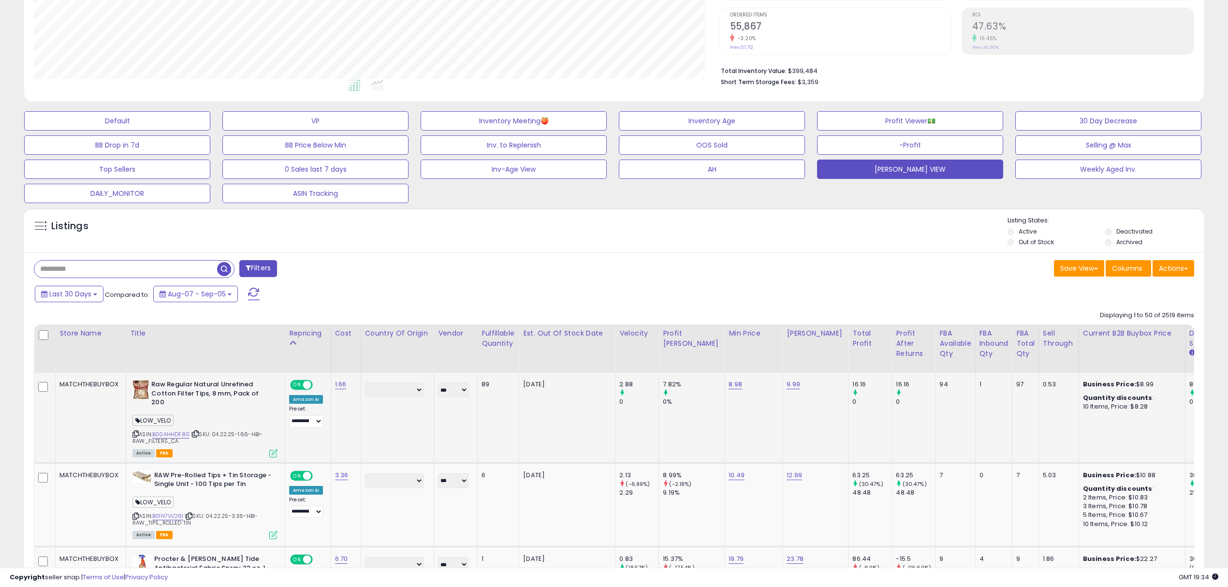
click at [273, 451] on icon at bounding box center [273, 453] width 8 height 8
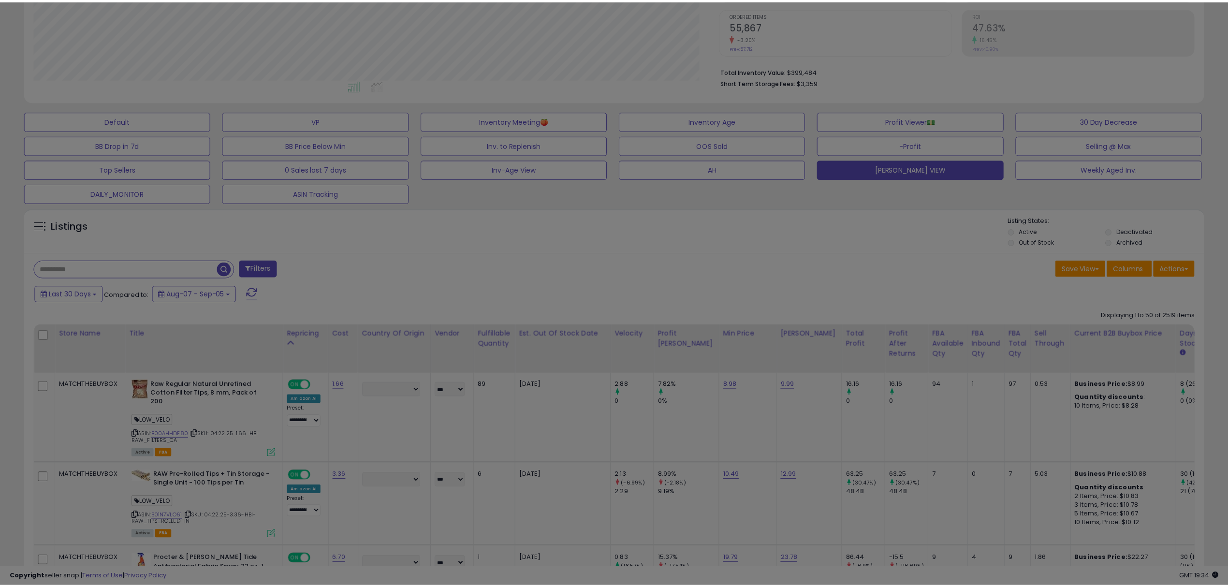
scroll to position [198, 691]
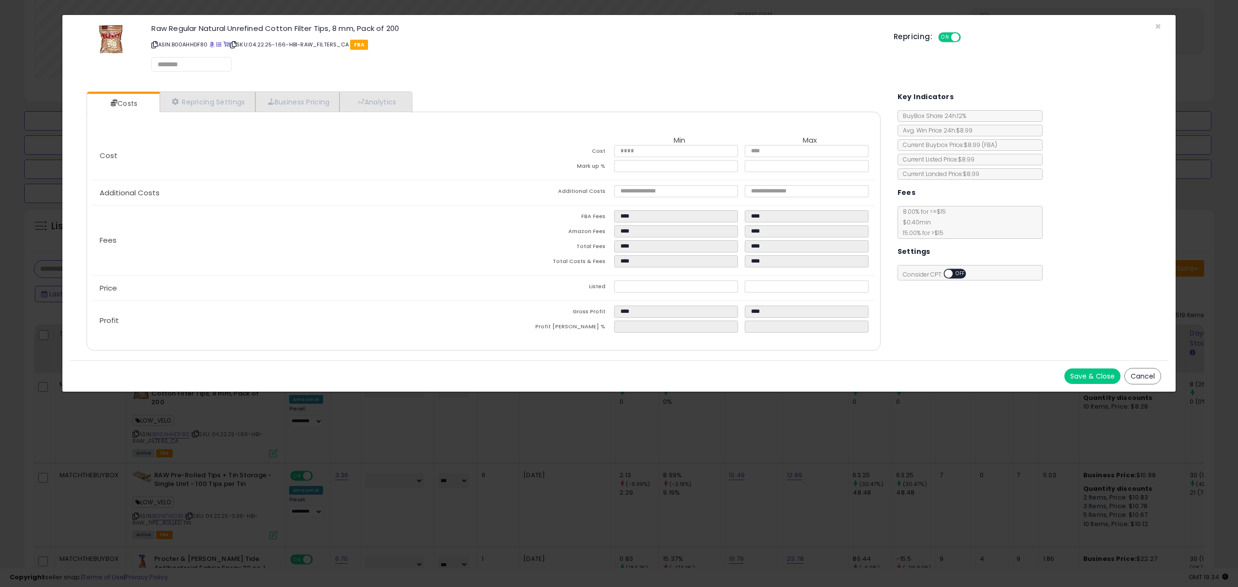
select select "*********"
click at [229, 102] on link "Repricing Settings" at bounding box center [208, 102] width 96 height 20
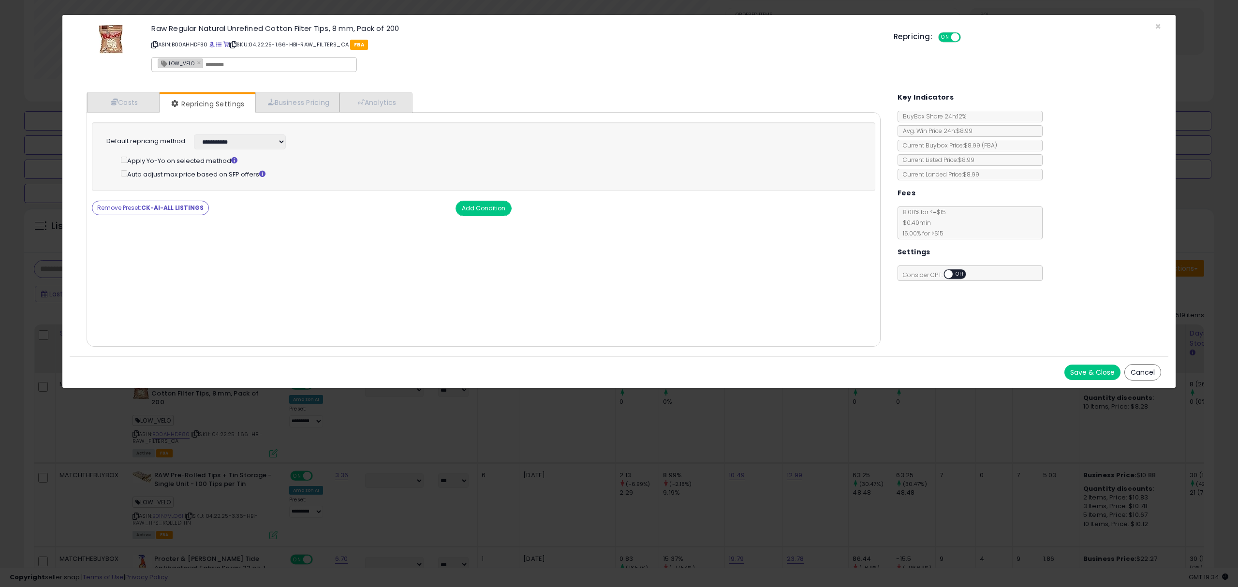
click at [169, 201] on button "Remove Preset: CK-AI-ALL LISTINGS" at bounding box center [150, 208] width 117 height 15
click at [225, 142] on select "**********" at bounding box center [240, 141] width 92 height 15
click at [505, 552] on div "× Close Raw Regular Natural Unrefined Cotton Filter Tips, 8 mm, Pack of 200 ASI…" at bounding box center [619, 293] width 1238 height 587
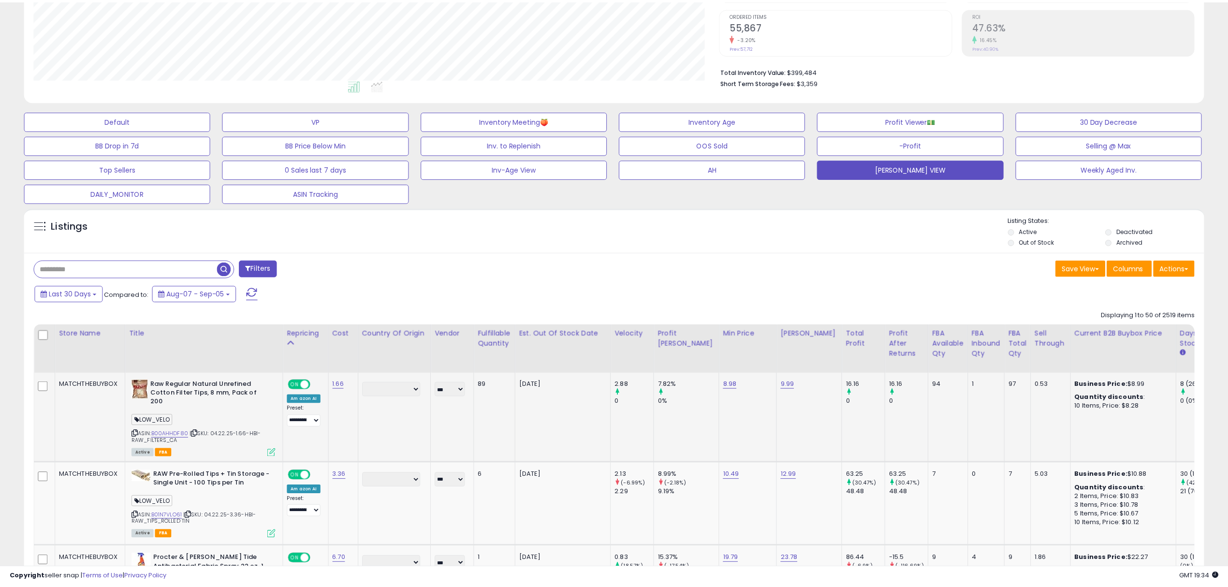
scroll to position [483322, 482835]
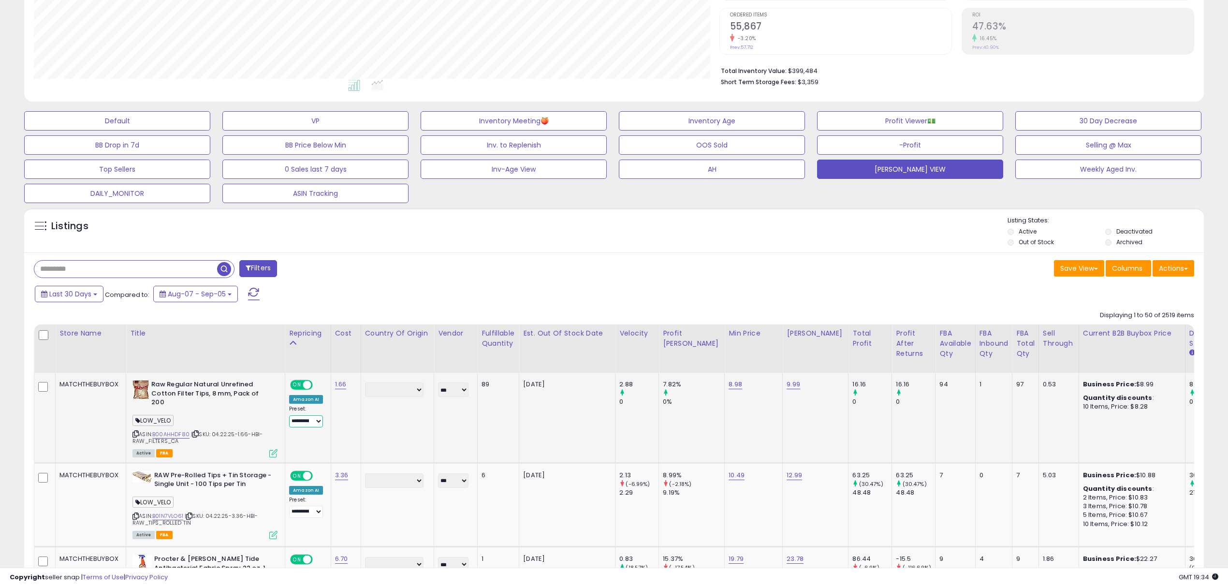
click at [313, 426] on select "**********" at bounding box center [306, 421] width 34 height 12
click at [289, 417] on select "**********" at bounding box center [306, 421] width 34 height 12
click at [475, 300] on div "Last 30 Days Compared to: Aug-07 - Sep-05" at bounding box center [467, 295] width 870 height 22
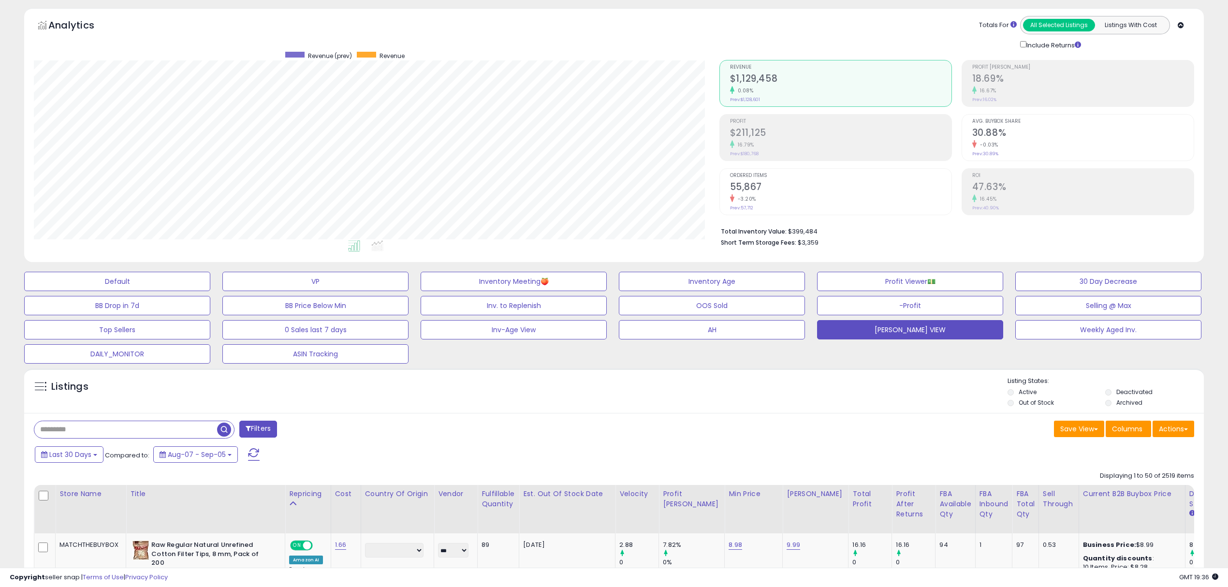
scroll to position [0, 0]
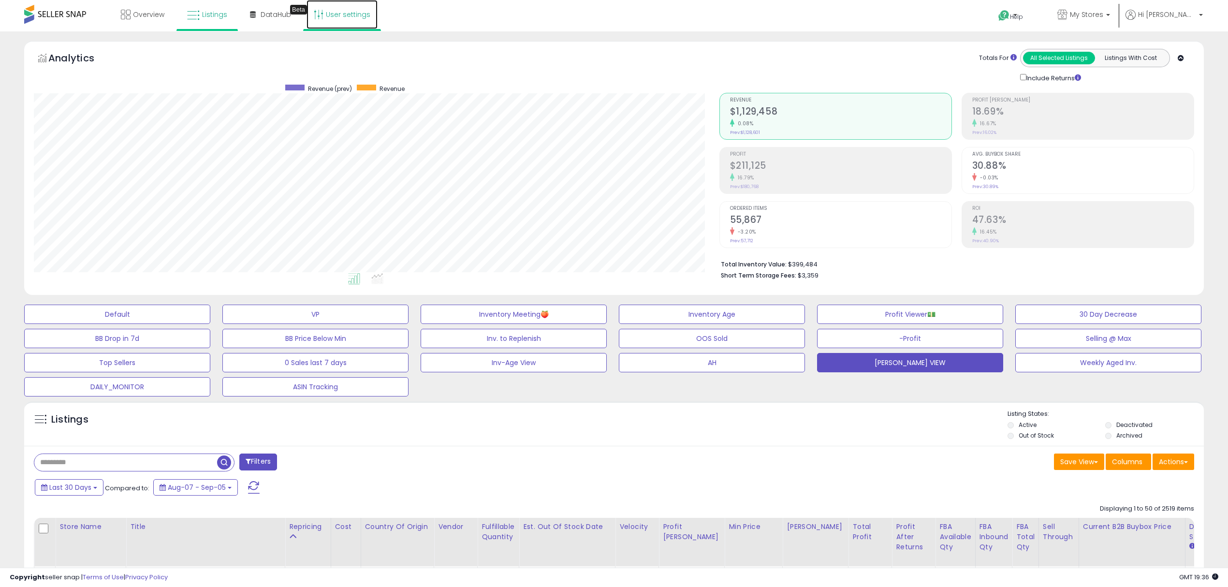
click at [346, 9] on link "User settings" at bounding box center [342, 14] width 71 height 29
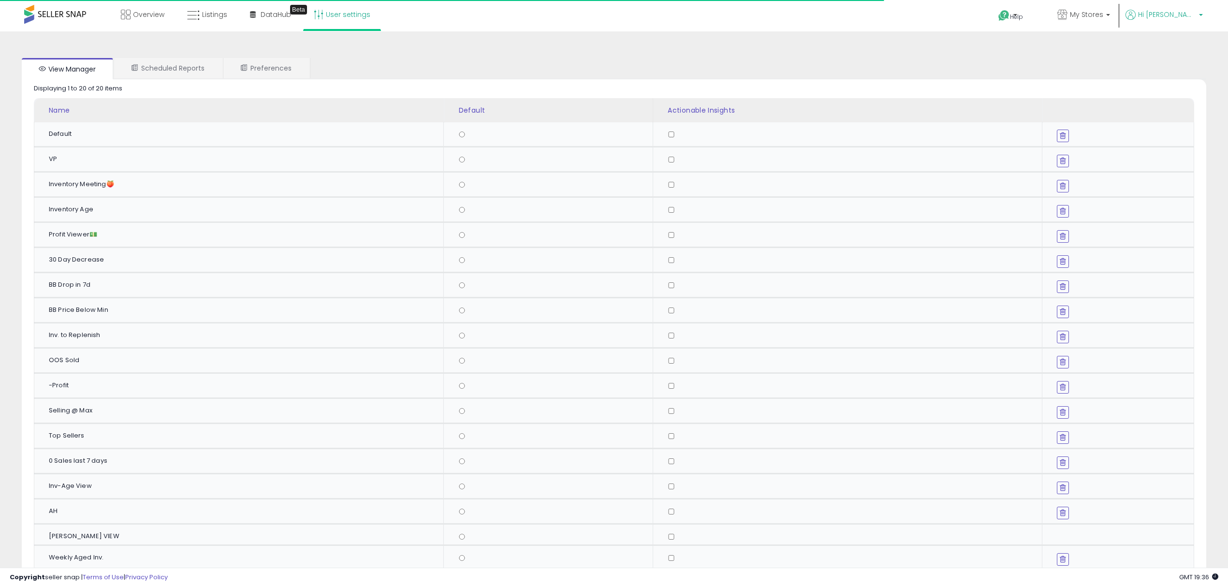
click at [1192, 12] on span "Hi [PERSON_NAME]" at bounding box center [1167, 15] width 58 height 10
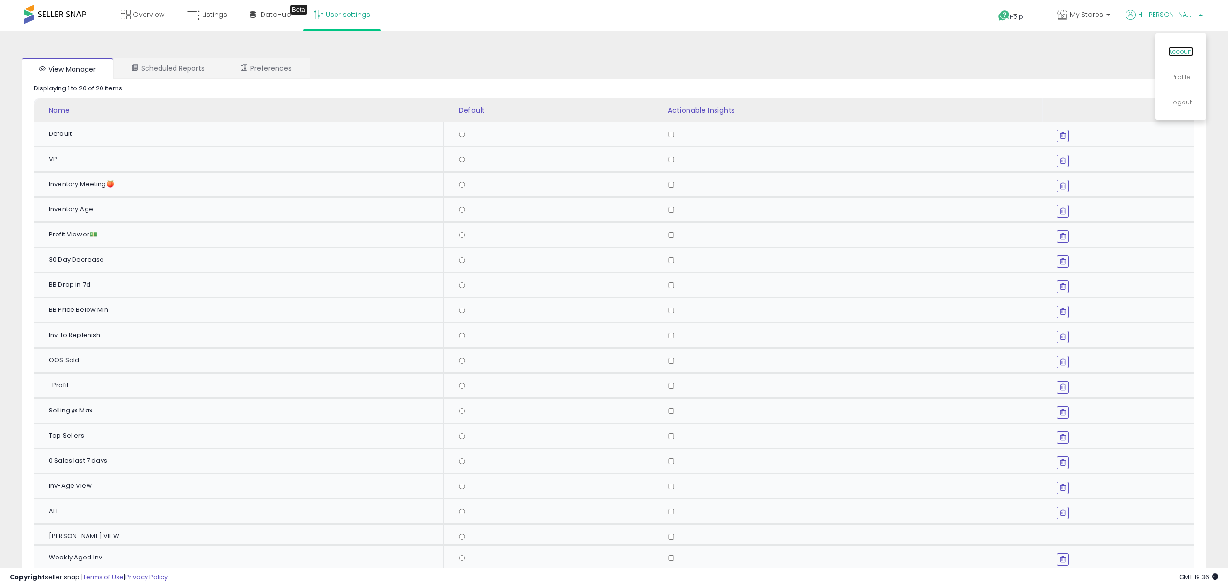
click at [1174, 50] on link "Account" at bounding box center [1181, 51] width 26 height 9
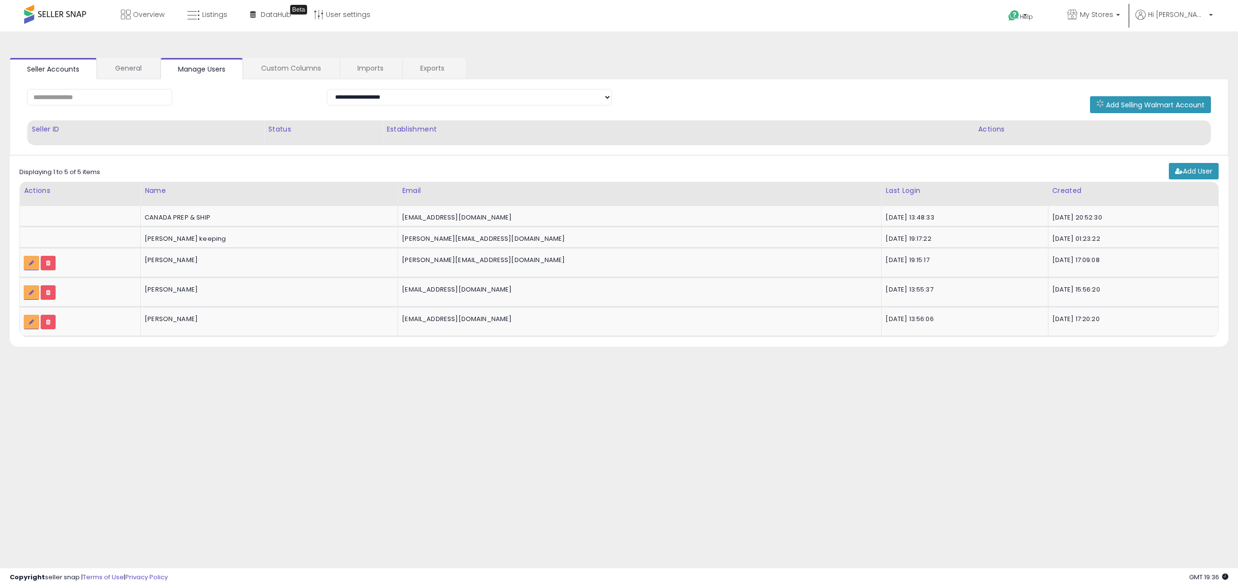
click at [625, 53] on div "**********" at bounding box center [619, 241] width 1228 height 401
click at [273, 70] on link "Custom Columns" at bounding box center [291, 68] width 95 height 20
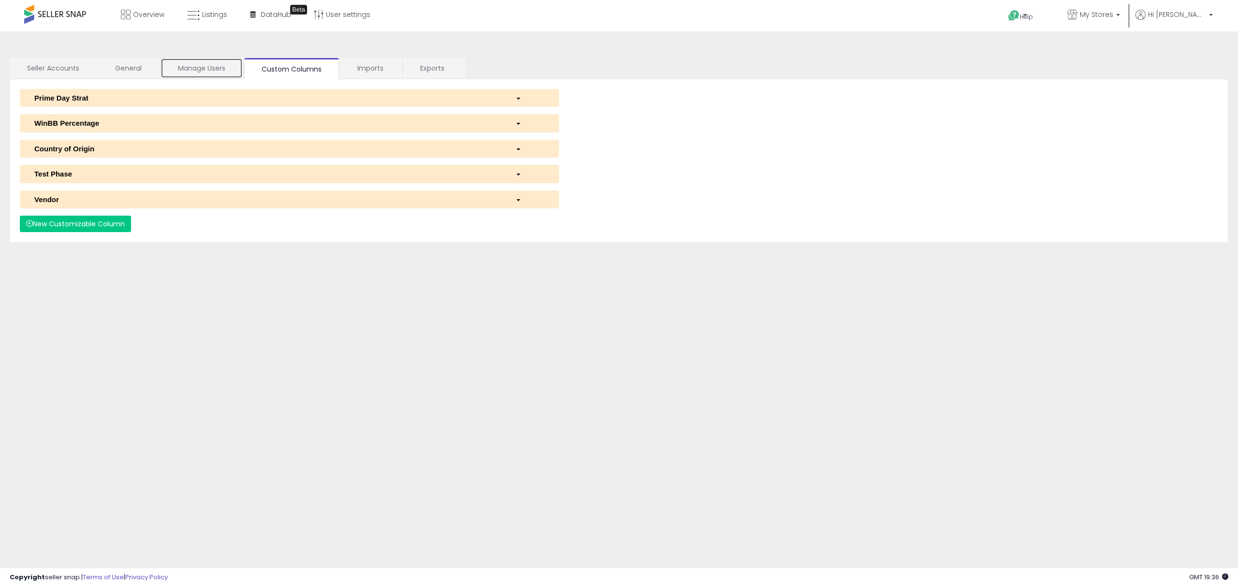
click at [181, 68] on link "Manage Users" at bounding box center [202, 68] width 82 height 20
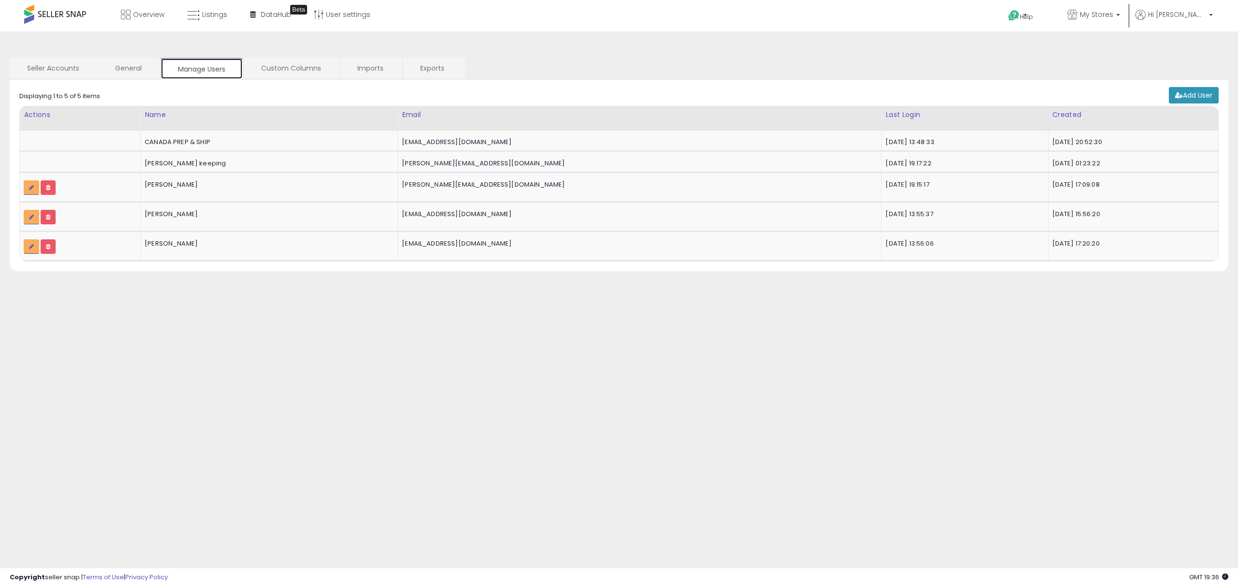
click at [181, 68] on link "Manage Users" at bounding box center [202, 68] width 82 height 21
click at [128, 67] on link "General" at bounding box center [128, 68] width 61 height 20
click at [207, 70] on link "Manage Users" at bounding box center [202, 68] width 82 height 20
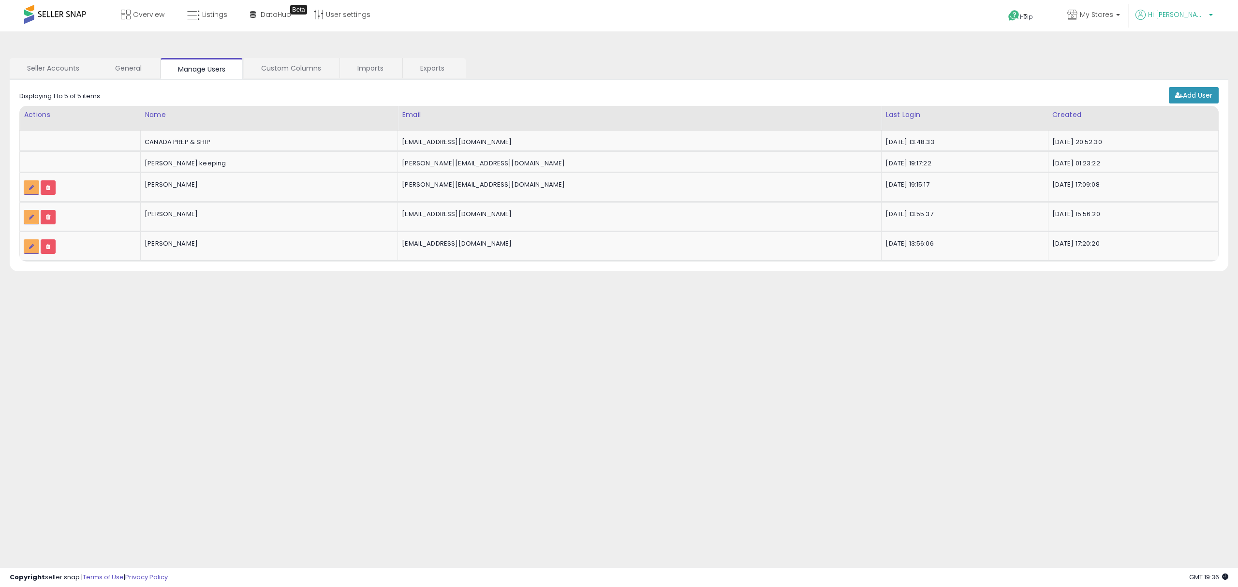
click at [1186, 13] on span "Hi Curtis" at bounding box center [1177, 15] width 58 height 10
click at [1188, 103] on link "Logout" at bounding box center [1190, 102] width 21 height 9
